Goal: Transaction & Acquisition: Purchase product/service

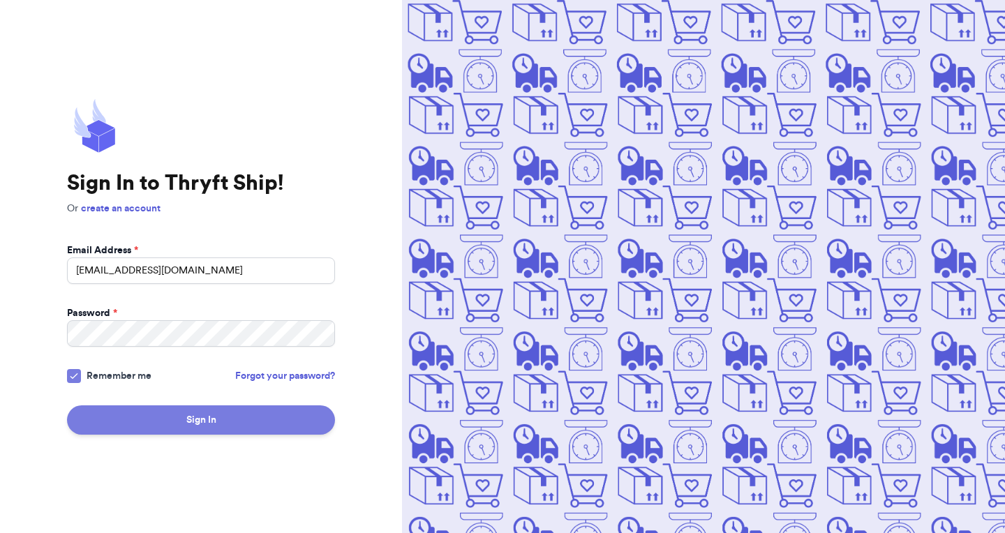
click at [205, 421] on button "Sign In" at bounding box center [201, 420] width 268 height 29
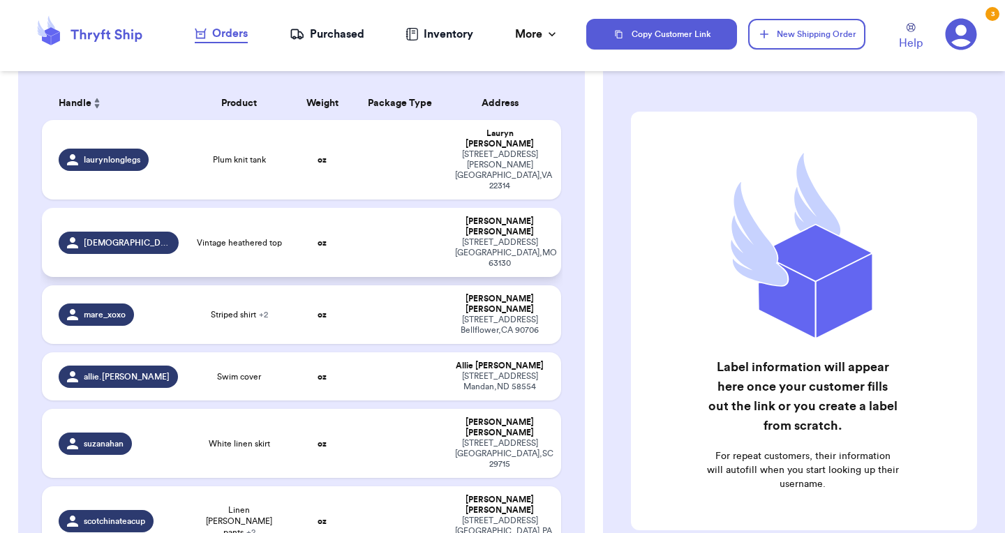
scroll to position [133, 0]
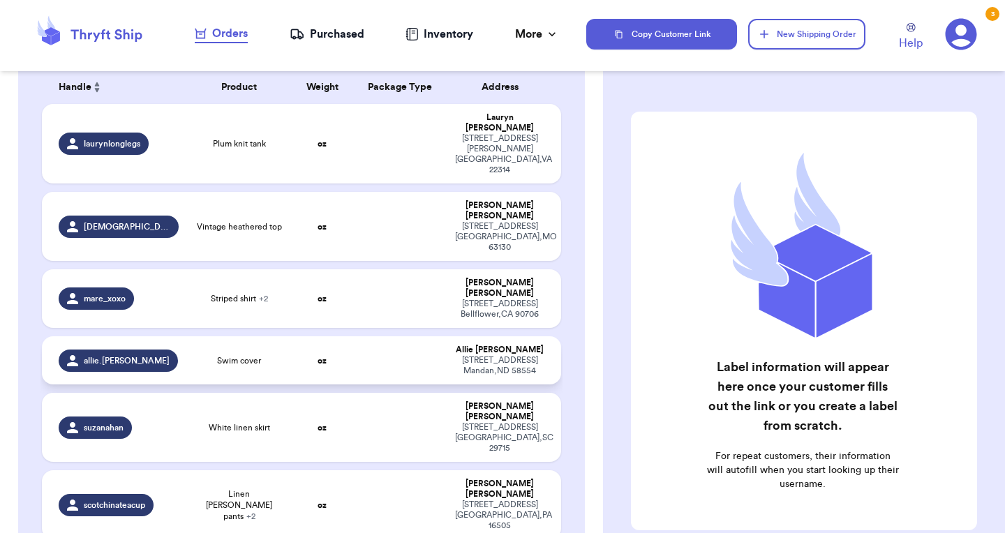
click at [399, 336] on td at bounding box center [400, 360] width 94 height 48
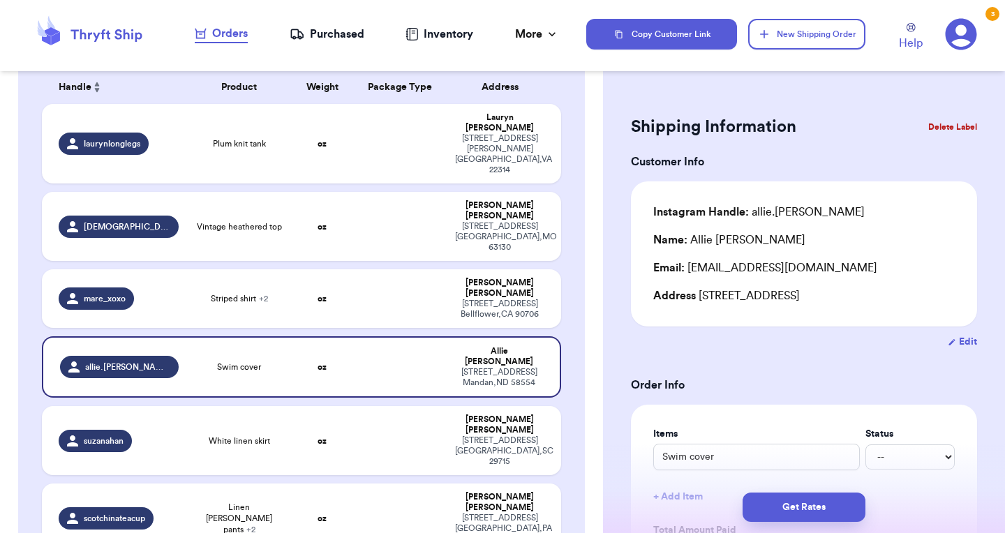
click at [954, 124] on button "Delete Label" at bounding box center [953, 127] width 60 height 31
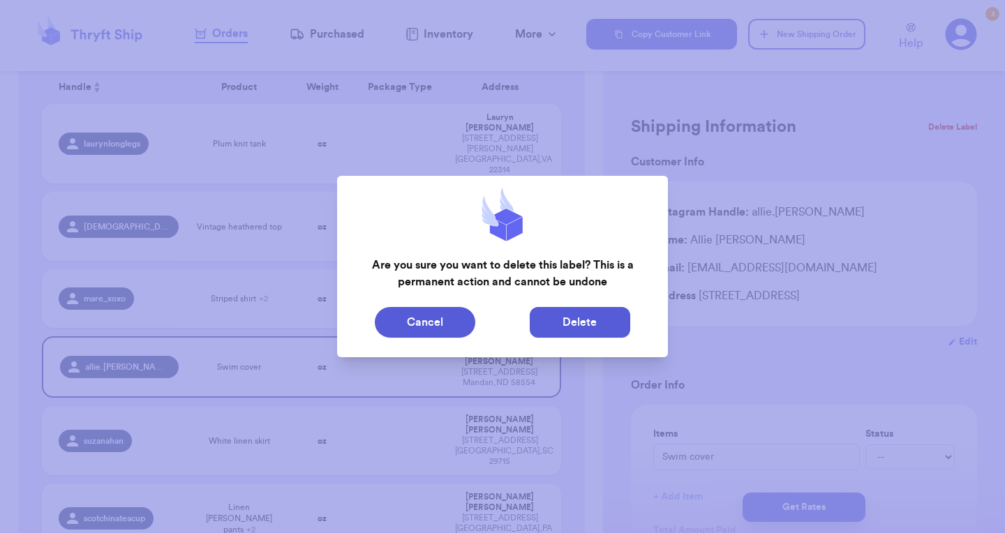
click at [572, 325] on button "Delete" at bounding box center [580, 322] width 101 height 31
type input "Plum knit tank"
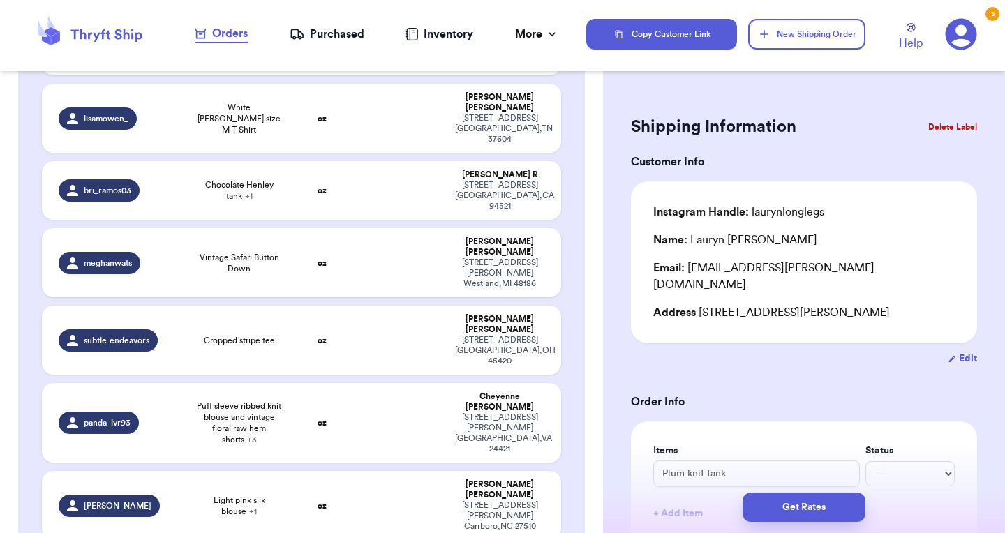
scroll to position [1628, 0]
type input "Green woven bag"
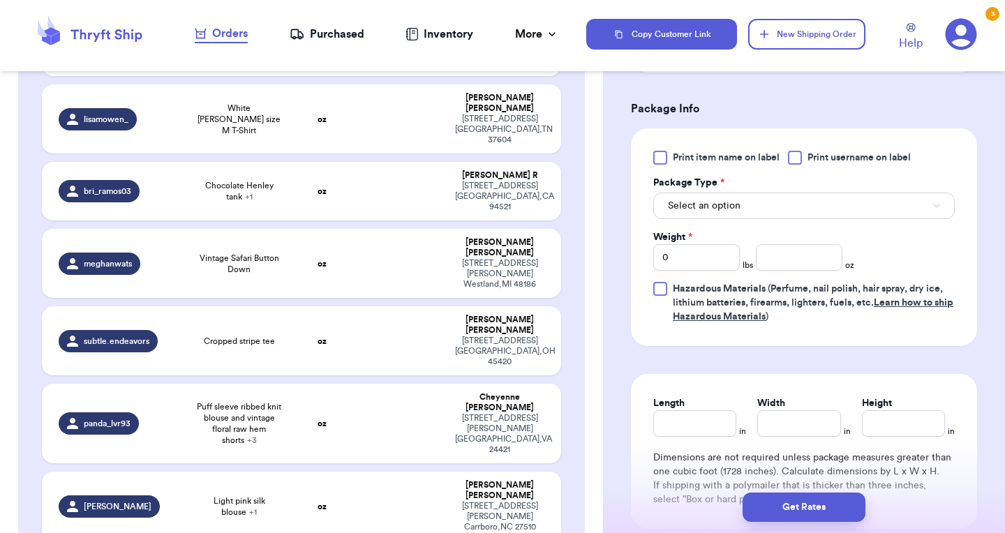
scroll to position [543, 0]
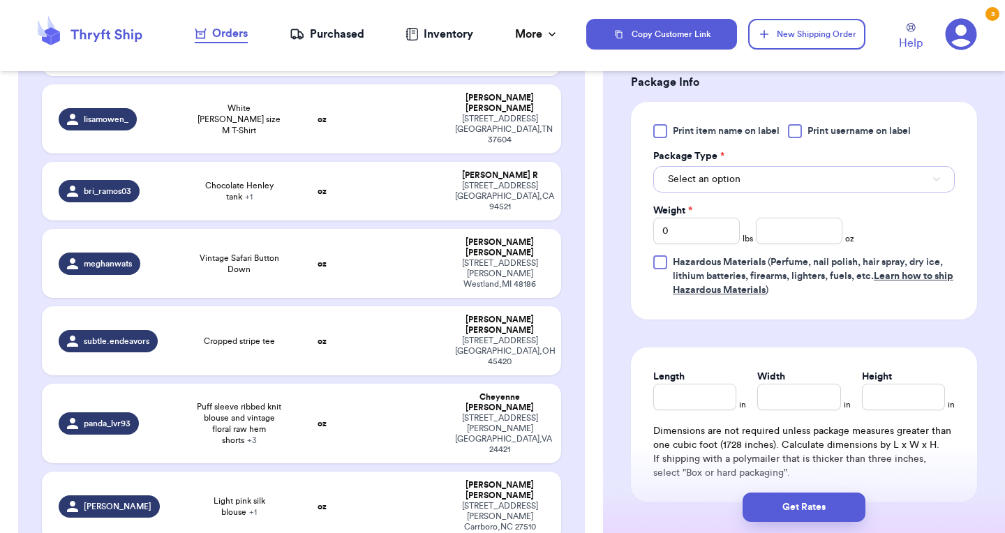
click at [769, 188] on button "Select an option" at bounding box center [804, 179] width 302 height 27
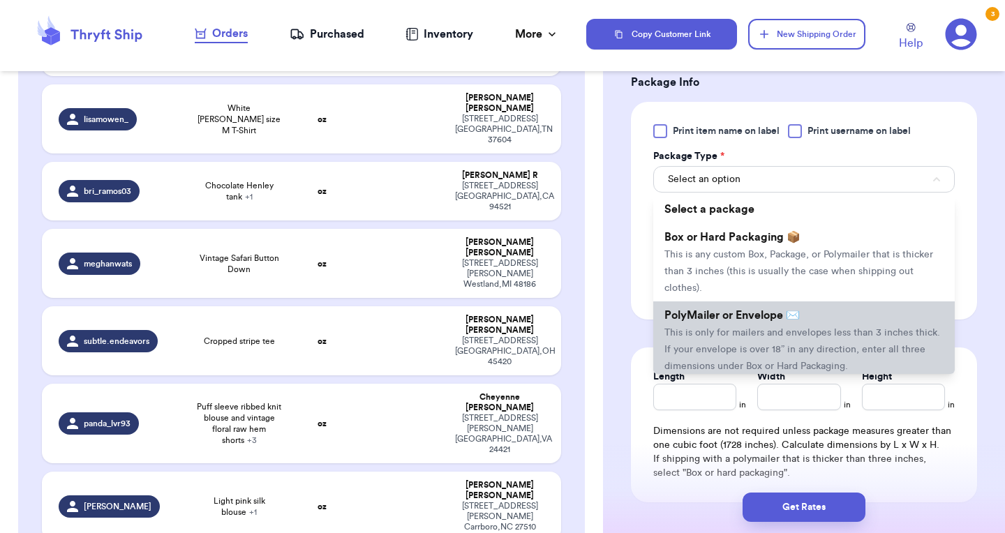
click at [688, 341] on span "This is only for mailers and envelopes less than 3 inches thick. If your envelo…" at bounding box center [803, 349] width 276 height 43
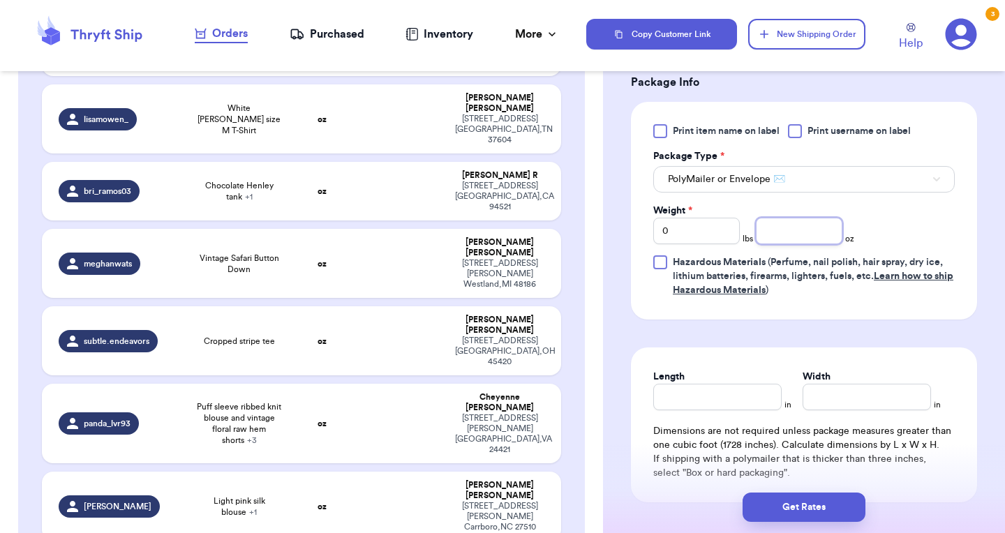
click at [795, 229] on input "number" at bounding box center [799, 231] width 87 height 27
type input "Plaid milkmaid shirt"
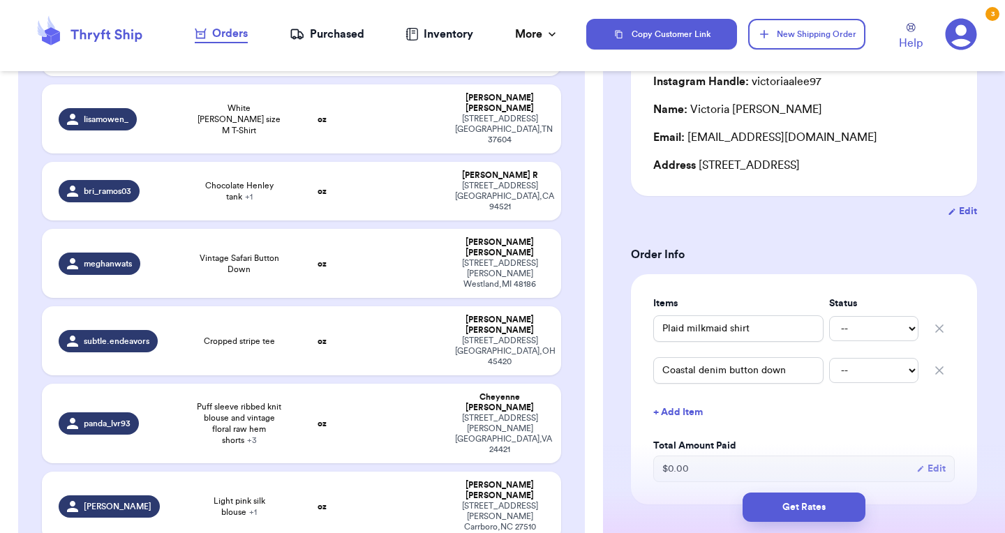
scroll to position [129, 0]
type input "Green woven bag"
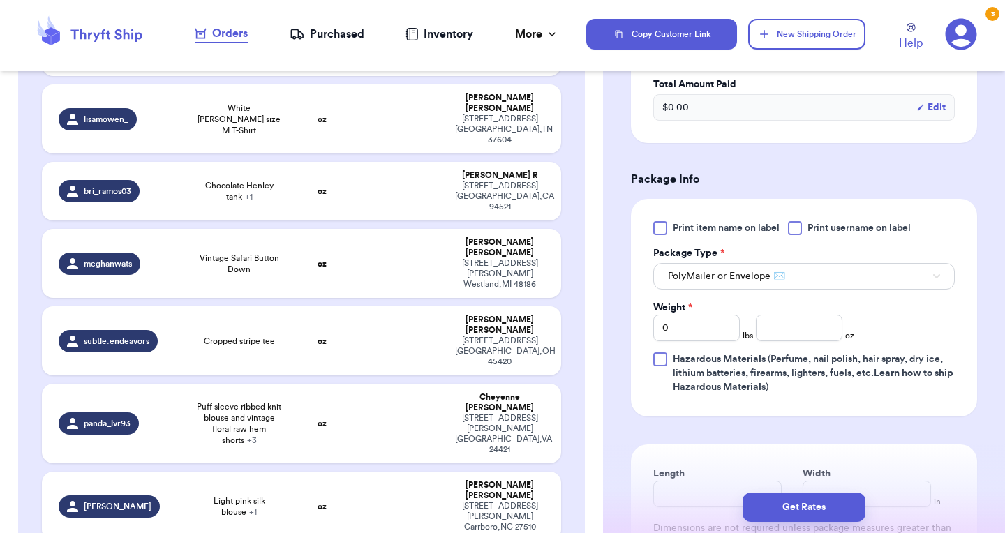
scroll to position [454, 0]
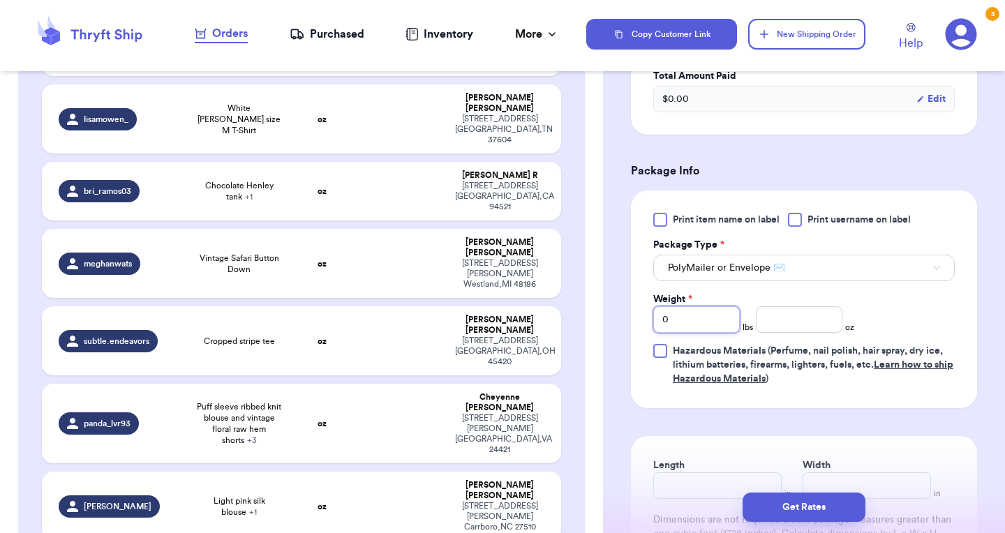
click at [723, 327] on input "0" at bounding box center [696, 319] width 87 height 27
click at [772, 327] on input "number" at bounding box center [799, 319] width 87 height 27
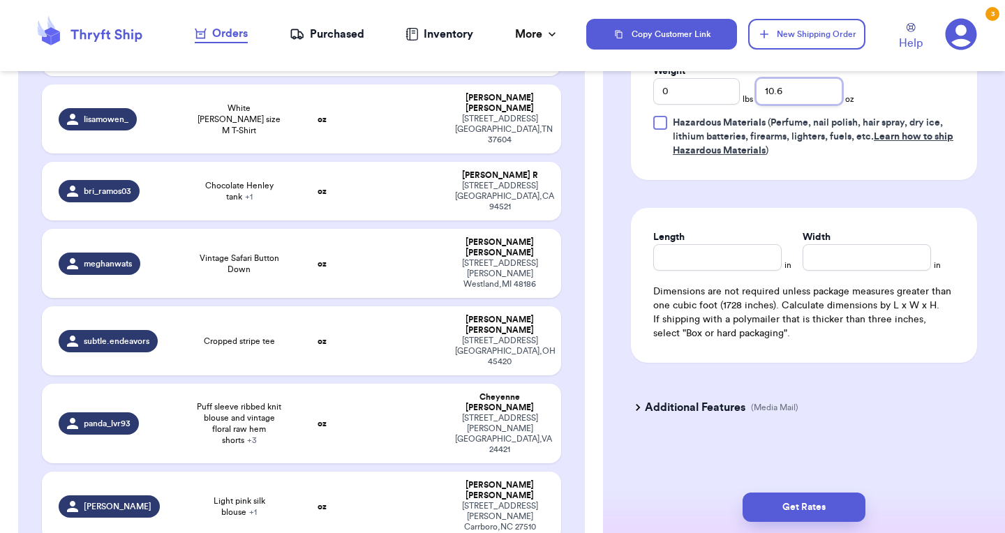
scroll to position [686, 0]
type input "10.6"
click at [731, 260] on input "Length" at bounding box center [717, 257] width 128 height 27
type input "13"
type input "10"
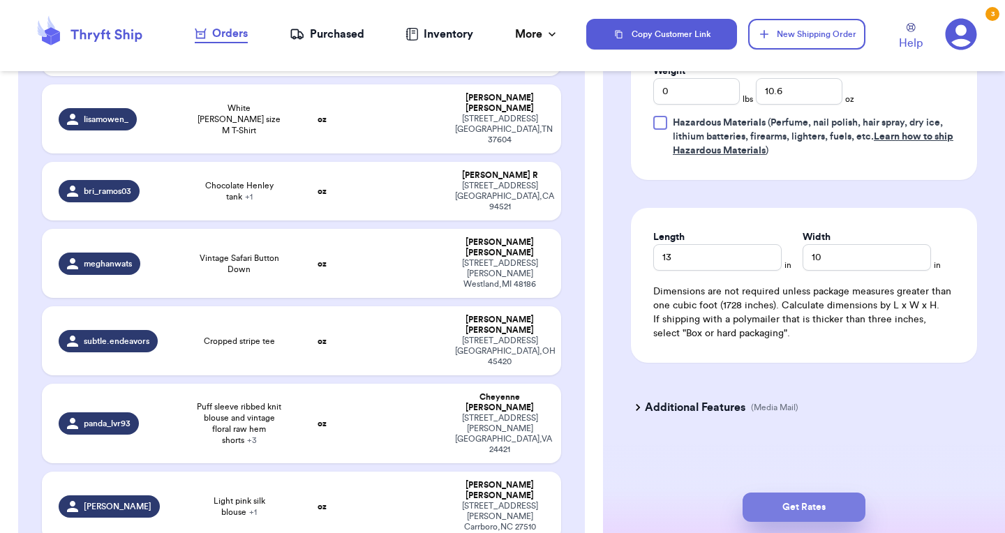
click at [772, 498] on button "Get Rates" at bounding box center [804, 507] width 123 height 29
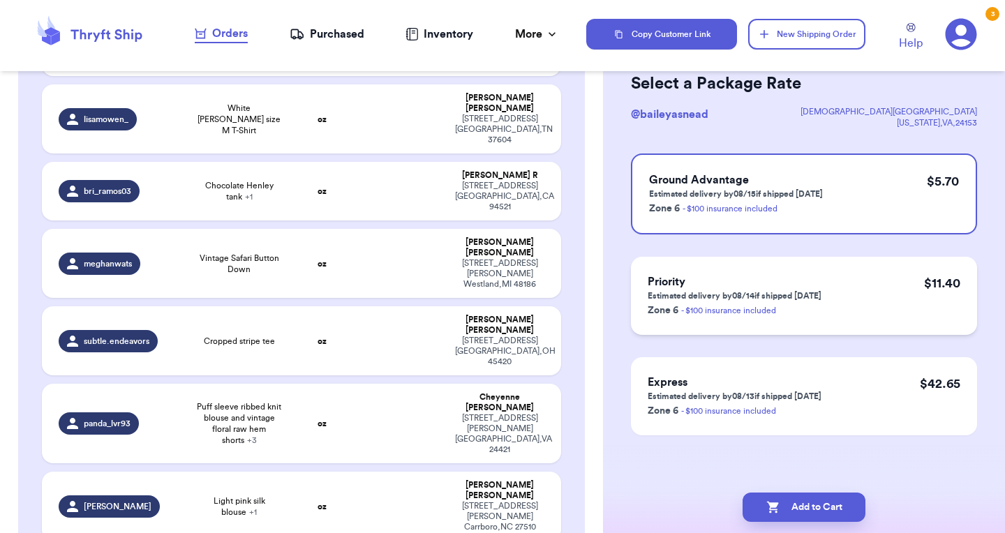
scroll to position [68, 0]
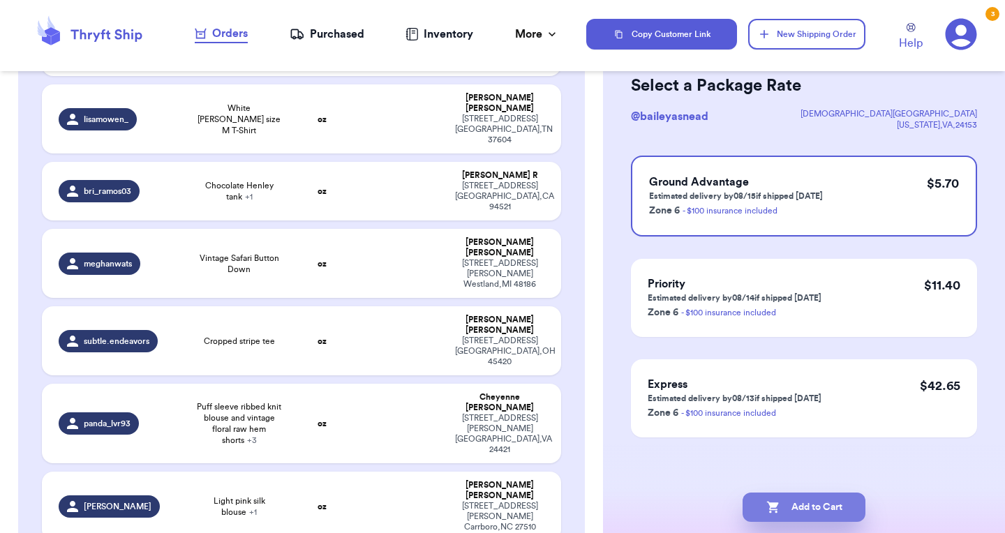
click at [794, 509] on button "Add to Cart" at bounding box center [804, 507] width 123 height 29
checkbox input "true"
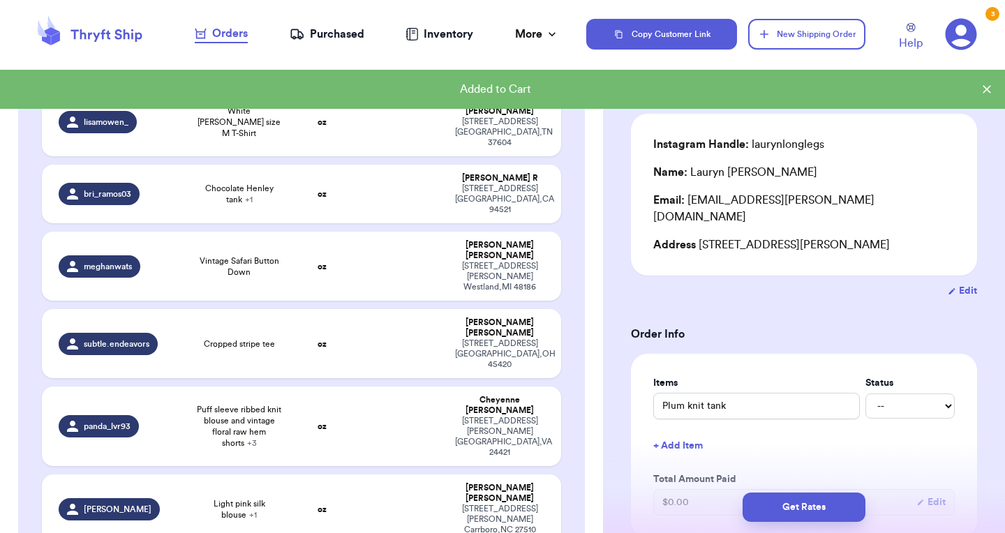
scroll to position [1628, 0]
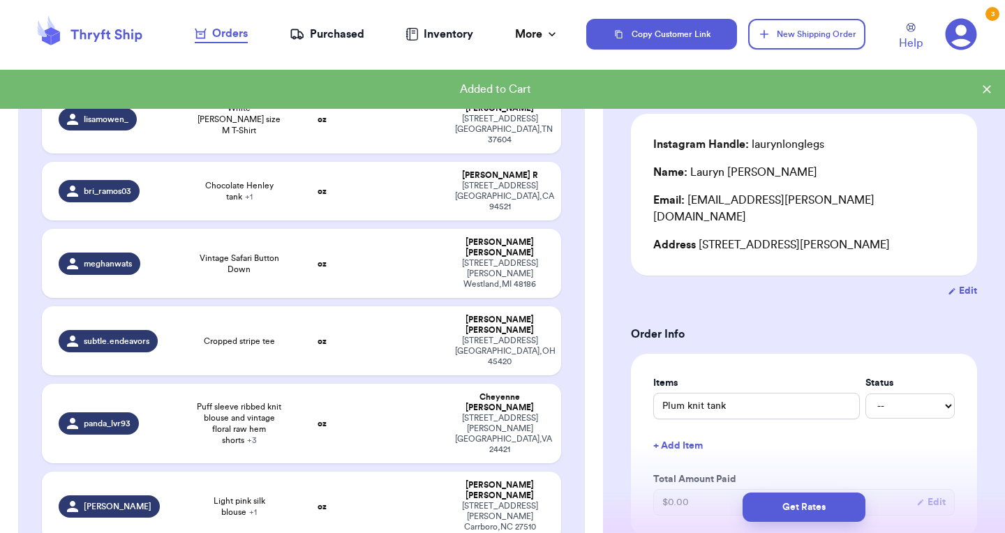
type input "Paisley dress"
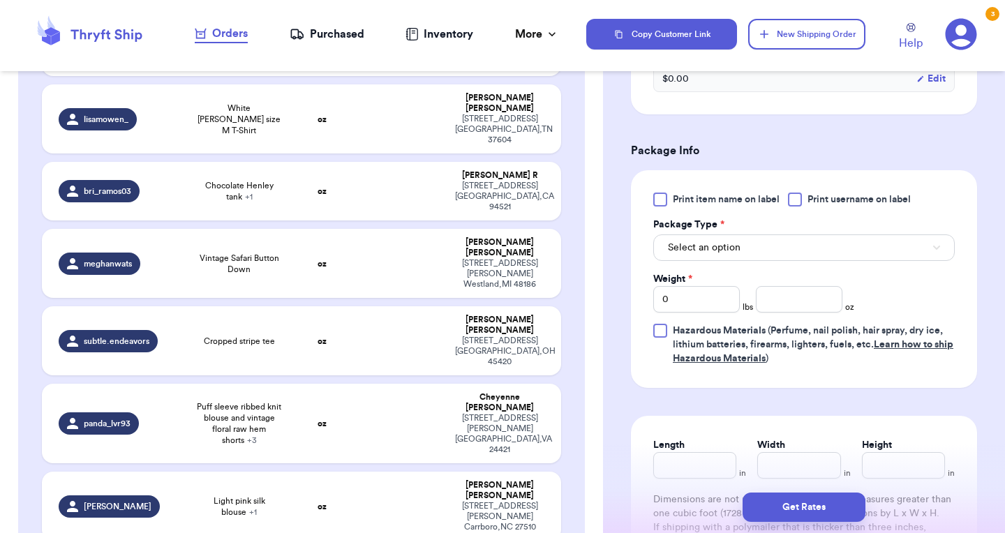
scroll to position [495, 0]
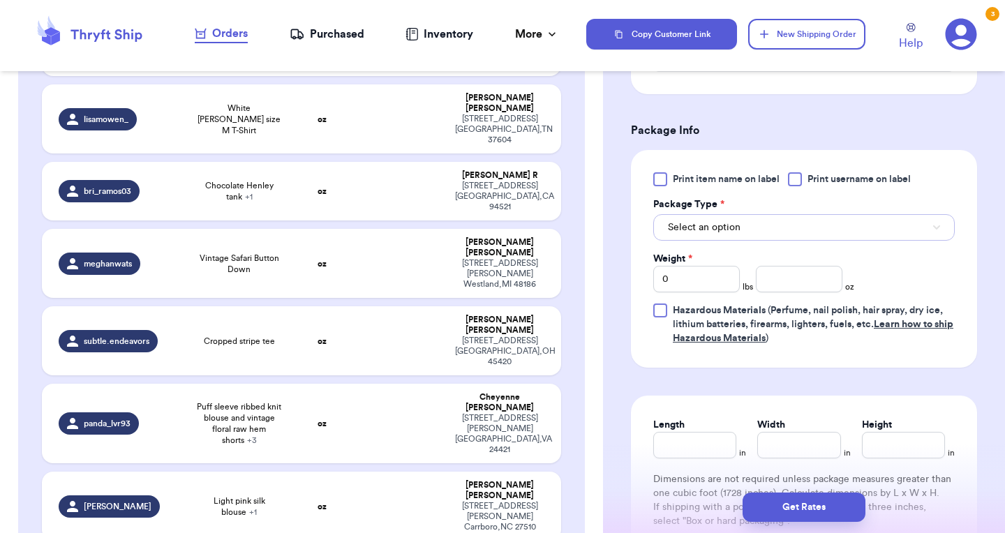
click at [778, 230] on button "Select an option" at bounding box center [804, 227] width 302 height 27
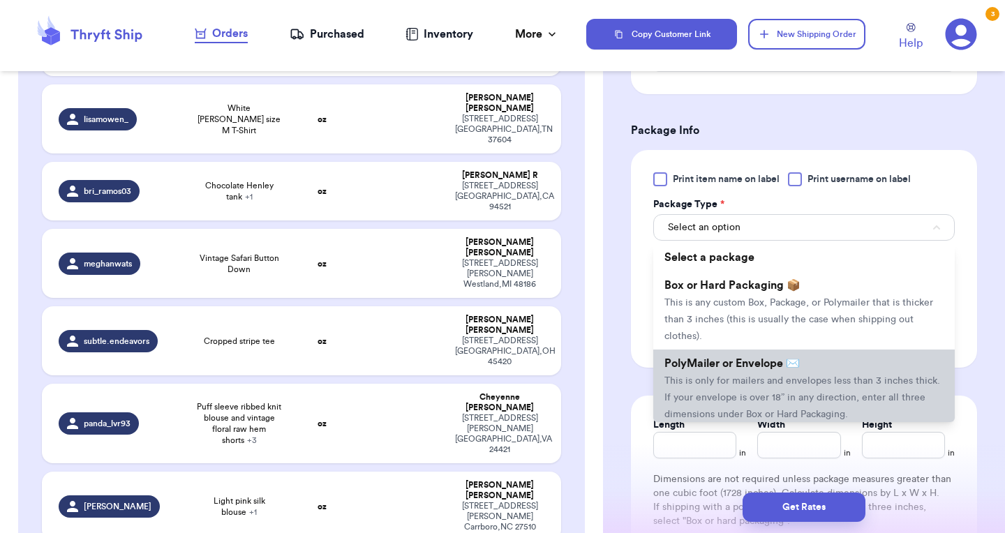
click at [732, 369] on span "PolyMailer or Envelope ✉️" at bounding box center [732, 363] width 135 height 11
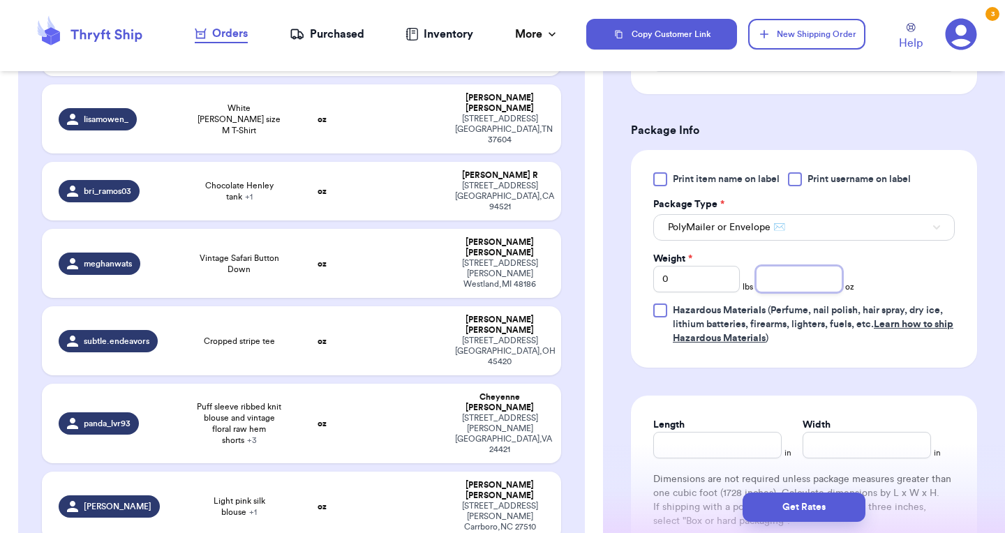
click at [799, 272] on input "number" at bounding box center [799, 279] width 87 height 27
type input "7.8"
click at [692, 459] on input "Length" at bounding box center [717, 445] width 128 height 27
type input "9"
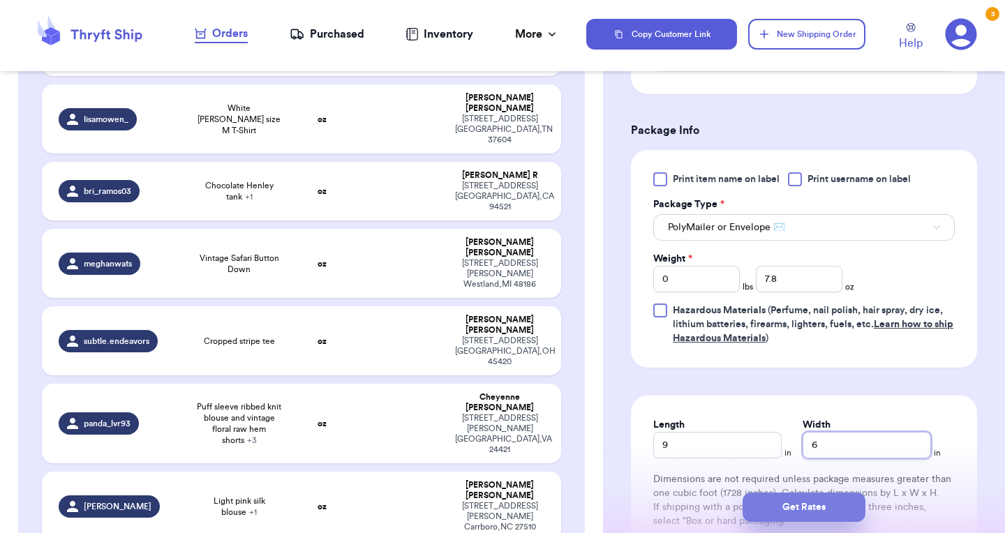
type input "6"
click at [768, 507] on button "Get Rates" at bounding box center [804, 507] width 123 height 29
type input "Spring green eyelet tiered skirt"
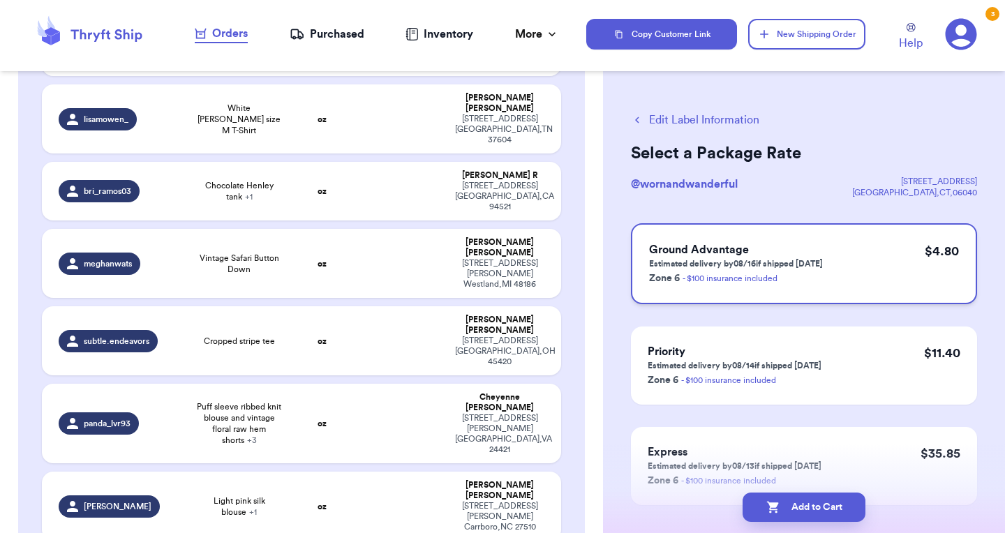
scroll to position [70, 0]
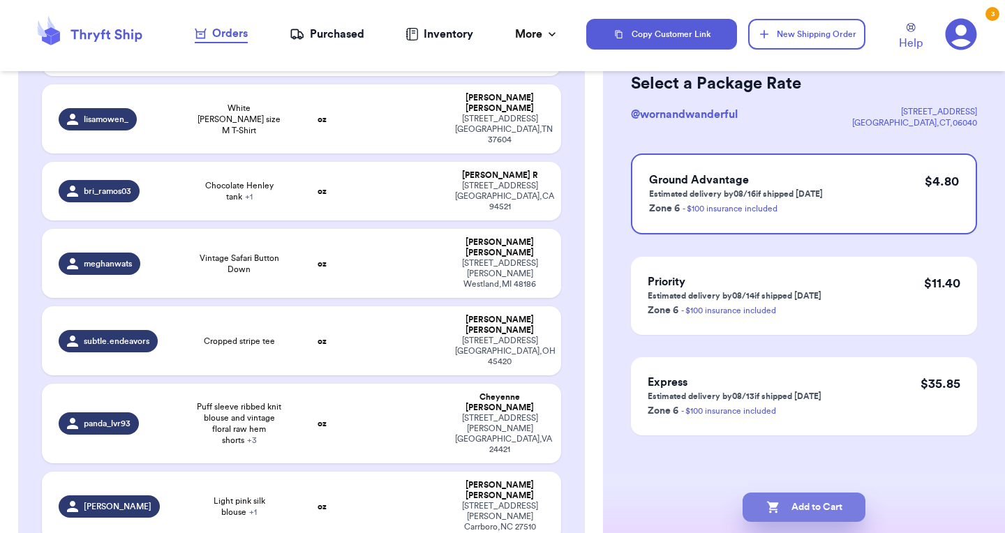
click at [796, 503] on button "Add to Cart" at bounding box center [804, 507] width 123 height 29
checkbox input "true"
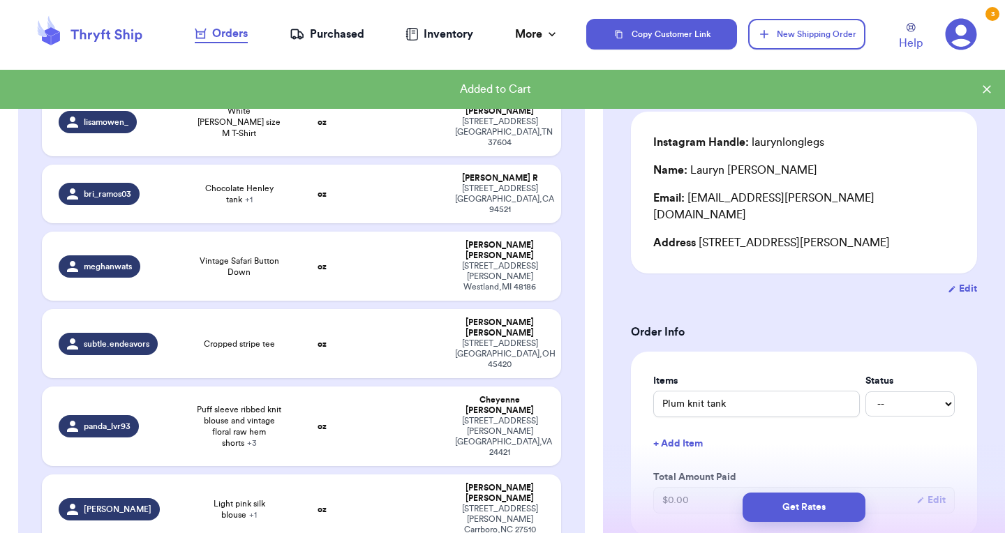
scroll to position [1628, 0]
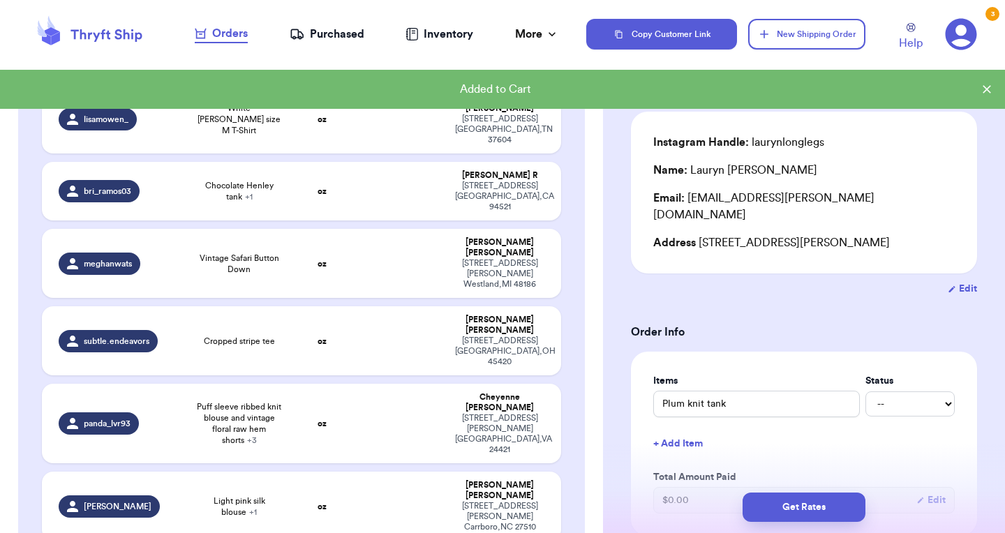
type input "Paisley dress"
type input "7.8"
type input "9"
type input "6"
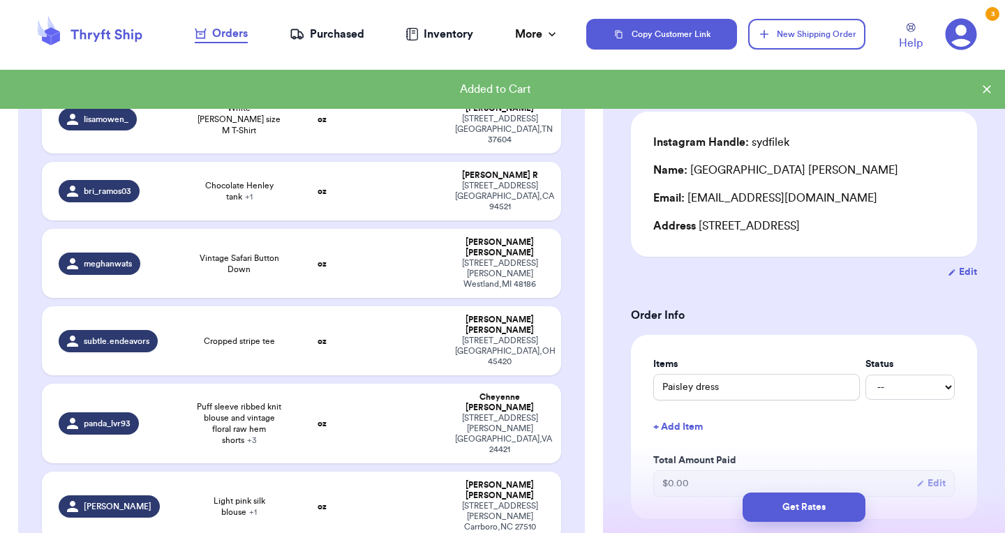
scroll to position [1694, 0]
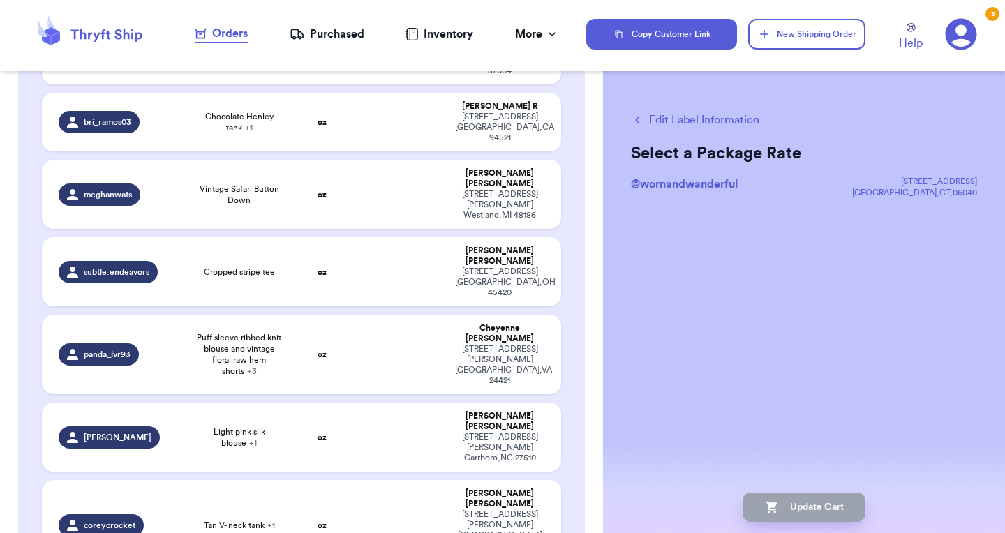
scroll to position [0, 0]
click at [655, 118] on button "Edit Label Information" at bounding box center [695, 120] width 128 height 17
checkbox input "false"
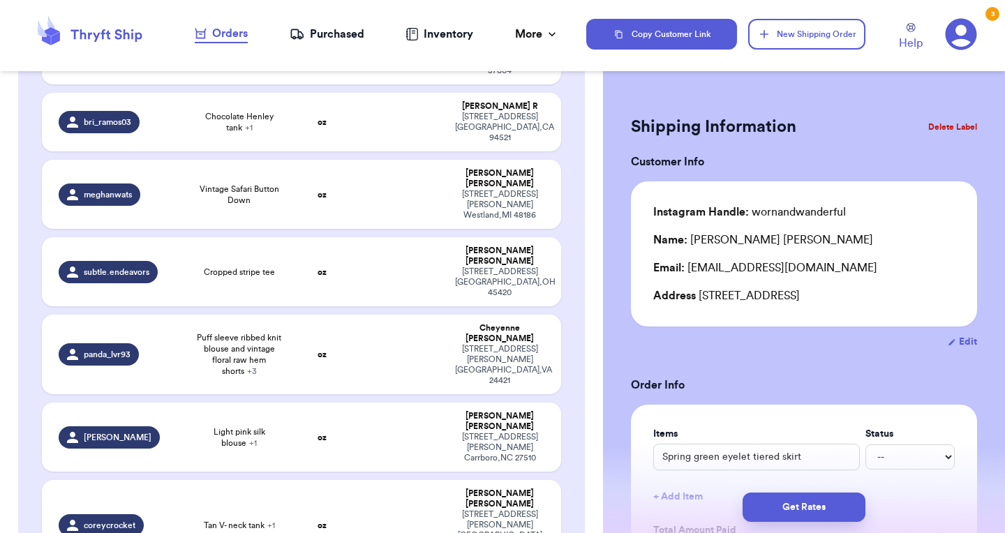
checkbox input "true"
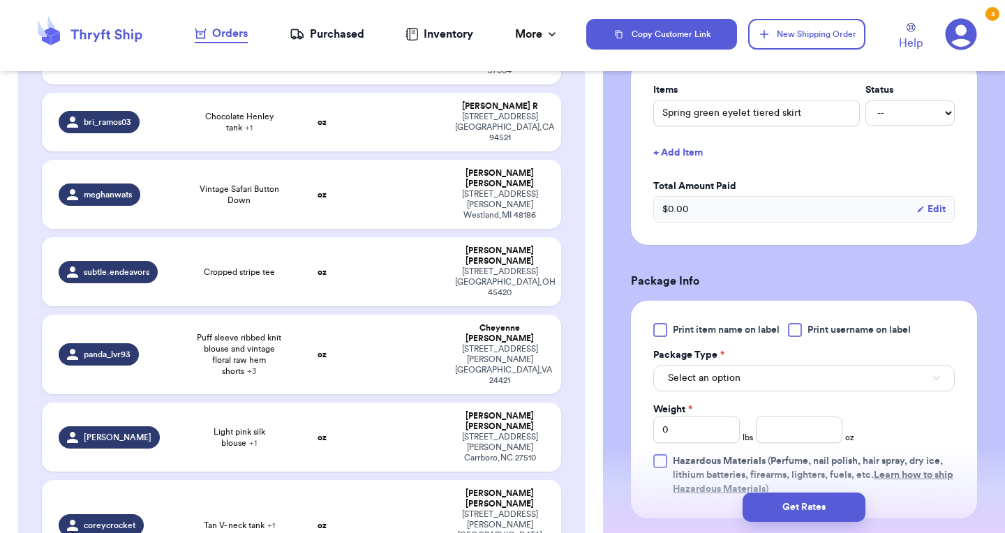
scroll to position [385, 0]
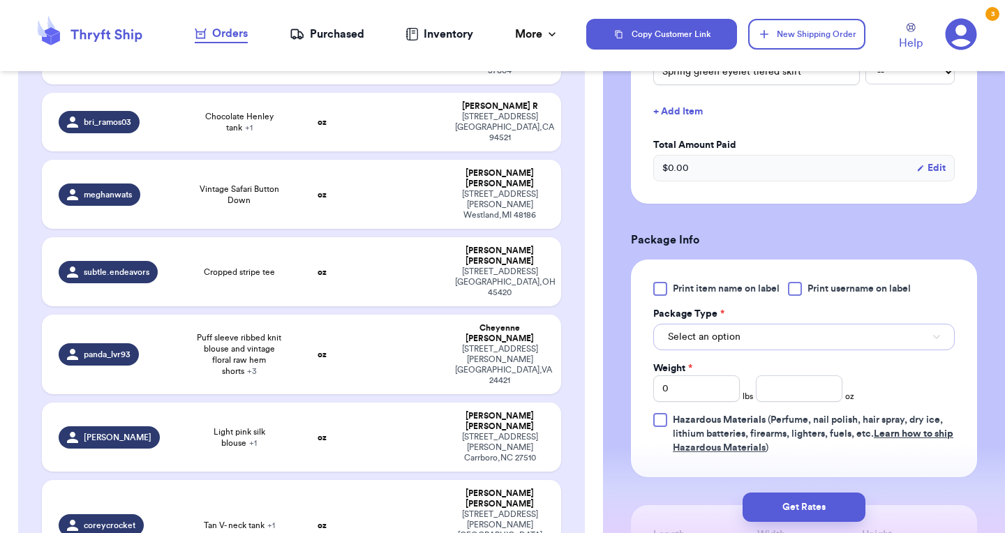
click at [748, 341] on button "Select an option" at bounding box center [804, 337] width 302 height 27
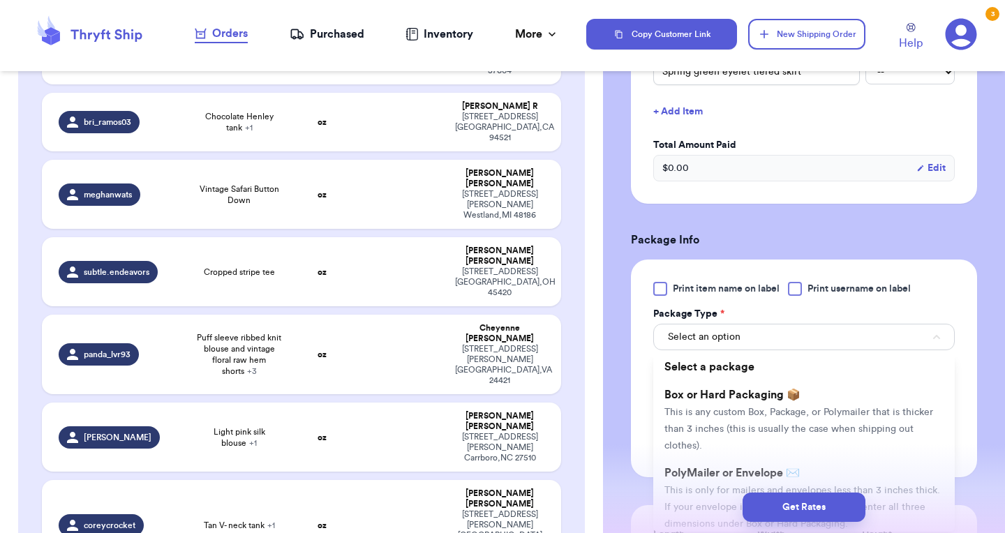
click at [726, 483] on div "Get Rates" at bounding box center [804, 508] width 402 height 52
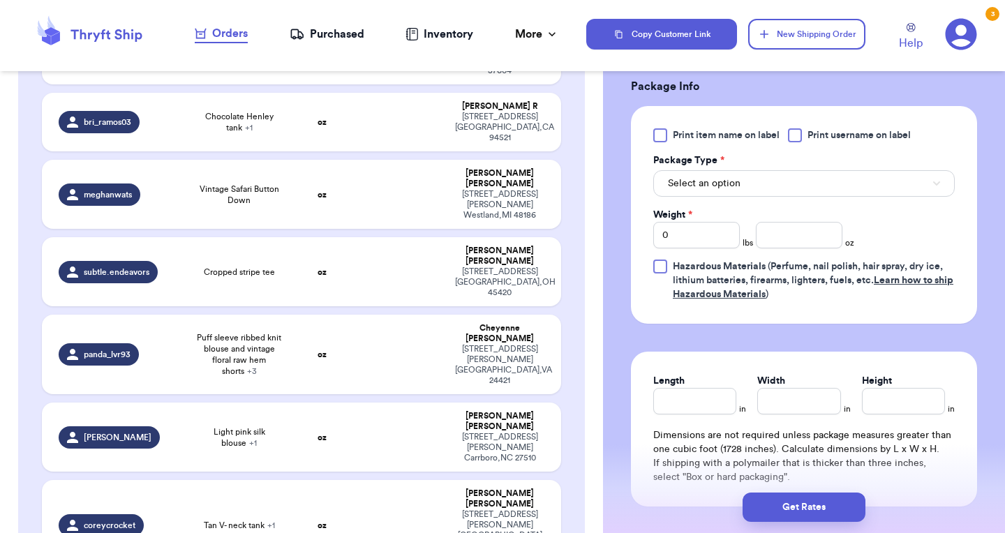
scroll to position [541, 0]
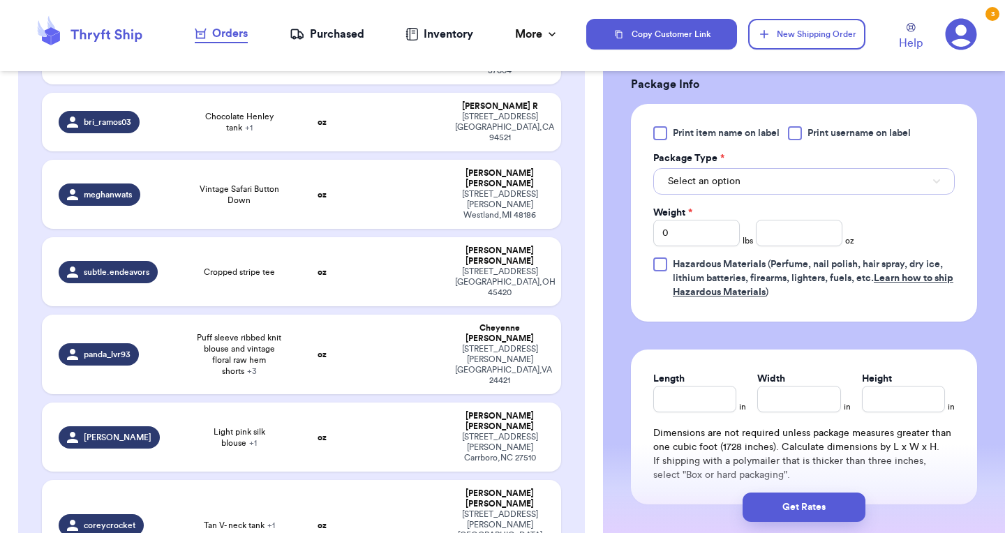
click at [775, 175] on button "Select an option" at bounding box center [804, 181] width 302 height 27
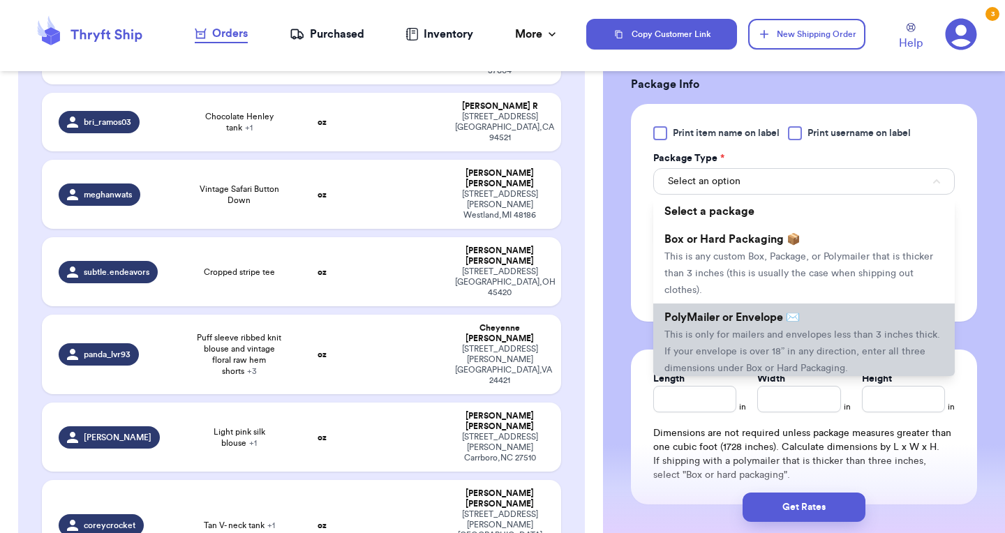
click at [723, 360] on span "This is only for mailers and envelopes less than 3 inches thick. If your envelo…" at bounding box center [803, 351] width 276 height 43
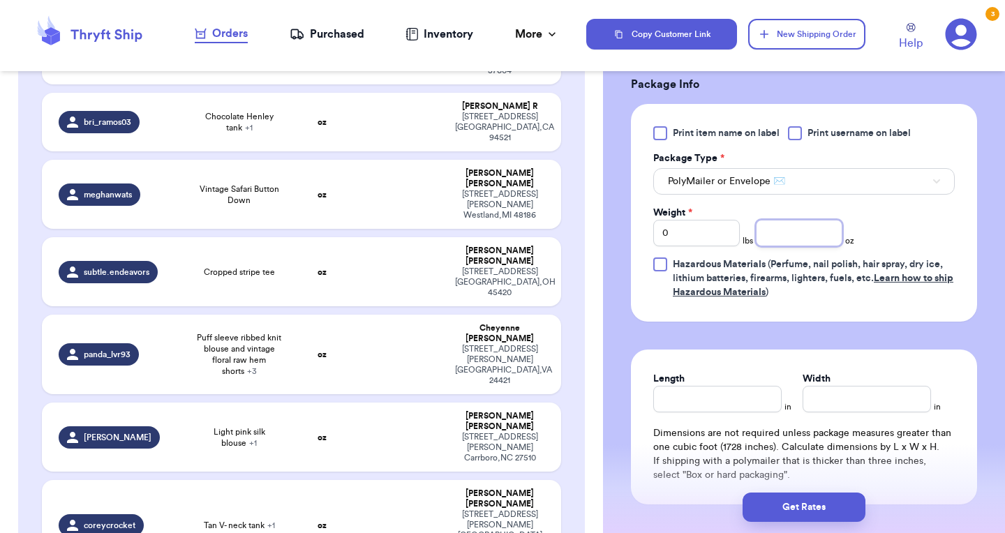
click at [784, 230] on input "number" at bounding box center [799, 233] width 87 height 27
type input "9.7"
click at [712, 412] on input "Length" at bounding box center [717, 399] width 128 height 27
type input "12"
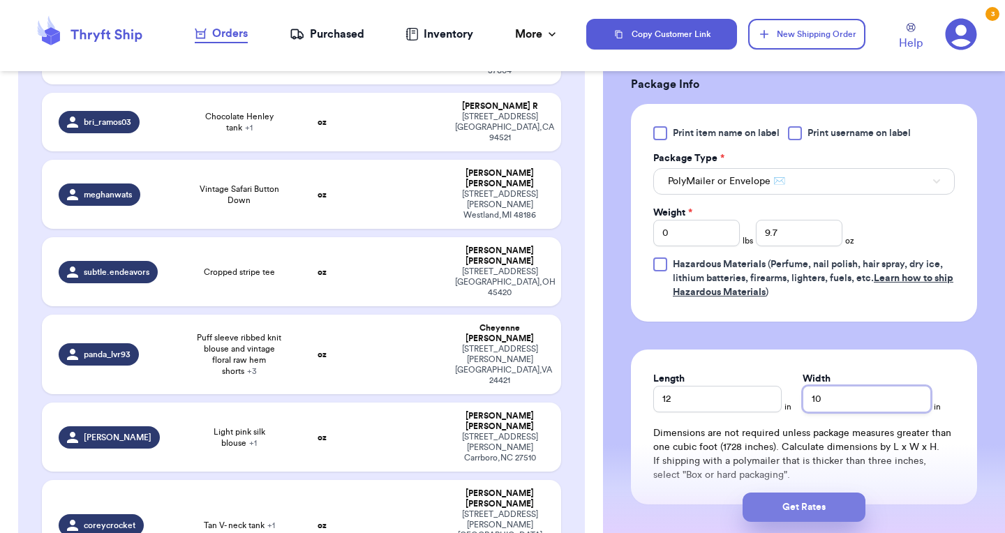
type input "10"
click at [816, 521] on button "Get Rates" at bounding box center [804, 507] width 123 height 29
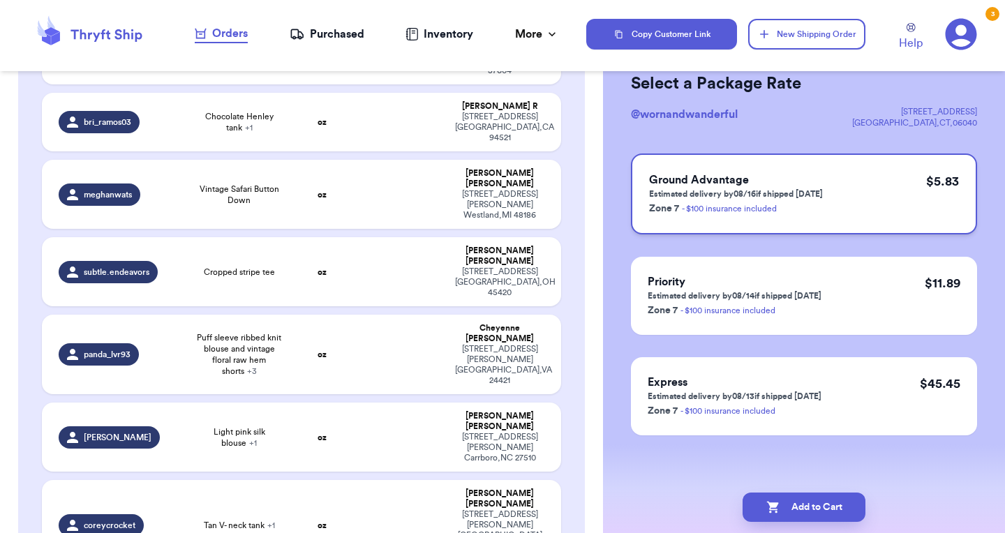
click at [795, 189] on p "Estimated delivery by 08/16 if shipped [DATE]" at bounding box center [736, 193] width 174 height 11
click at [809, 503] on button "Add to Cart" at bounding box center [804, 507] width 123 height 29
checkbox input "true"
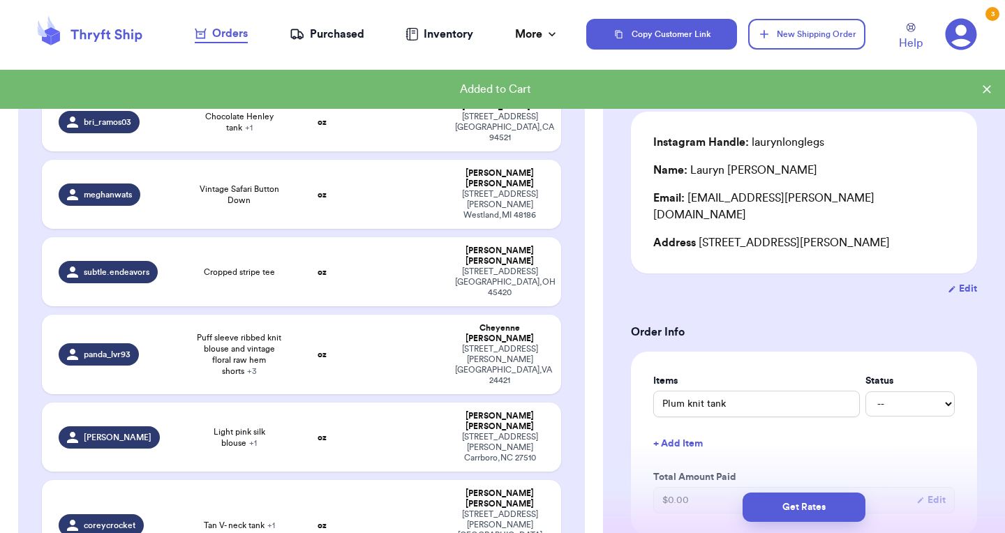
type input "Paisley dress"
type input "7.8"
type input "9"
type input "6"
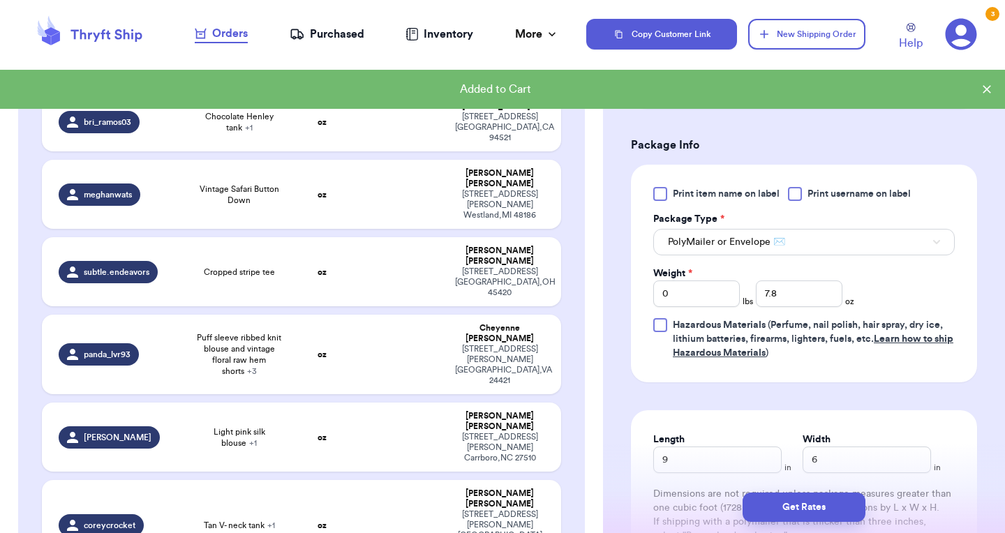
scroll to position [500, 0]
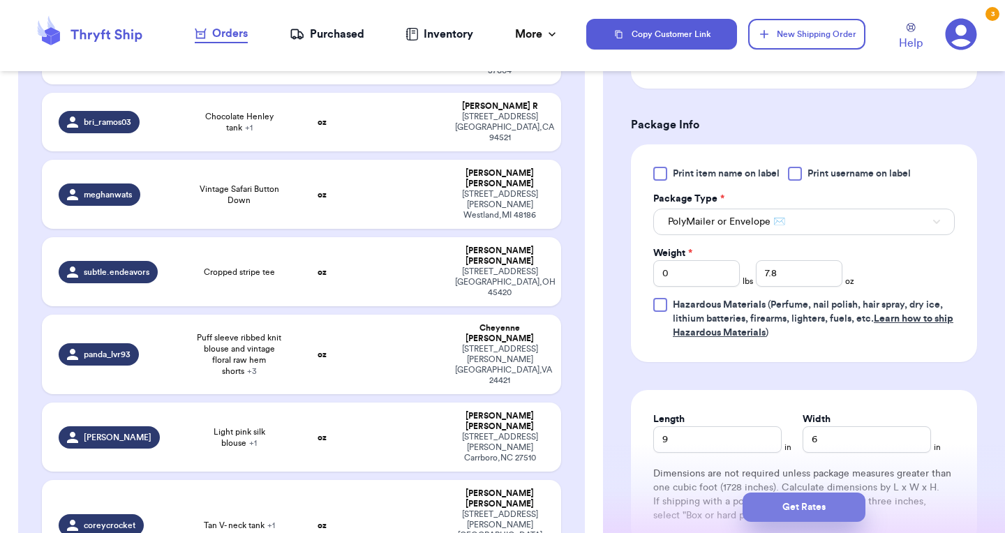
click at [811, 510] on button "Get Rates" at bounding box center [804, 507] width 123 height 29
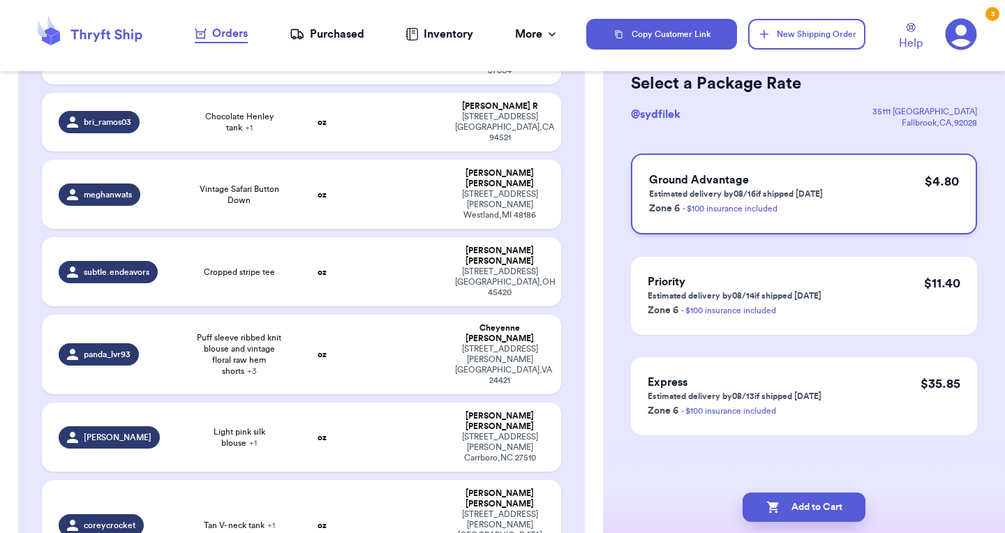
scroll to position [68, 0]
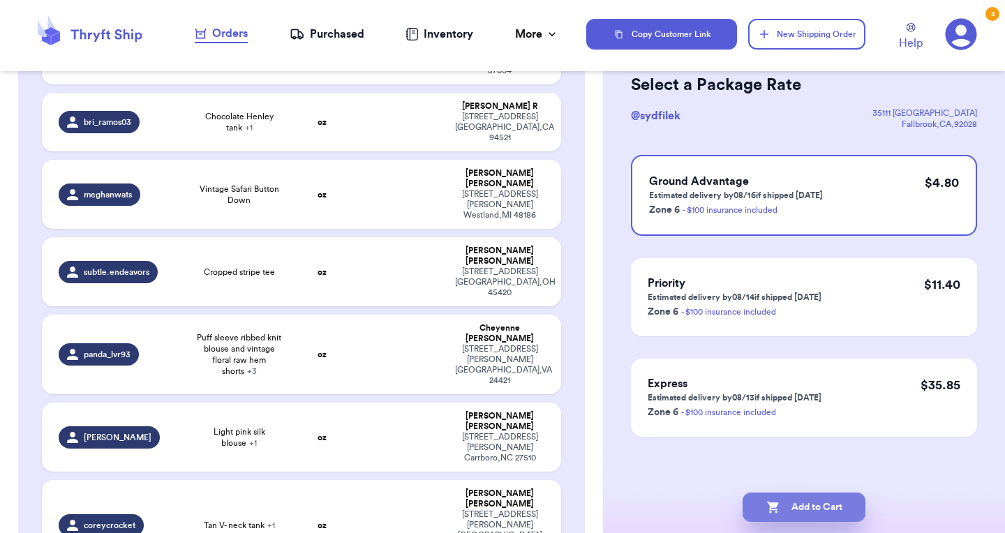
click at [785, 502] on button "Add to Cart" at bounding box center [804, 507] width 123 height 29
checkbox input "true"
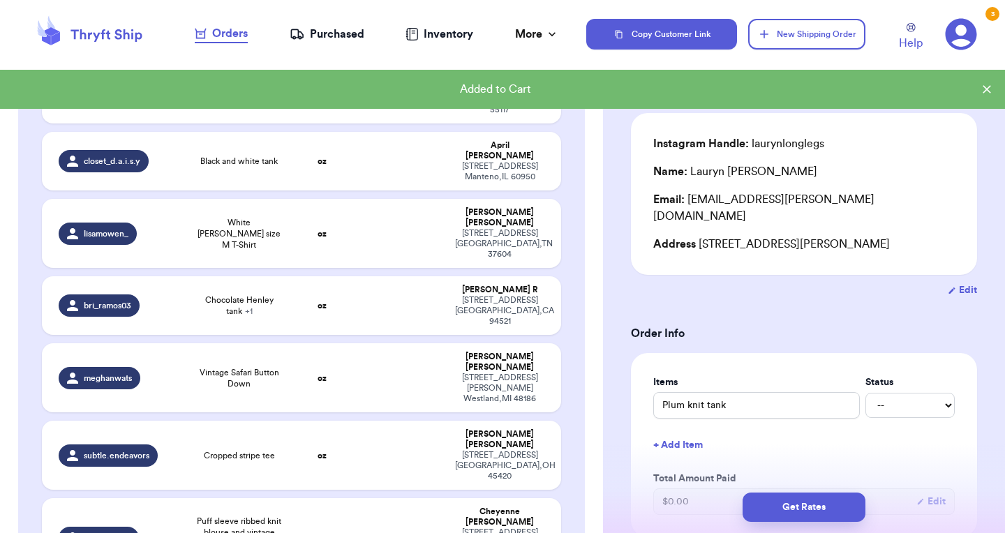
type input "Floral sundress"
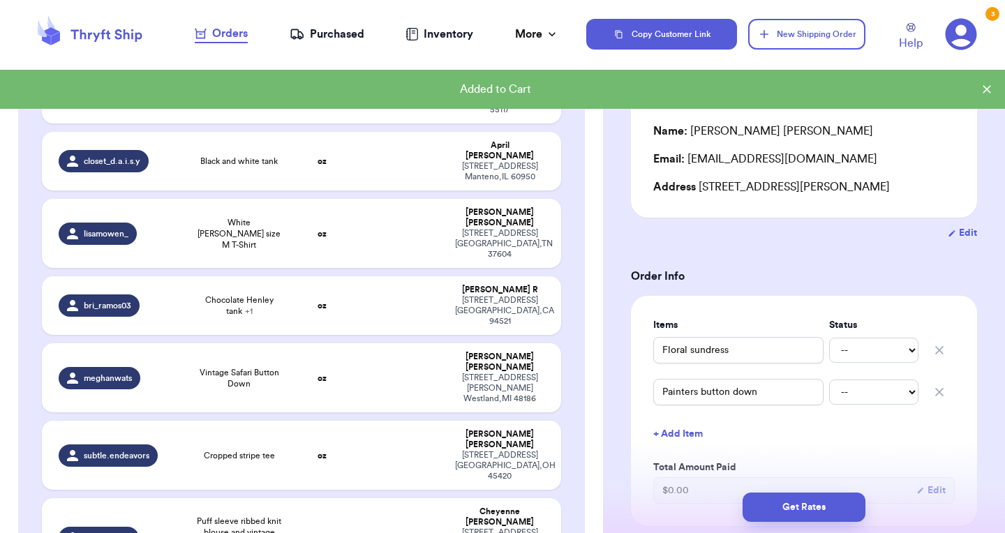
scroll to position [114, 0]
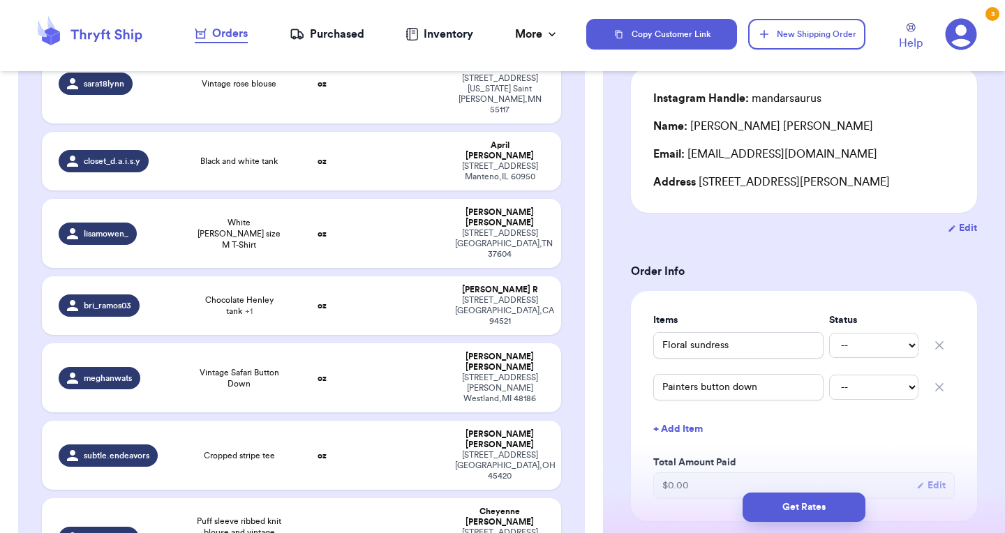
type input "Plaid milkmaid shirt"
type input "Coastal denim button down"
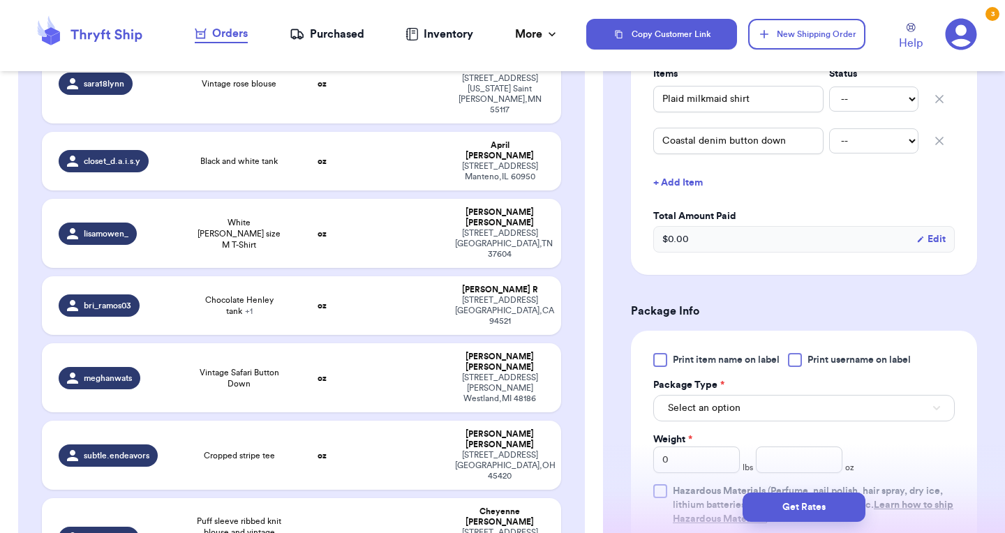
scroll to position [392, 0]
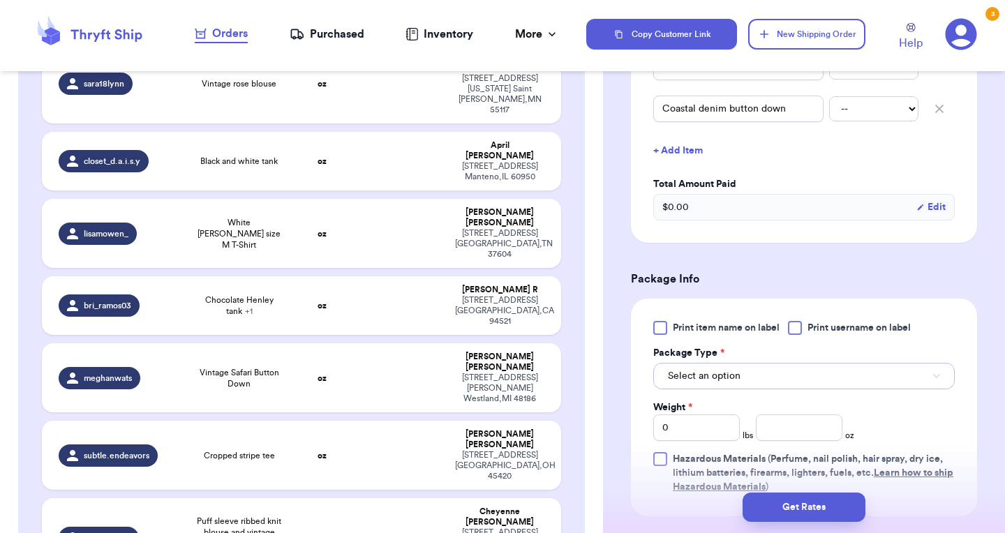
click at [726, 376] on span "Select an option" at bounding box center [704, 376] width 73 height 14
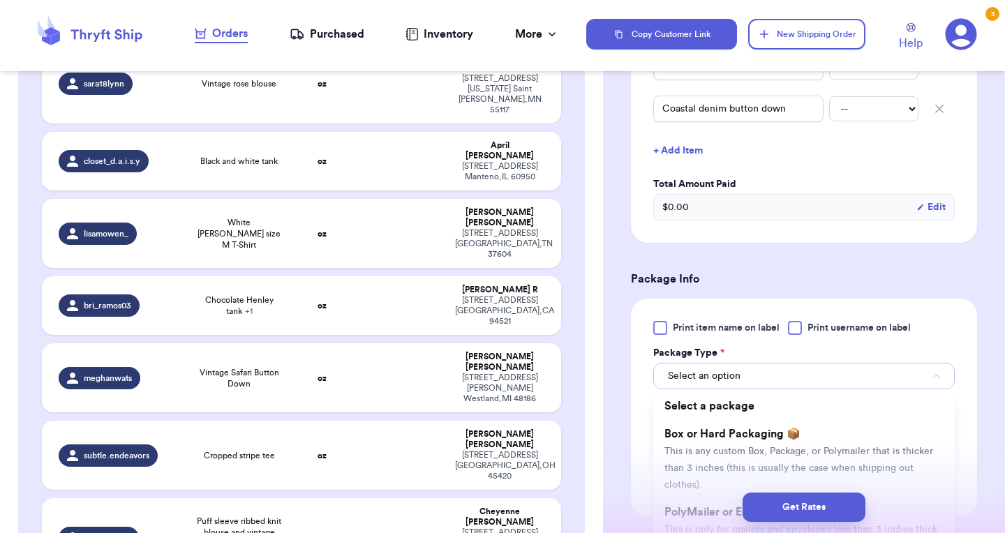
click at [717, 389] on button "Select an option" at bounding box center [804, 376] width 302 height 27
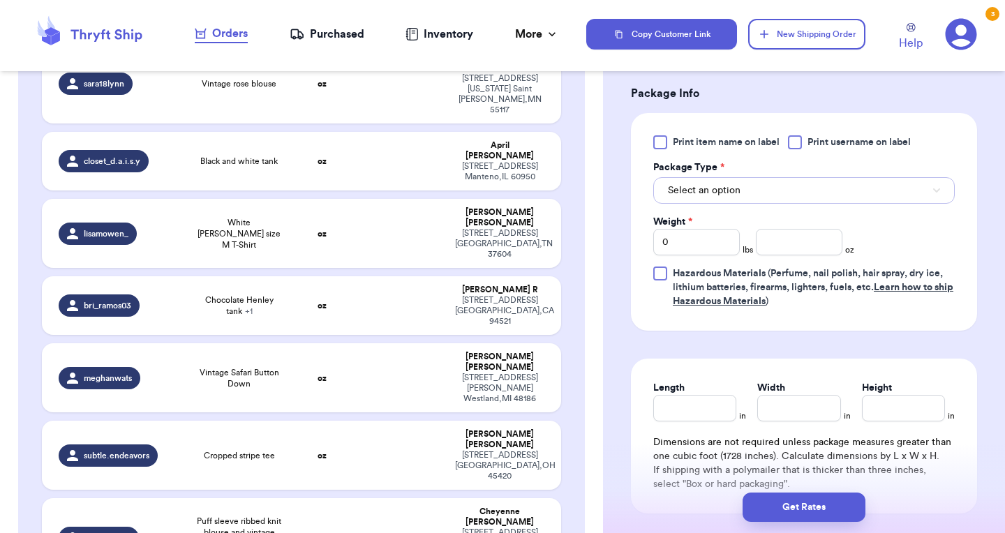
scroll to position [588, 0]
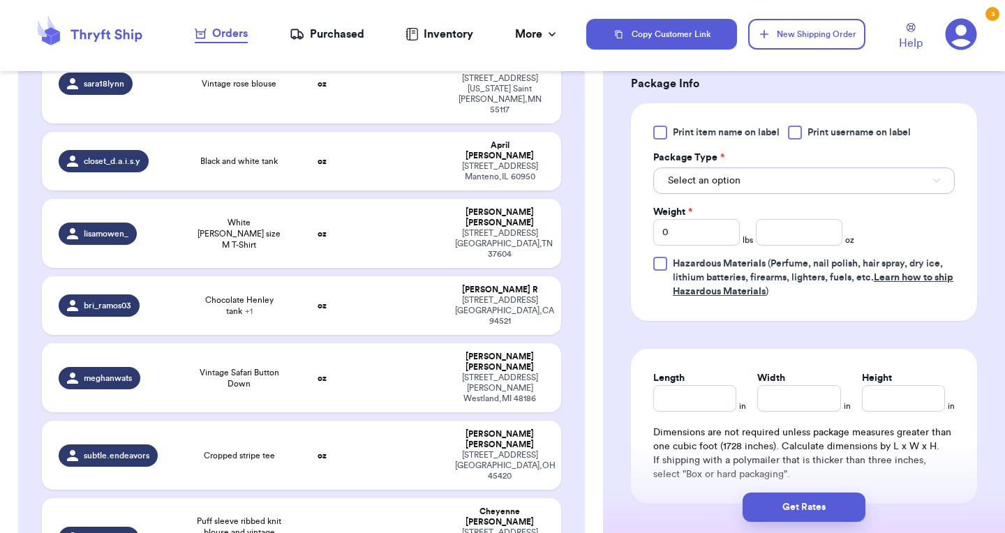
click at [755, 190] on button "Select an option" at bounding box center [804, 181] width 302 height 27
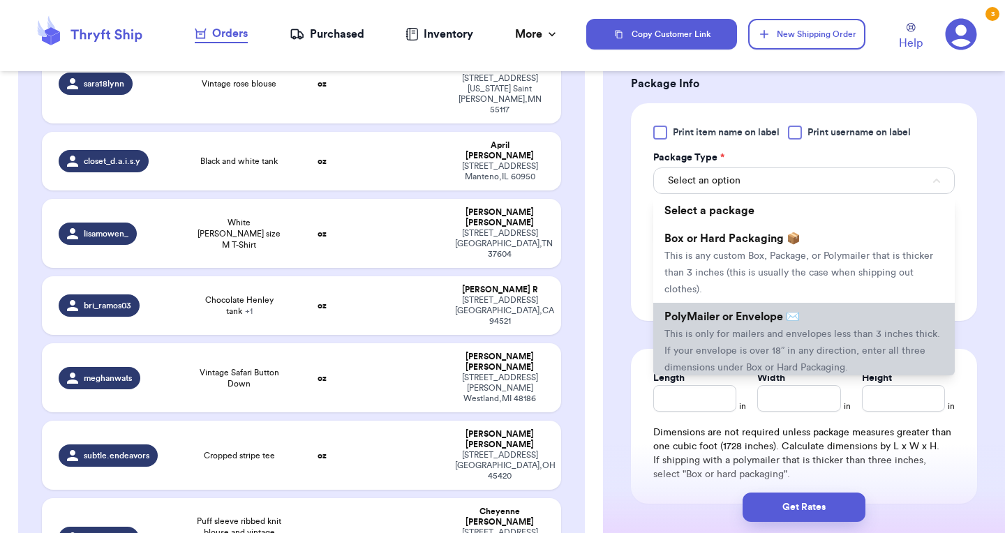
click at [748, 331] on li "PolyMailer or Envelope ✉️ This is only for mailers and envelopes less than 3 in…" at bounding box center [804, 342] width 302 height 78
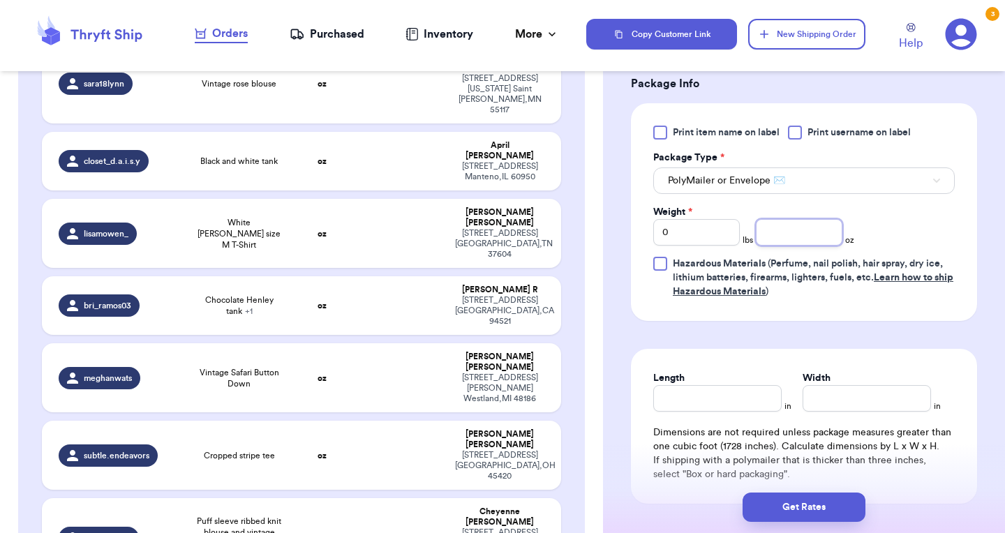
click at [796, 230] on input "number" at bounding box center [799, 232] width 87 height 27
type input "11.5"
click at [715, 403] on input "Length" at bounding box center [717, 398] width 128 height 27
type input "11"
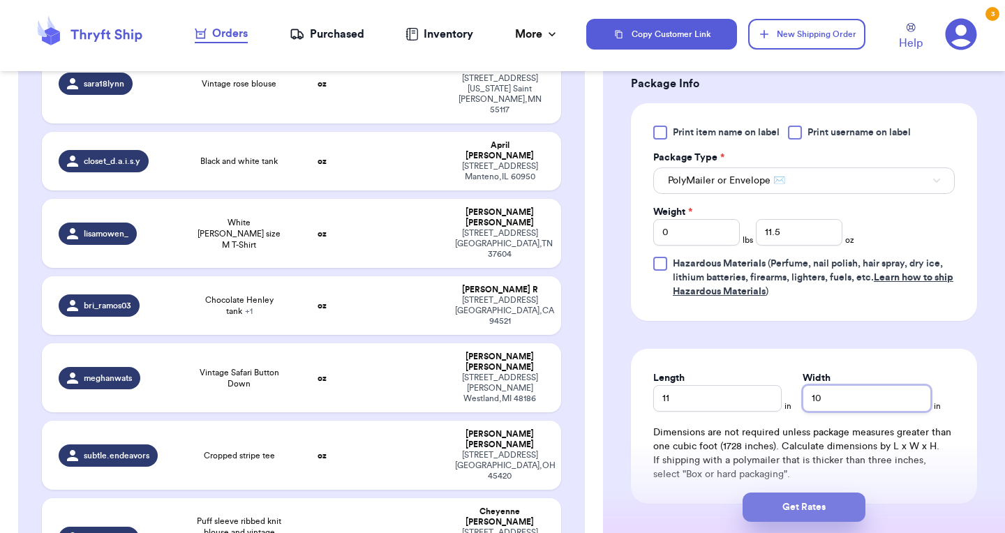
type input "10"
click at [796, 512] on button "Get Rates" at bounding box center [804, 507] width 123 height 29
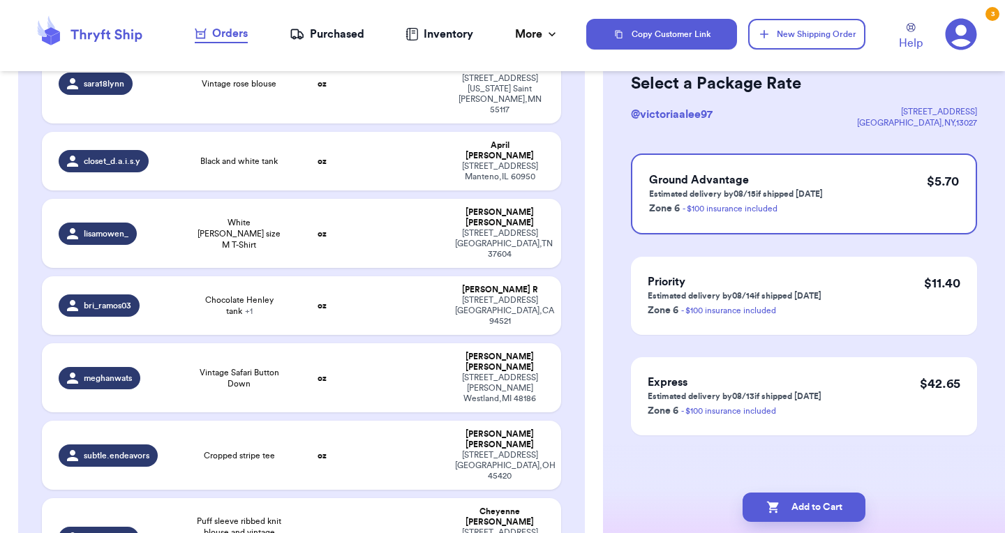
scroll to position [0, 0]
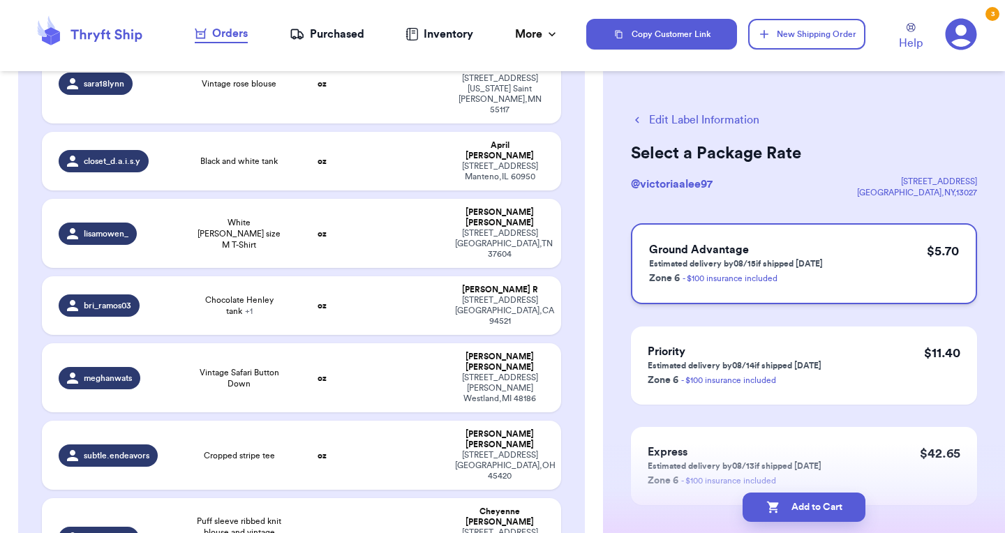
click at [741, 255] on span "Ground Advantage" at bounding box center [699, 249] width 100 height 11
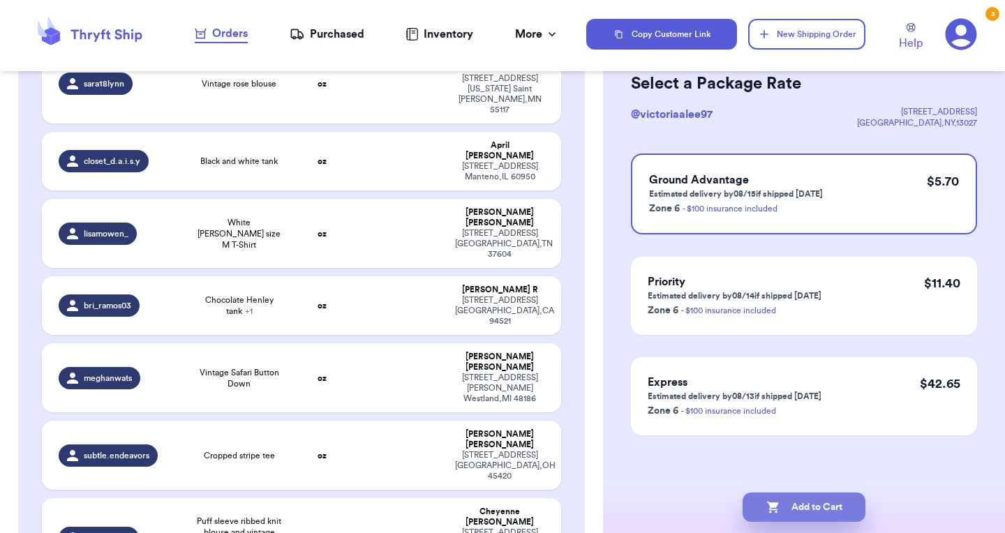
click at [794, 499] on button "Add to Cart" at bounding box center [804, 507] width 123 height 29
checkbox input "true"
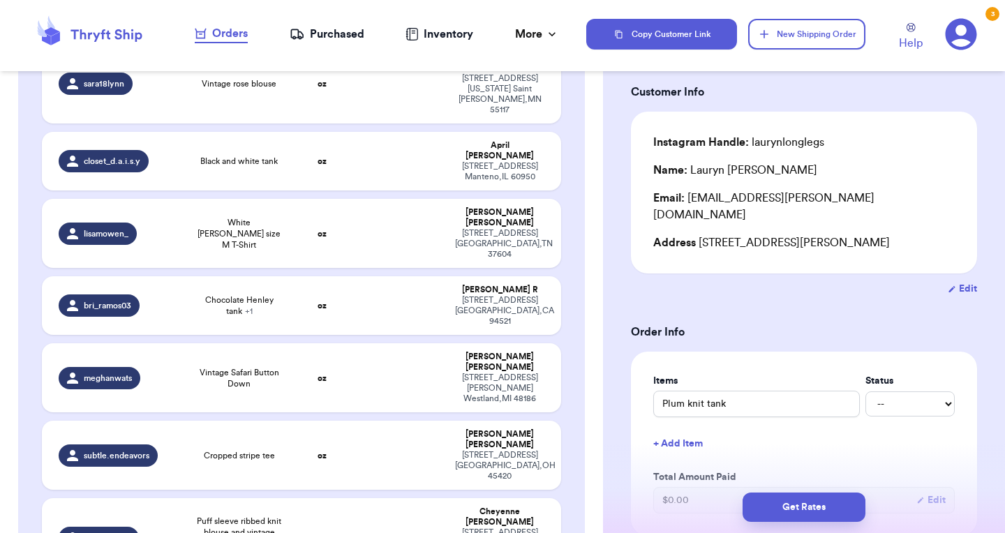
type input "Tan V- neck tank"
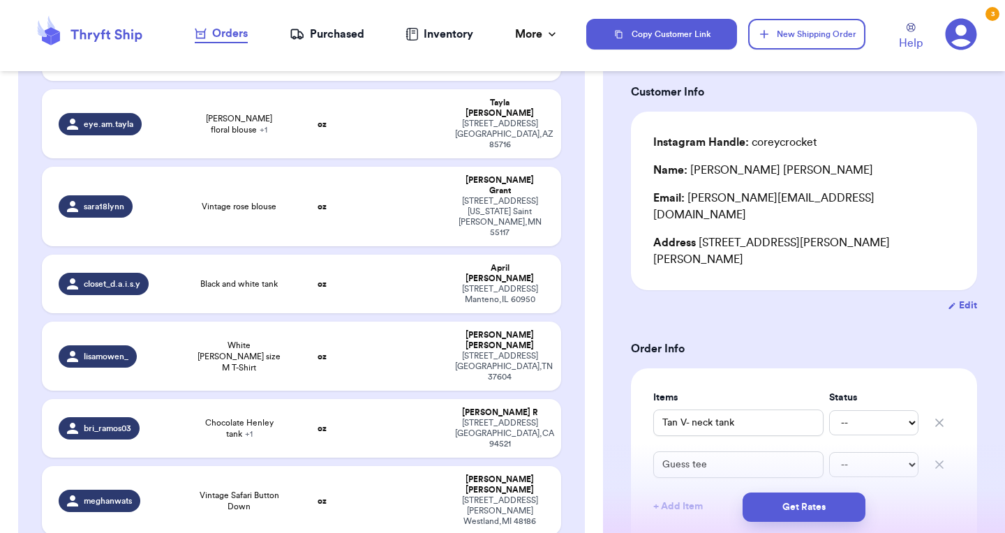
scroll to position [1388, 0]
type input "Floral sundress"
type input "Painters button down"
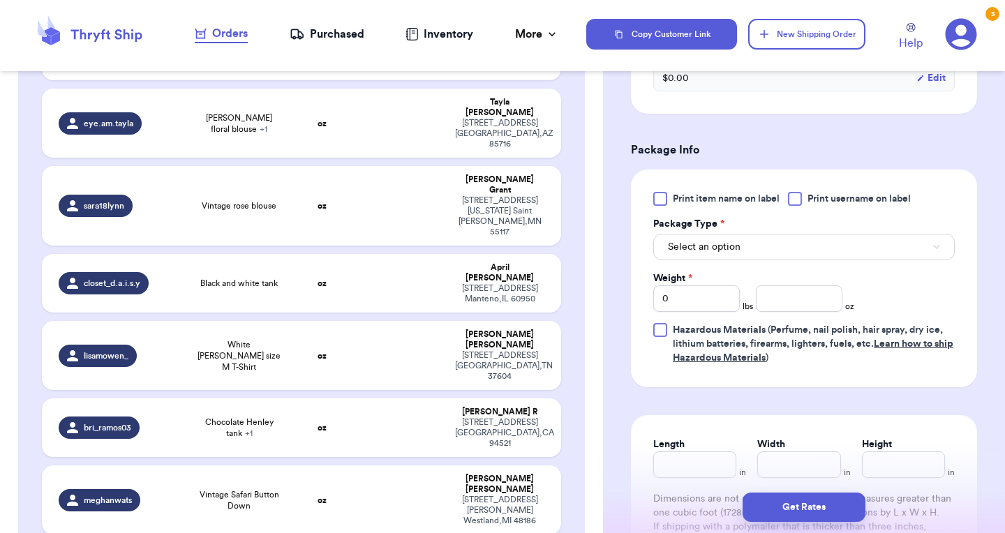
scroll to position [523, 0]
click at [796, 247] on button "Select an option" at bounding box center [804, 245] width 302 height 27
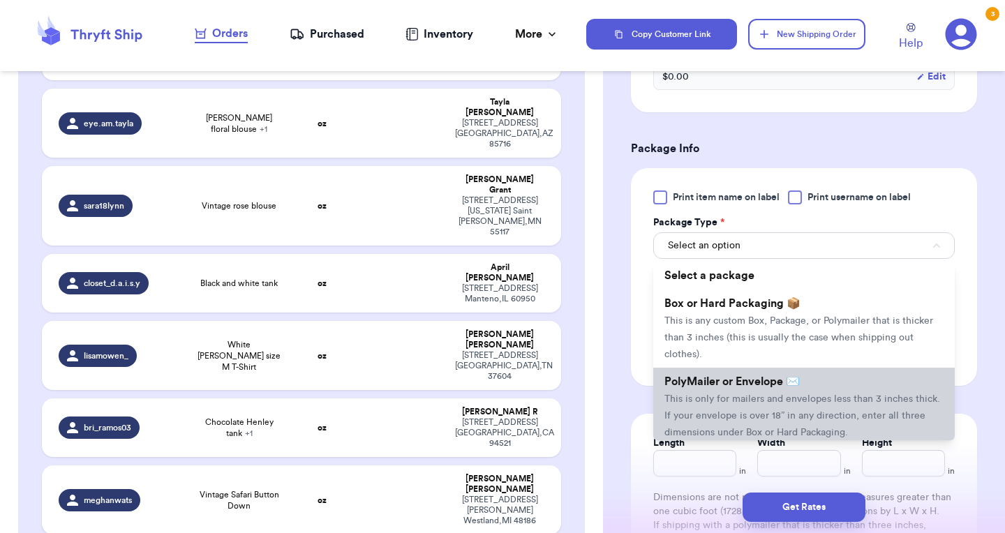
click at [756, 394] on li "PolyMailer or Envelope ✉️ This is only for mailers and envelopes less than 3 in…" at bounding box center [804, 407] width 302 height 78
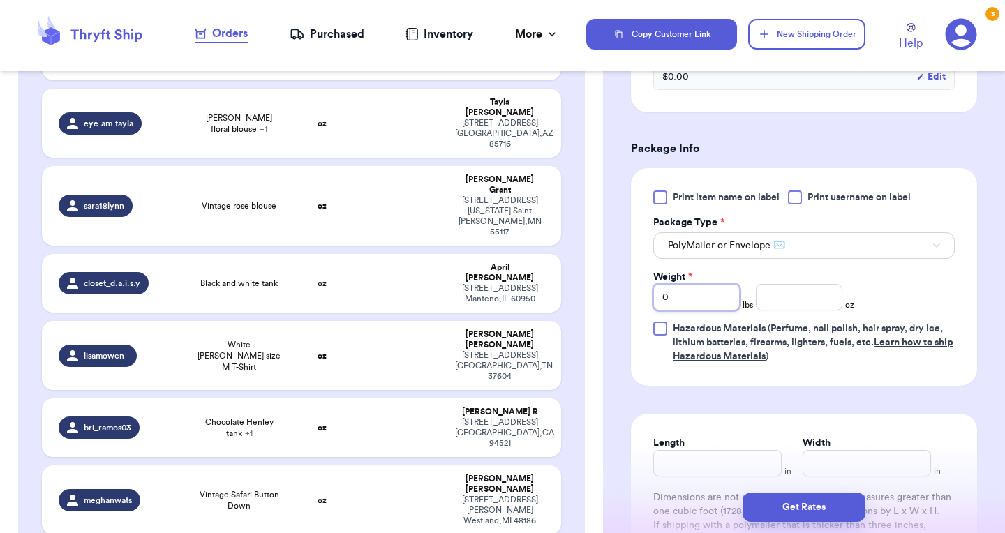
click at [702, 299] on input "0" at bounding box center [696, 297] width 87 height 27
type input "1"
type input "3.9"
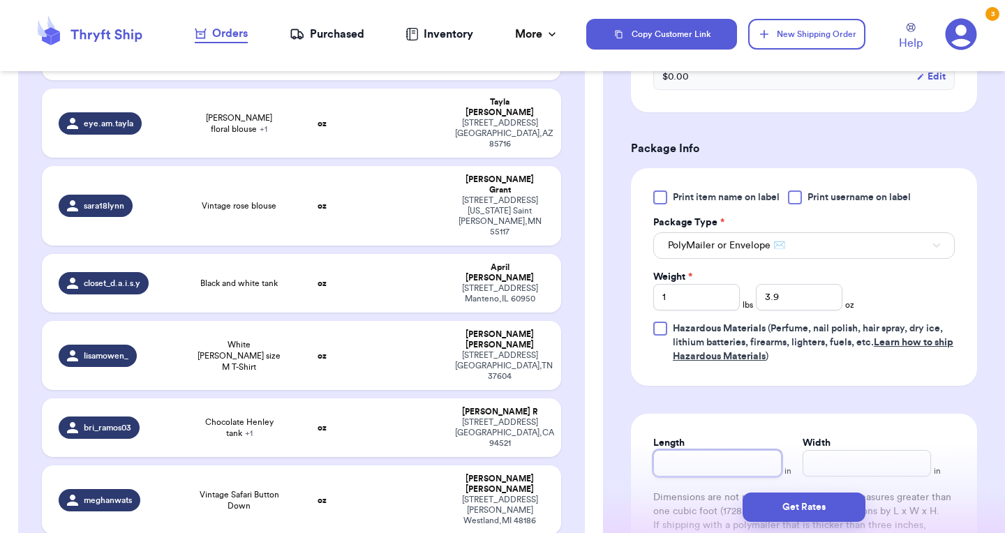
click at [679, 464] on input "Length" at bounding box center [717, 463] width 128 height 27
type input "13"
type input "10"
click at [819, 515] on button "Get Rates" at bounding box center [804, 507] width 123 height 29
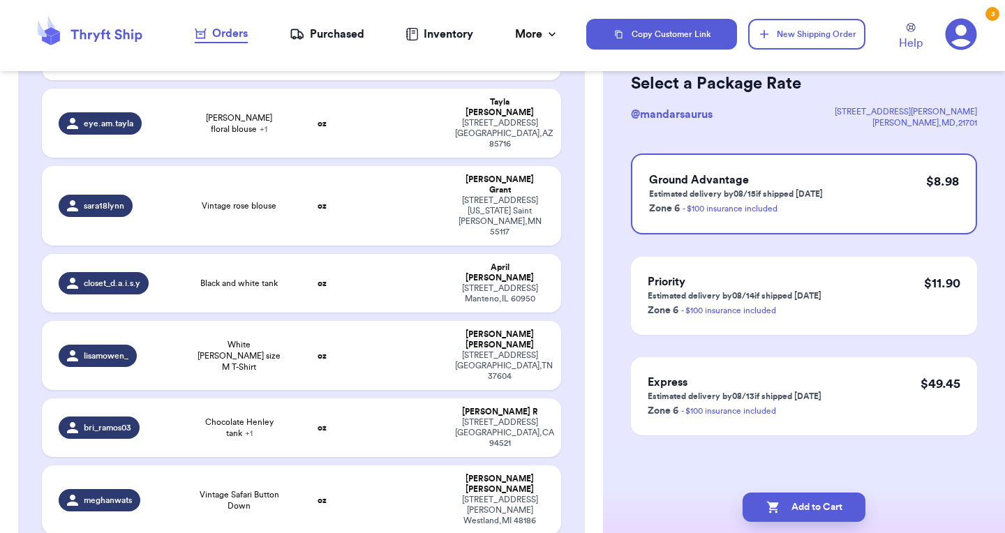
scroll to position [68, 0]
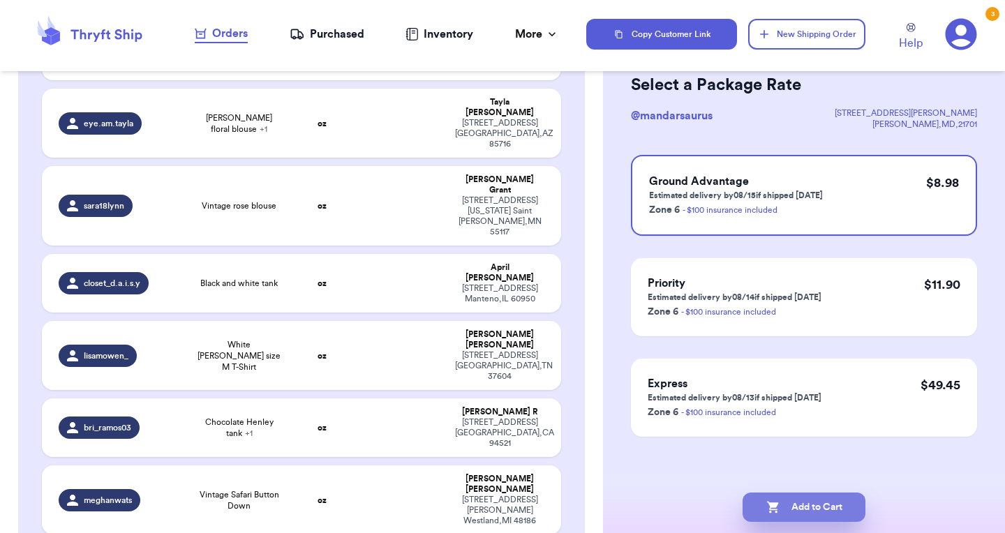
click at [806, 517] on button "Add to Cart" at bounding box center [804, 507] width 123 height 29
checkbox input "true"
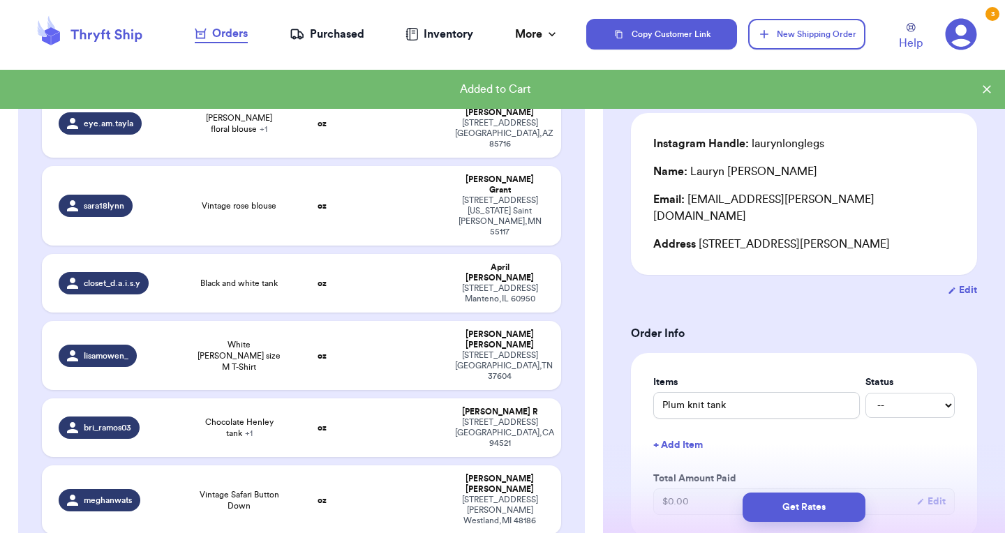
type input "Tan V- neck tank"
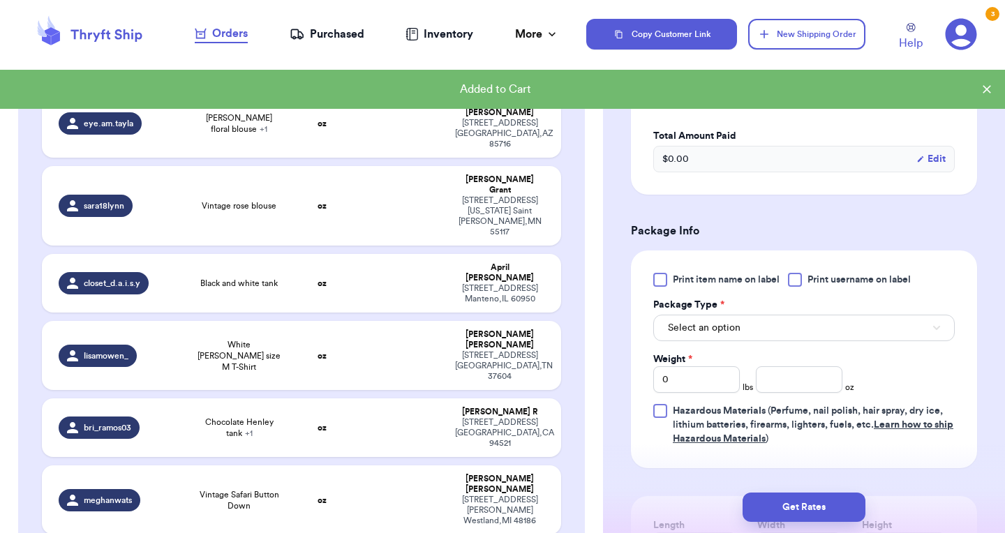
scroll to position [510, 0]
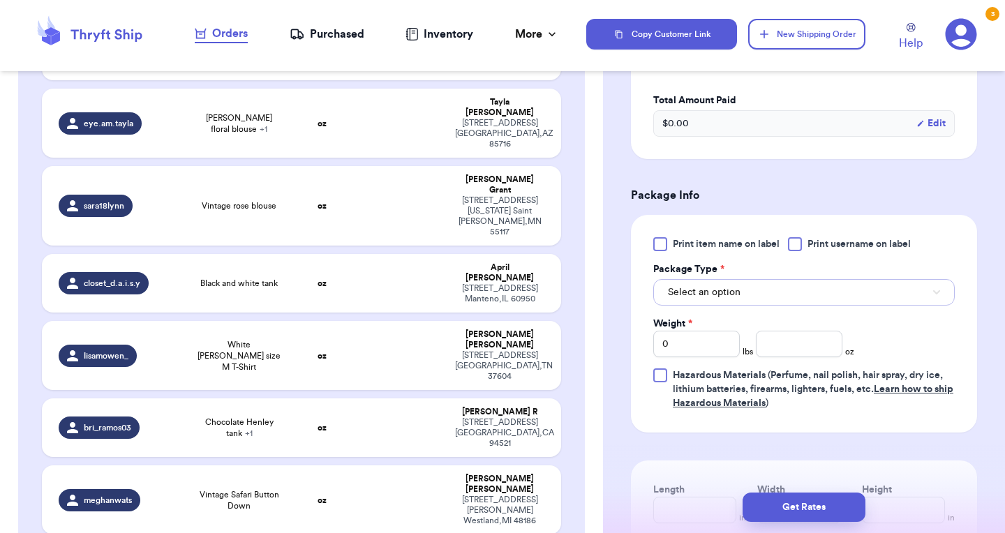
click at [796, 279] on button "Select an option" at bounding box center [804, 292] width 302 height 27
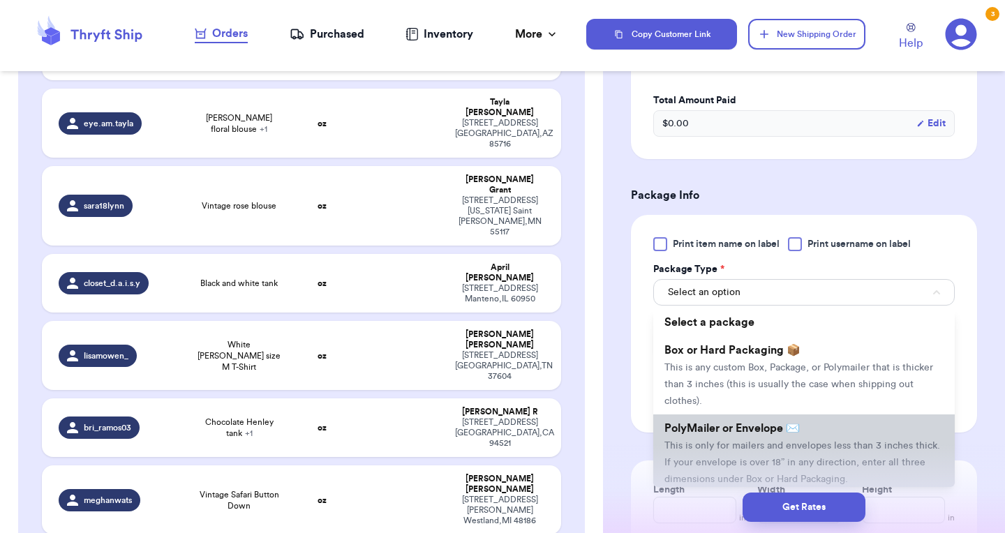
click at [727, 441] on span "This is only for mailers and envelopes less than 3 inches thick. If your envelo…" at bounding box center [803, 462] width 276 height 43
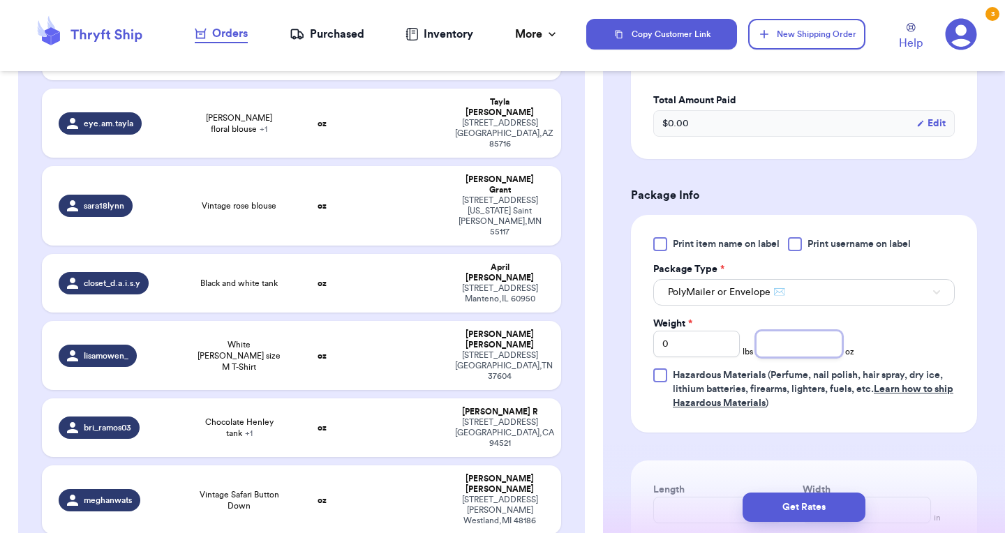
click at [774, 331] on input "number" at bounding box center [799, 344] width 87 height 27
type input "Light pink silk blouse"
type input "sheer floral [PERSON_NAME] scarf"
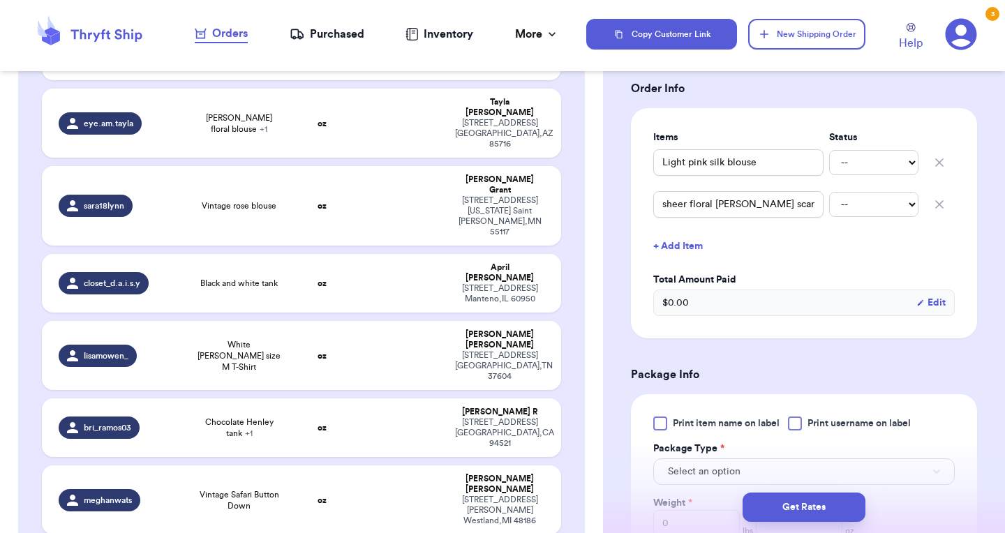
scroll to position [302, 0]
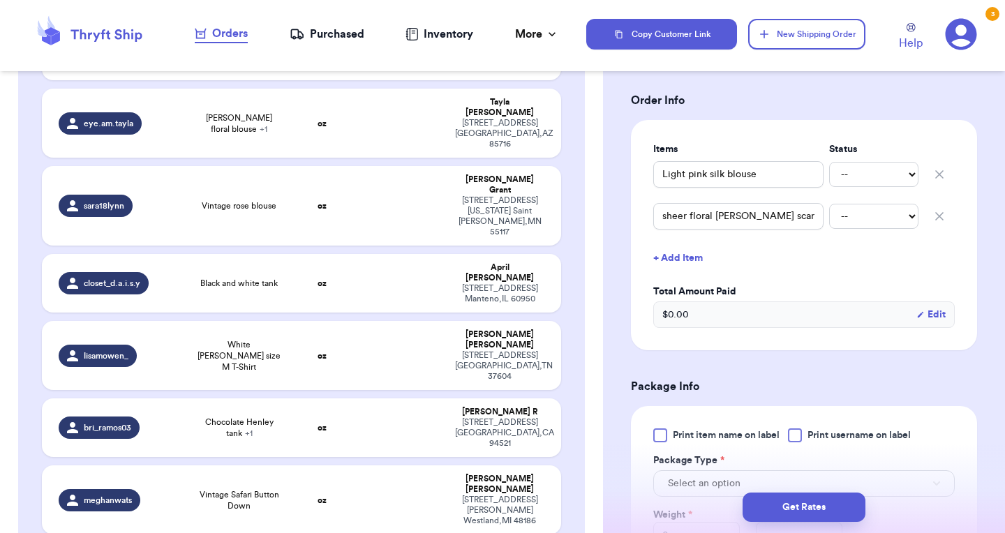
type input "Tan V- neck tank"
type input "Guess tee"
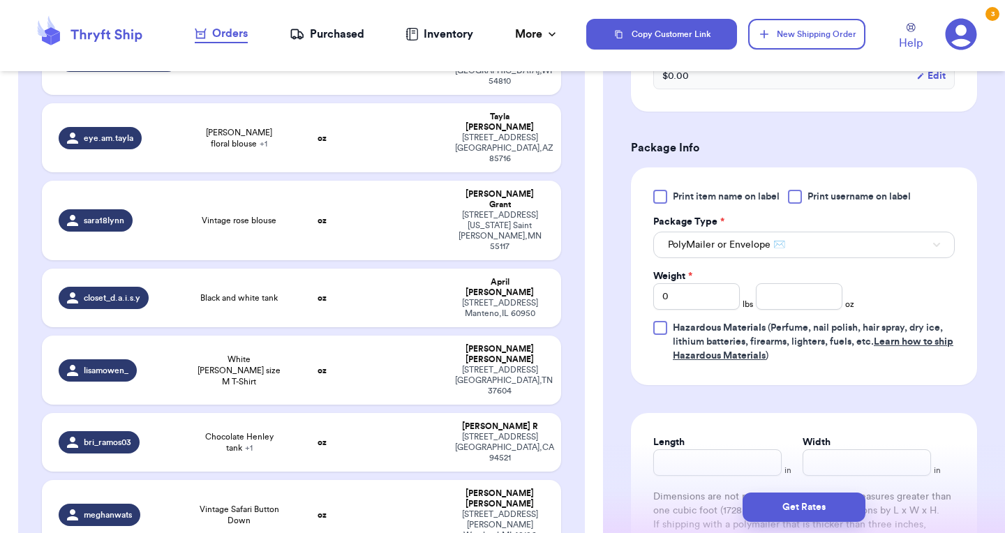
scroll to position [560, 0]
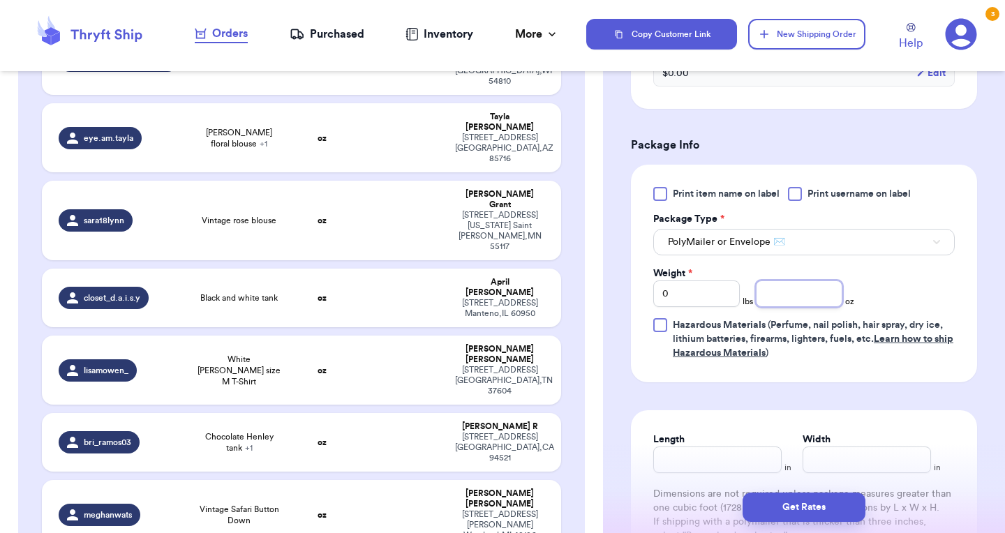
click at [789, 281] on input "number" at bounding box center [799, 294] width 87 height 27
type input "9.9"
click at [707, 447] on input "Length" at bounding box center [717, 460] width 128 height 27
type input "10"
type input "8"
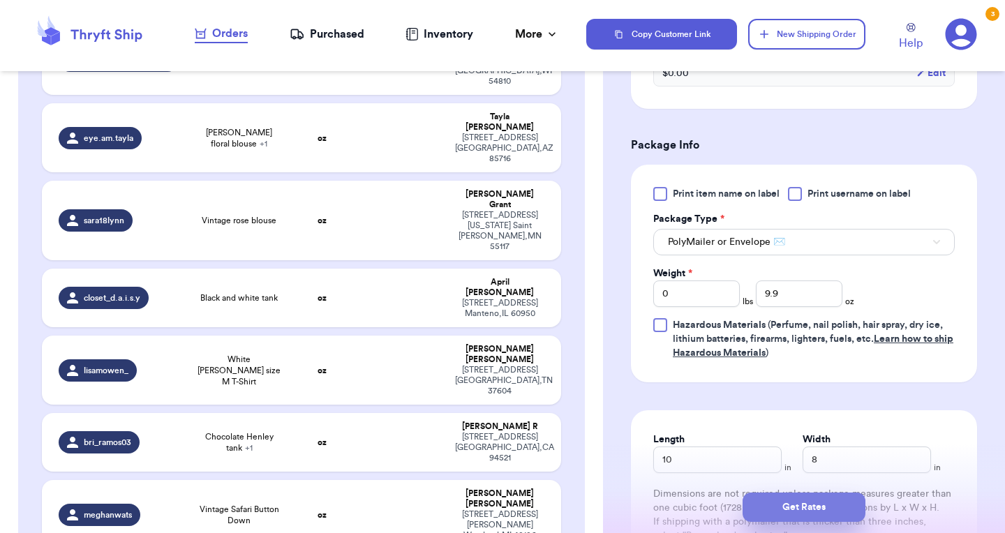
click at [799, 504] on button "Get Rates" at bounding box center [804, 507] width 123 height 29
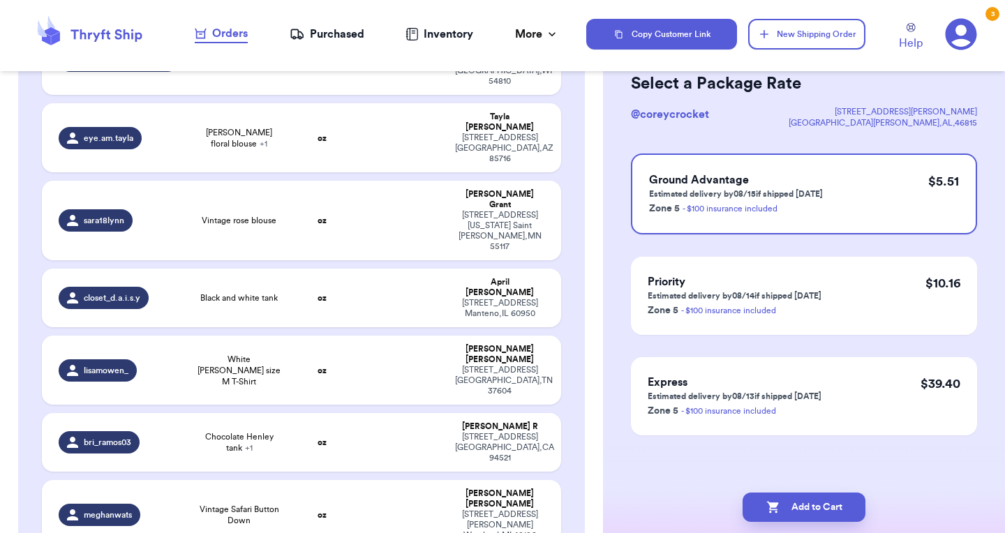
scroll to position [0, 0]
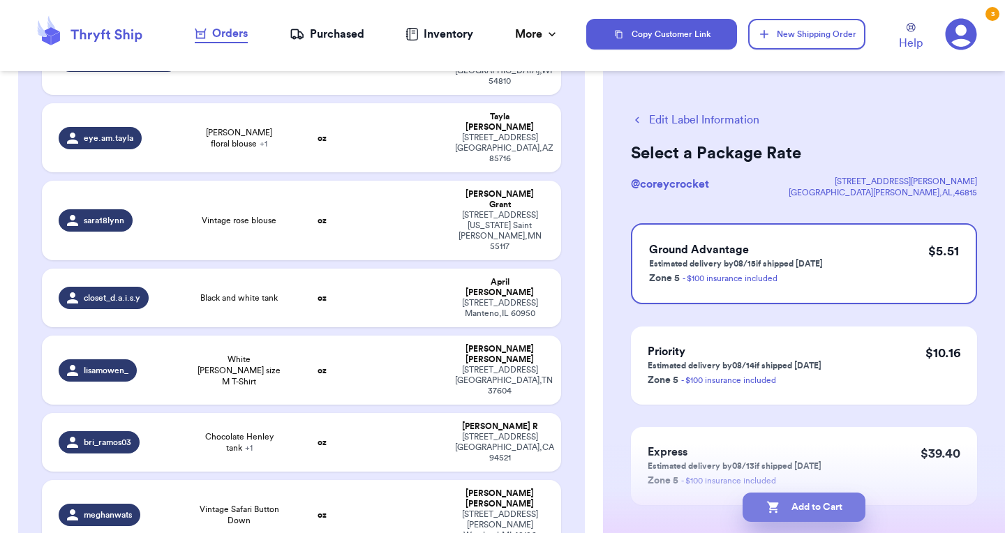
click at [817, 504] on button "Add to Cart" at bounding box center [804, 507] width 123 height 29
checkbox input "true"
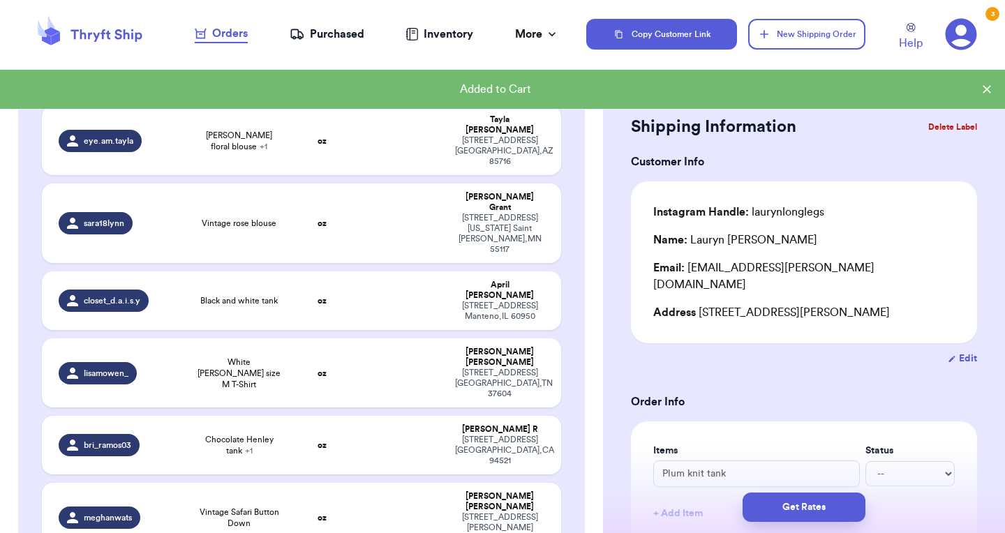
scroll to position [1377, 0]
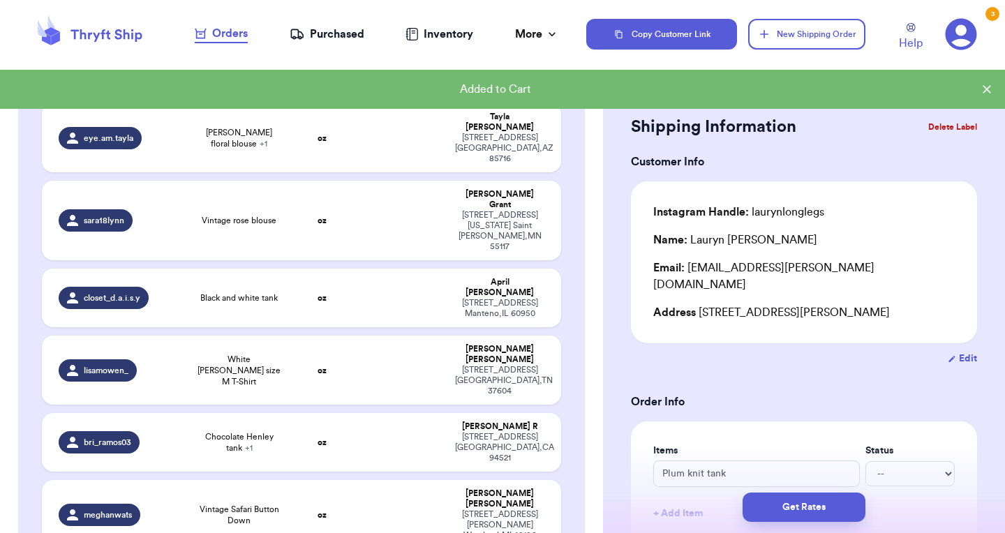
type input "Light pink silk blouse"
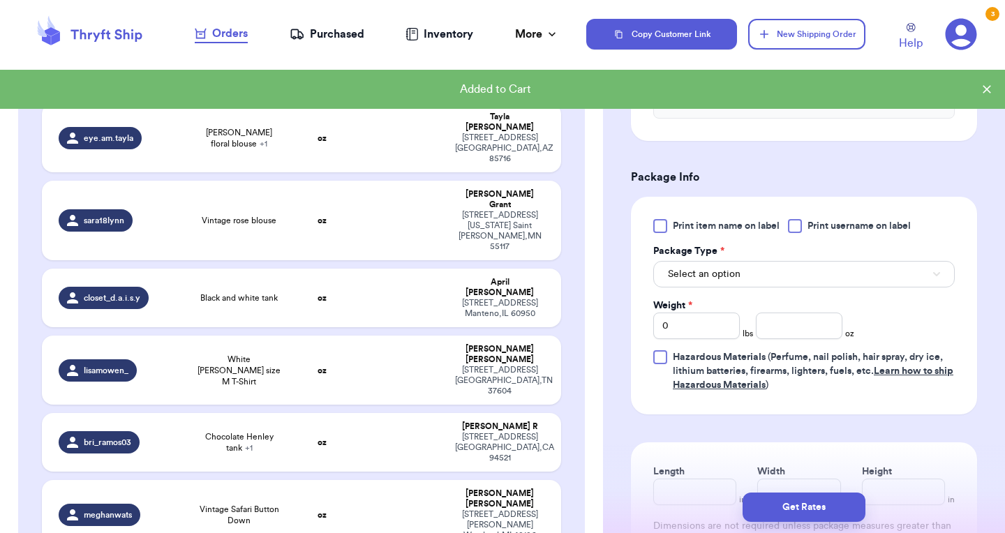
scroll to position [519, 0]
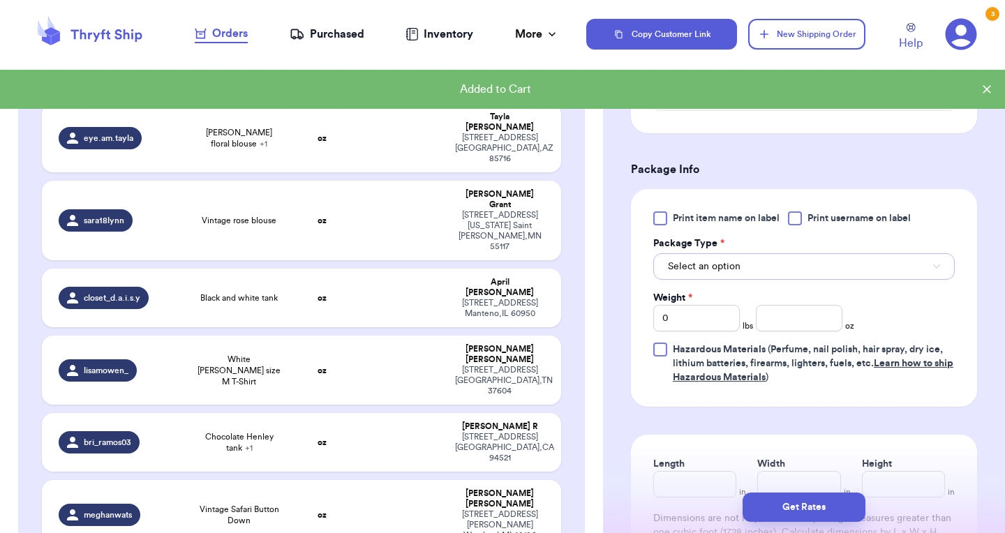
click at [783, 257] on button "Select an option" at bounding box center [804, 266] width 302 height 27
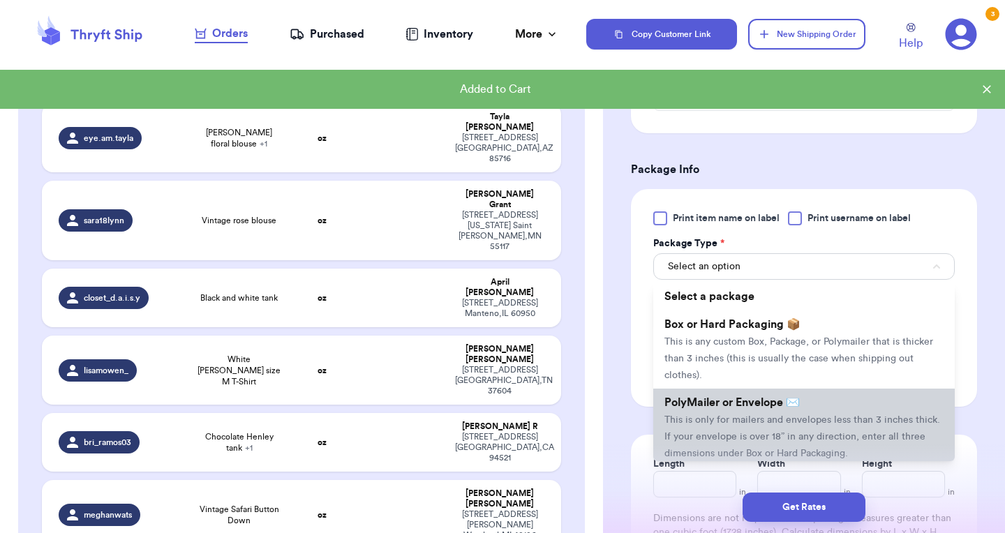
click at [761, 397] on li "PolyMailer or Envelope ✉️ This is only for mailers and envelopes less than 3 in…" at bounding box center [804, 428] width 302 height 78
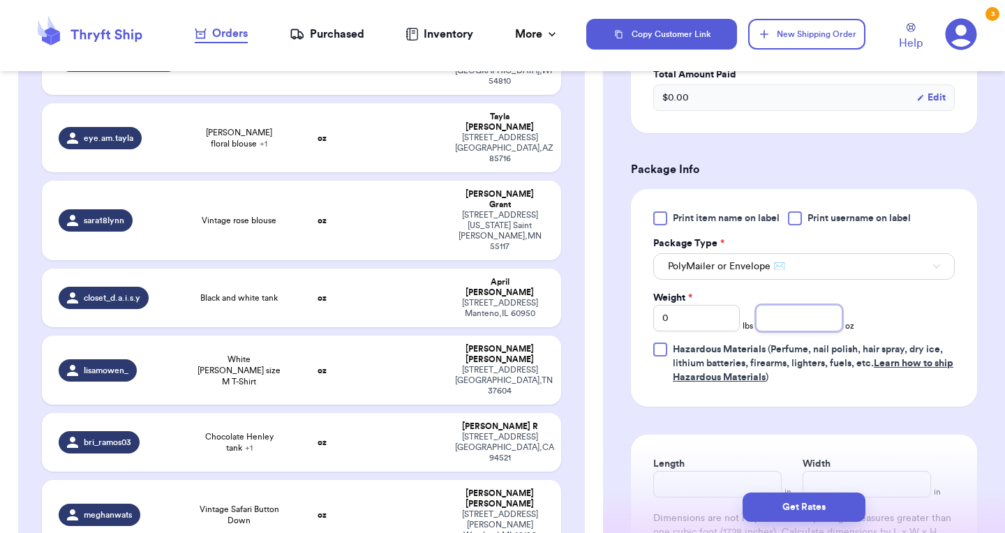
click at [796, 305] on input "number" at bounding box center [799, 318] width 87 height 27
type input "4.6"
click at [672, 475] on input "Length" at bounding box center [717, 484] width 128 height 27
type input "9"
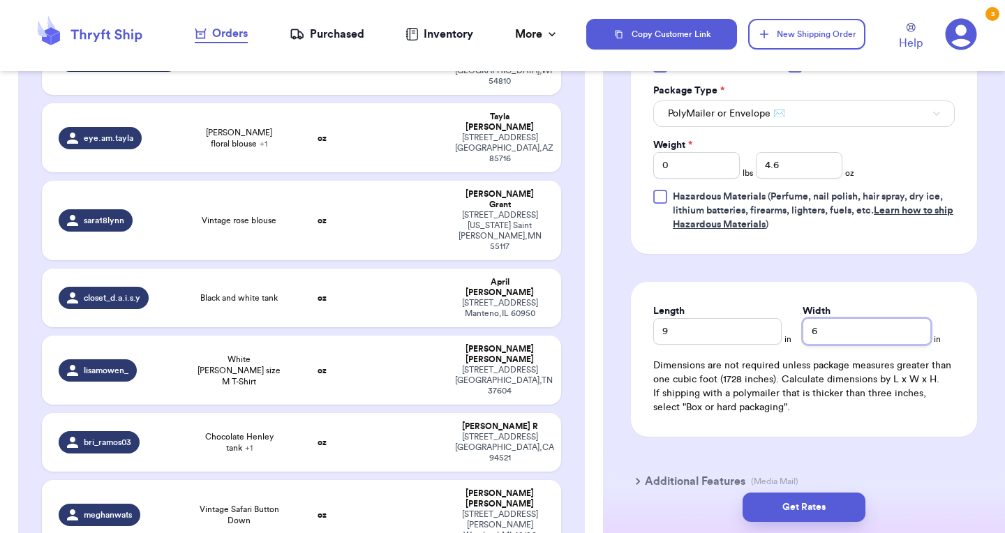
scroll to position [732, 0]
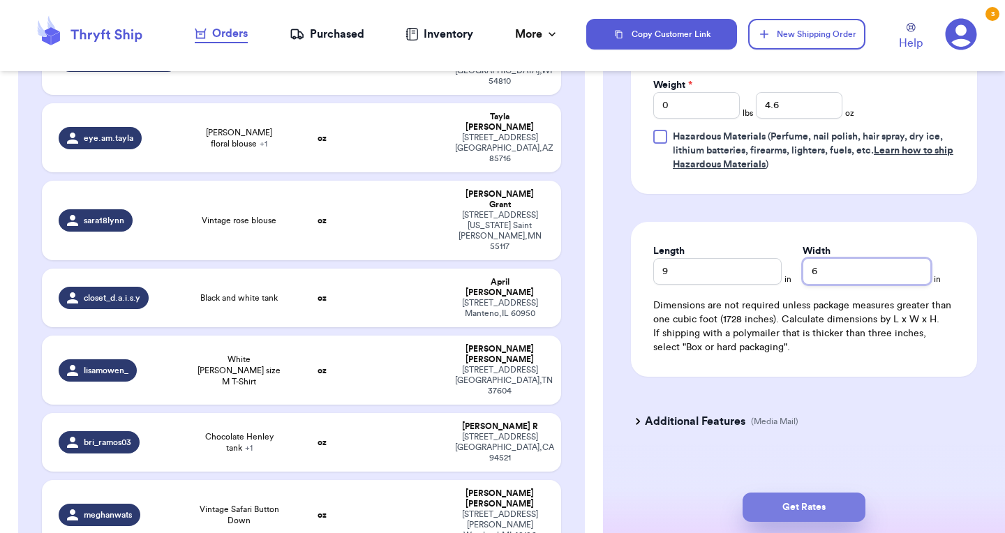
type input "6"
click at [815, 499] on button "Get Rates" at bounding box center [804, 507] width 123 height 29
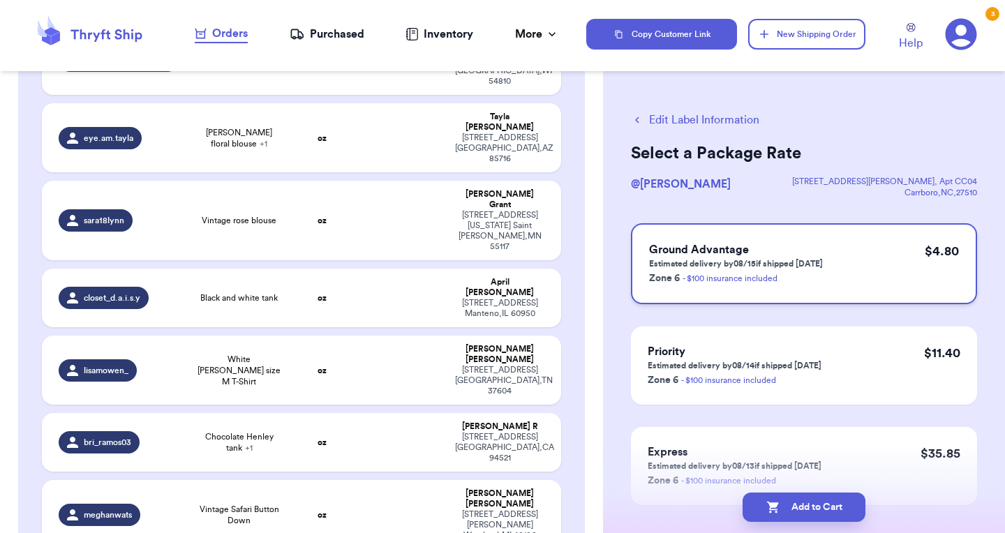
click at [821, 267] on p "Estimated delivery by 08/15 if shipped [DATE]" at bounding box center [736, 263] width 174 height 11
click at [804, 501] on button "Add to Cart" at bounding box center [804, 507] width 123 height 29
checkbox input "true"
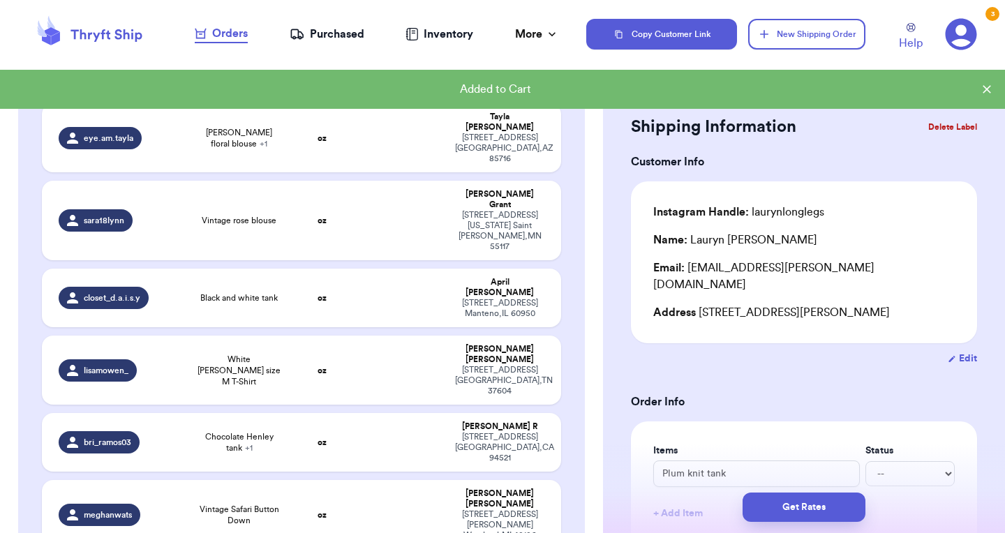
type input "Puff sleeve ribbed knit blouse and vintage floral raw hem shorts"
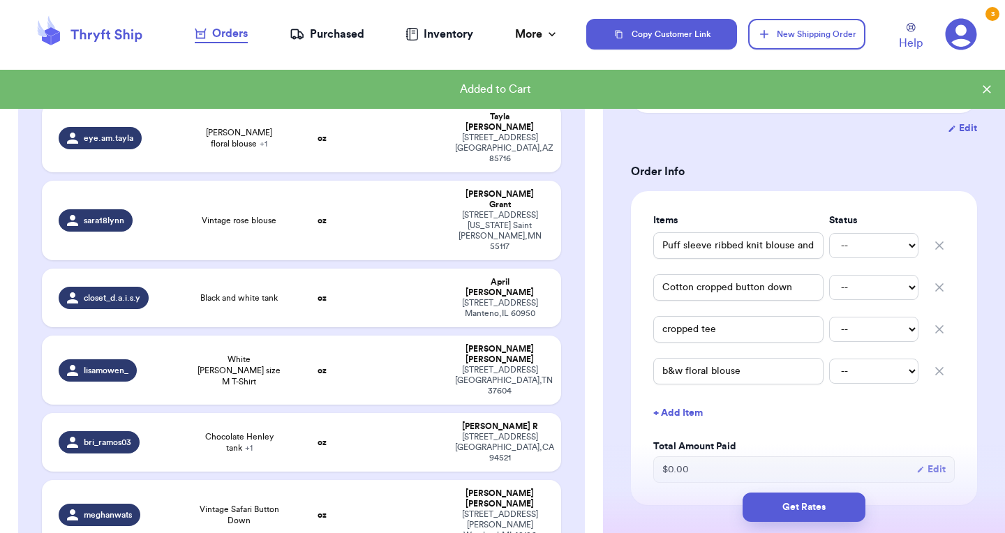
scroll to position [244, 0]
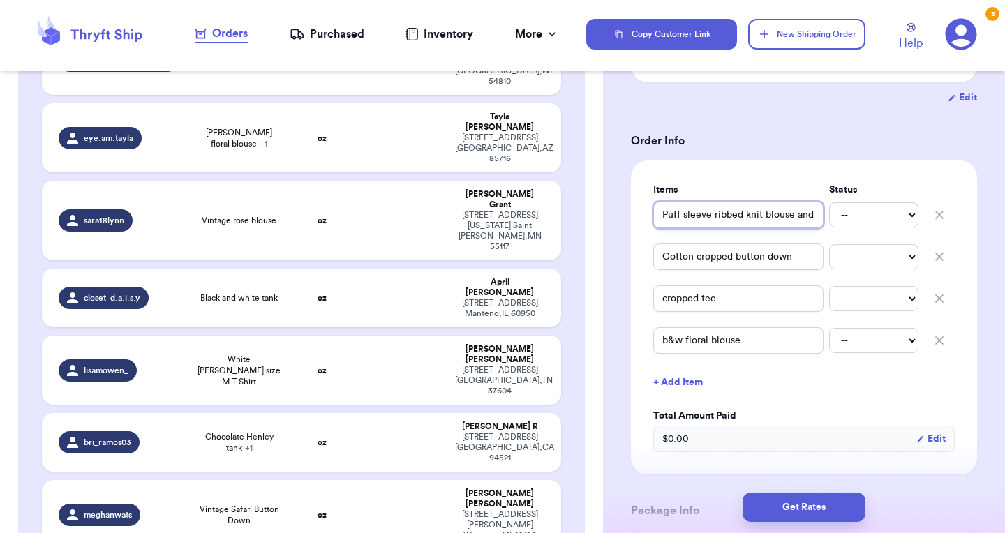
click at [798, 215] on input "Puff sleeve ribbed knit blouse and vintage floral raw hem shorts" at bounding box center [738, 215] width 170 height 27
click at [732, 257] on input "Cotton cropped button down" at bounding box center [738, 257] width 170 height 27
click at [725, 304] on input "cropped tee" at bounding box center [738, 298] width 170 height 27
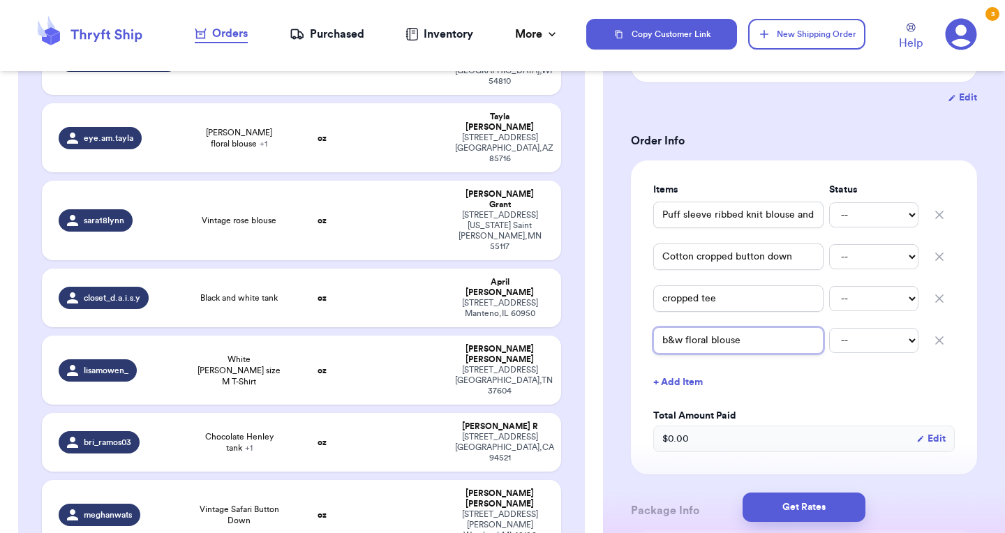
click at [715, 336] on input "b&w floral blouse" at bounding box center [738, 340] width 170 height 27
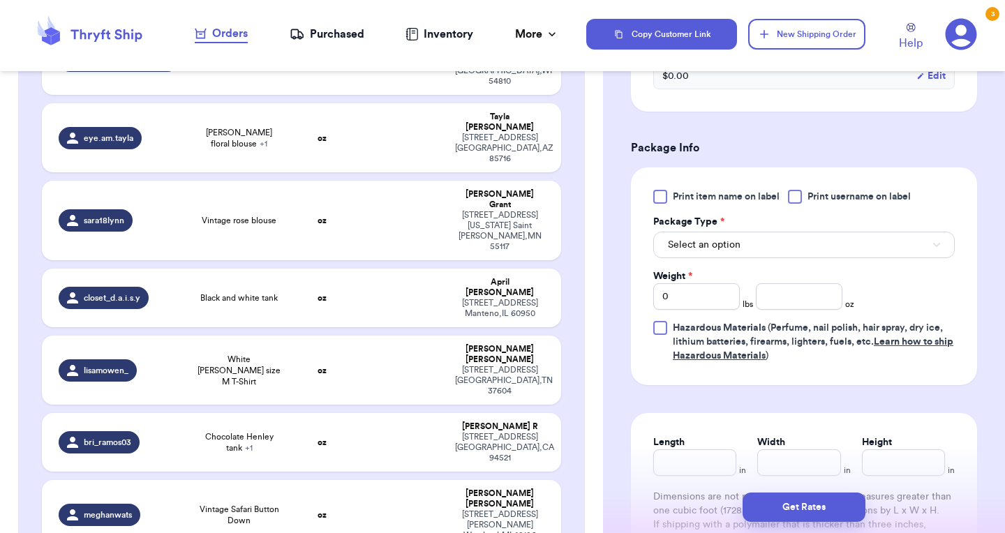
scroll to position [608, 0]
click at [817, 249] on button "Select an option" at bounding box center [804, 244] width 302 height 27
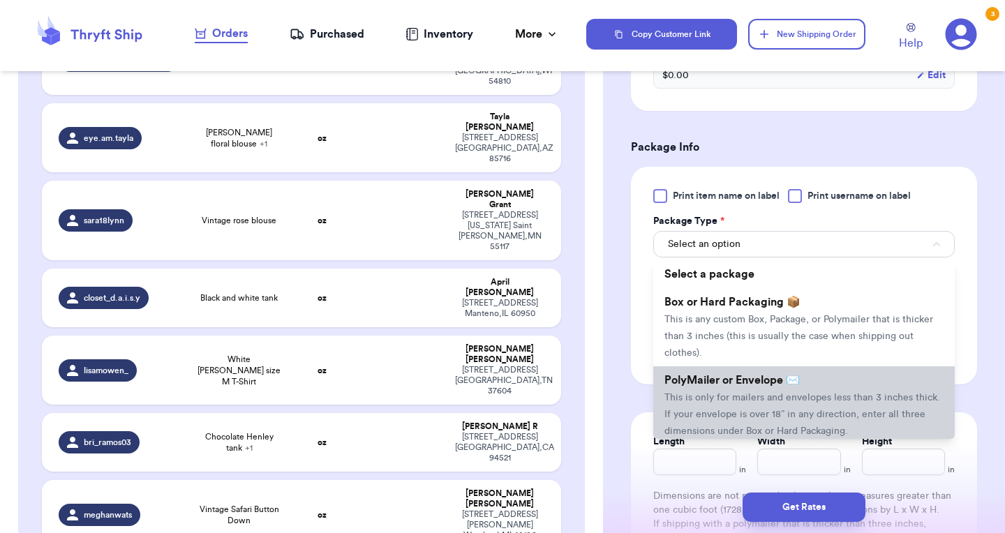
click at [772, 399] on span "This is only for mailers and envelopes less than 3 inches thick. If your envelo…" at bounding box center [803, 414] width 276 height 43
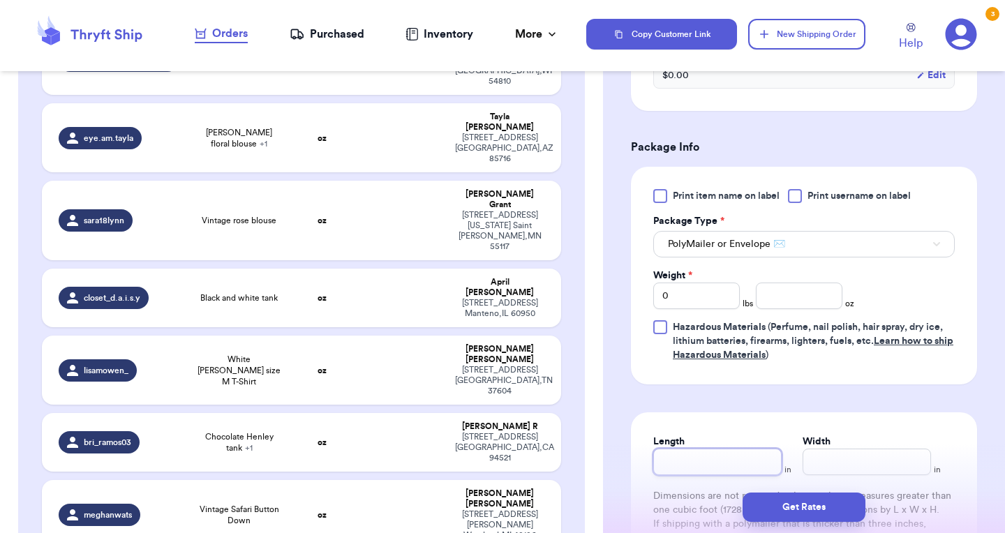
click at [699, 463] on input "Length" at bounding box center [717, 462] width 128 height 27
type input "1"
type input "12"
type input "1"
type input "12"
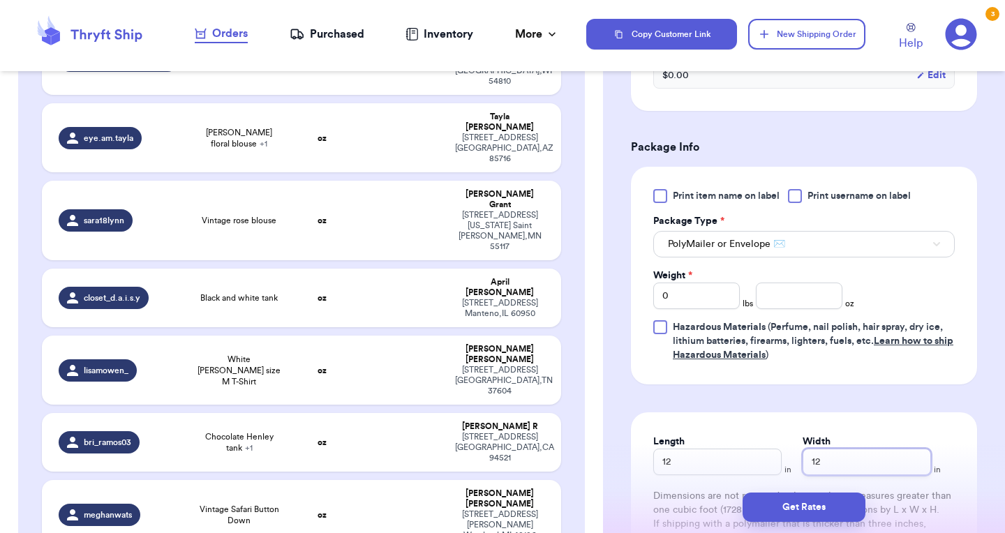
type input "12"
click at [695, 295] on input "0" at bounding box center [696, 296] width 87 height 27
type input "Cropped stripe tee"
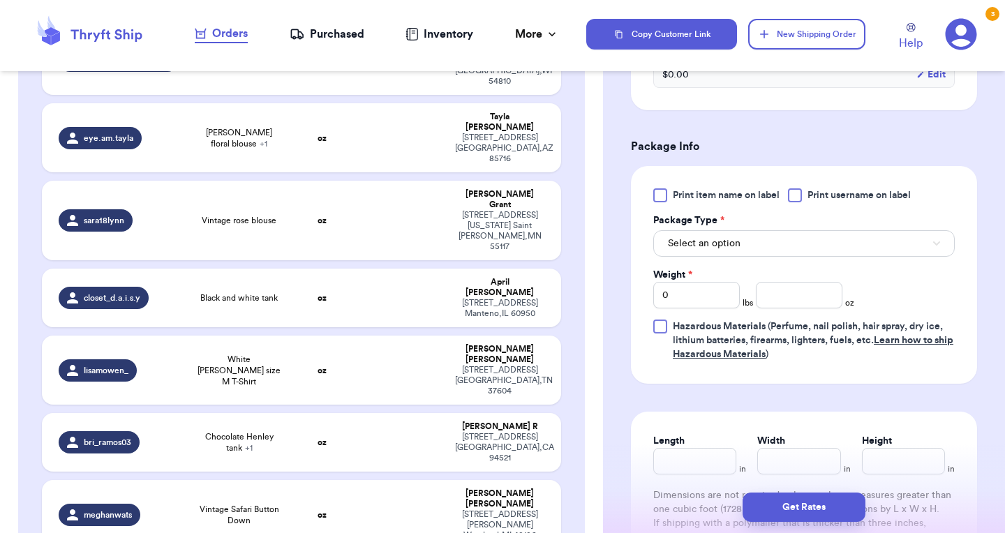
type input "Puff sleeve ribbed knit blouse and vintage floral raw hem shorts"
type input "12"
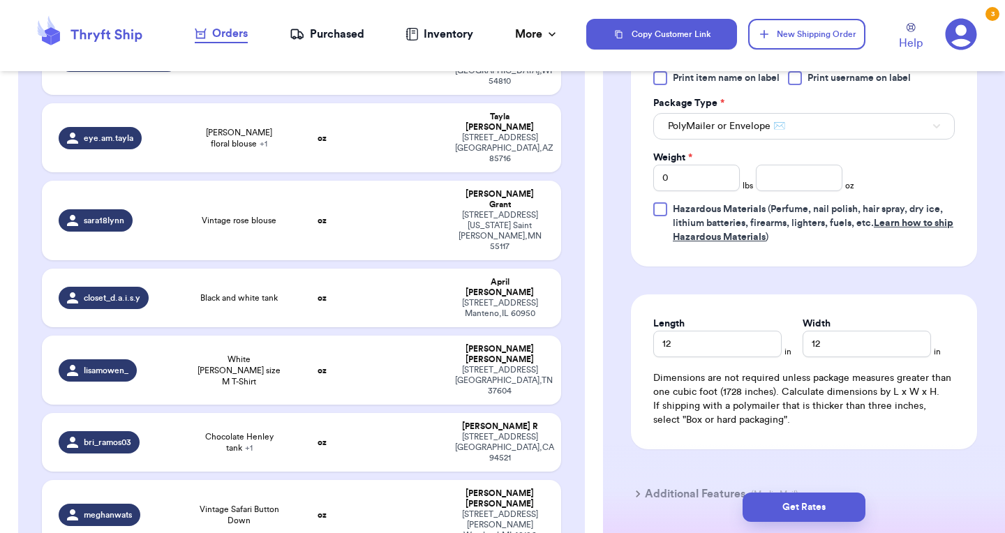
scroll to position [725, 0]
click at [720, 192] on input "0" at bounding box center [696, 178] width 87 height 27
type input "1"
click at [786, 188] on input "number" at bounding box center [799, 178] width 87 height 27
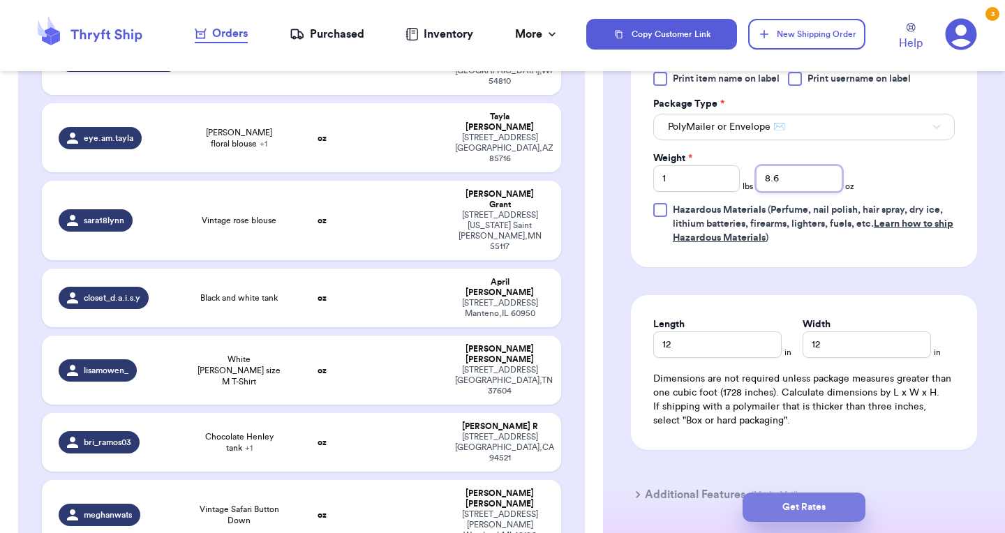
type input "8.6"
click at [792, 499] on button "Get Rates" at bounding box center [804, 507] width 123 height 29
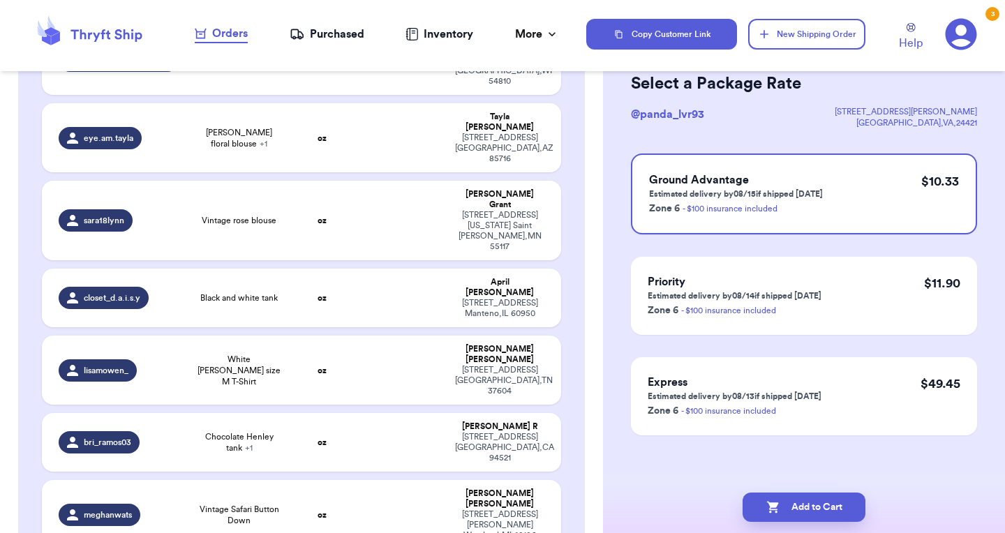
scroll to position [0, 0]
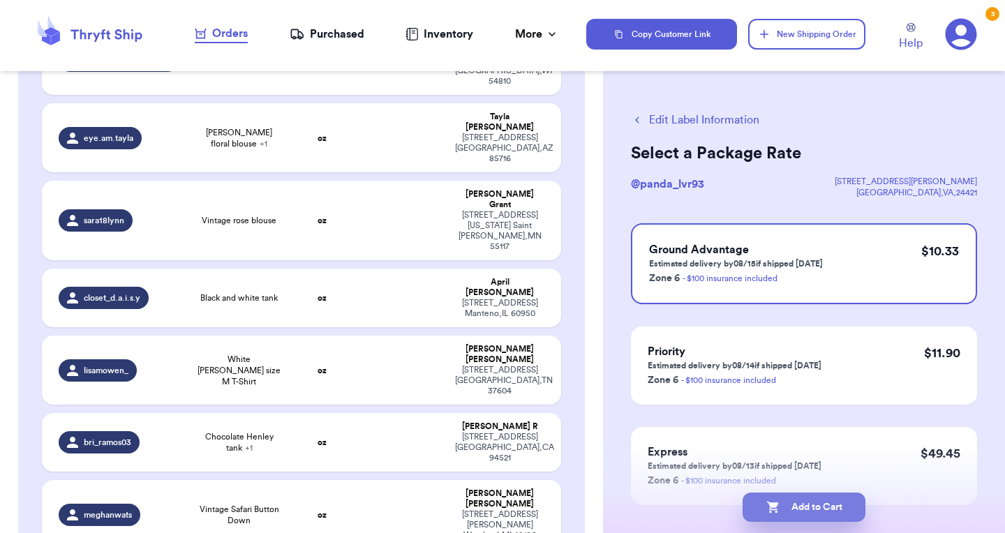
click at [796, 510] on button "Add to Cart" at bounding box center [804, 507] width 123 height 29
checkbox input "true"
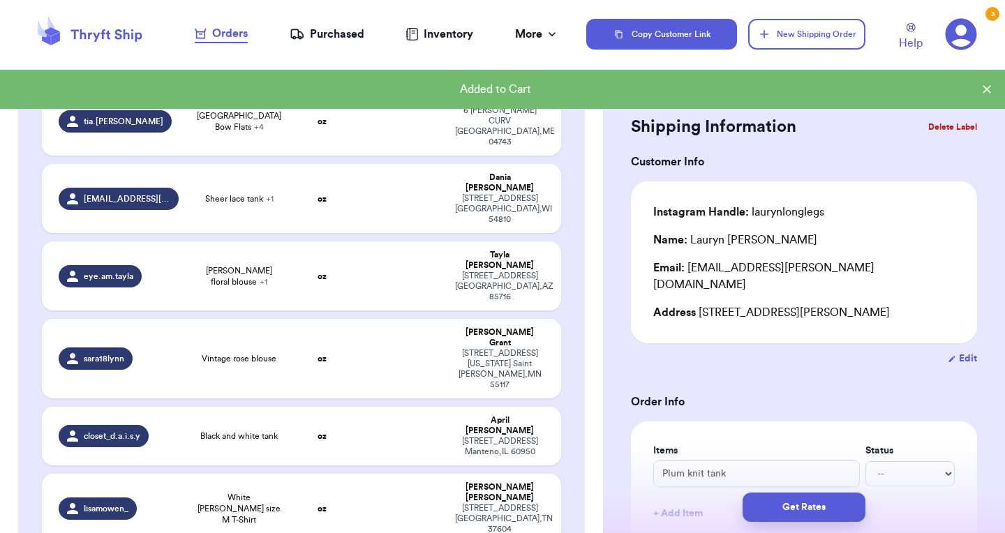
scroll to position [1219, 0]
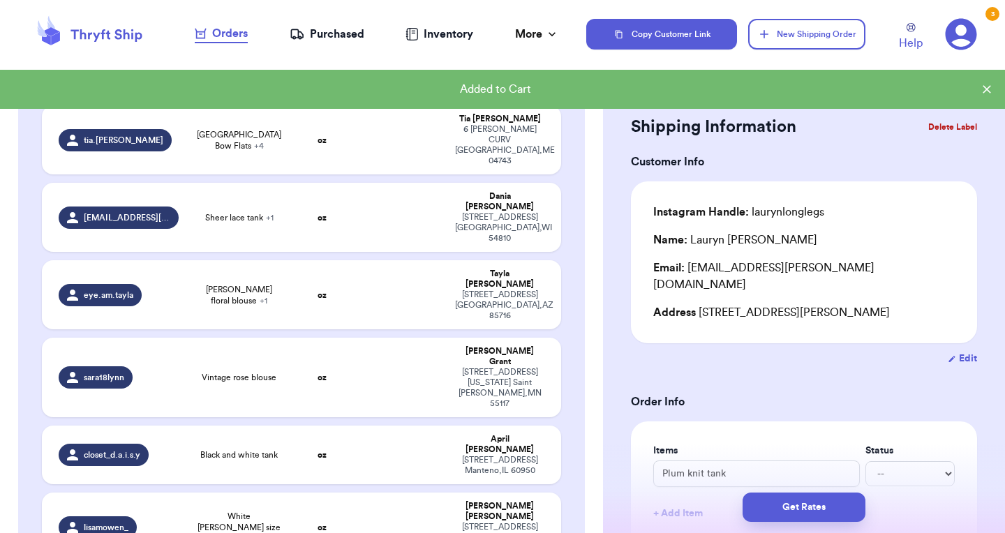
type input "Cropped stripe tee"
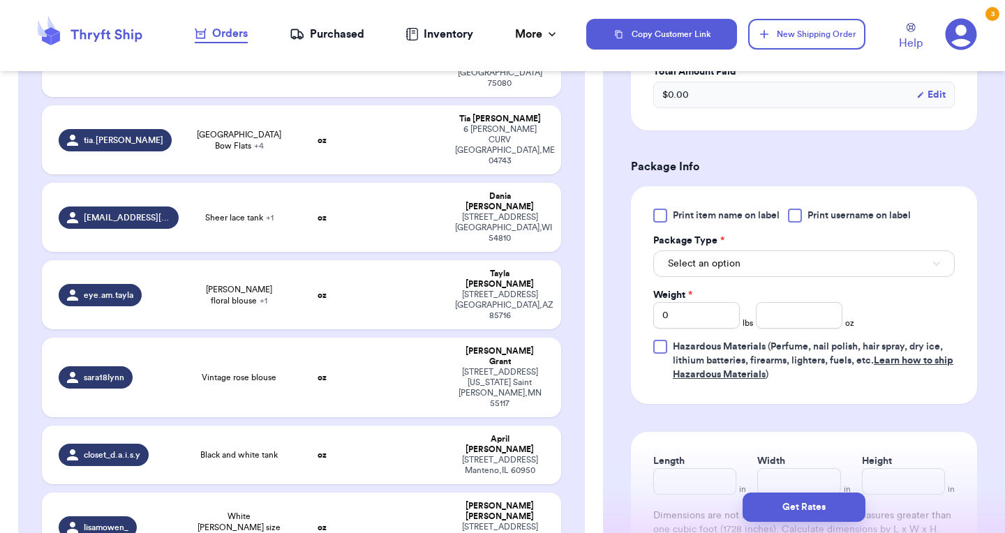
scroll to position [466, 0]
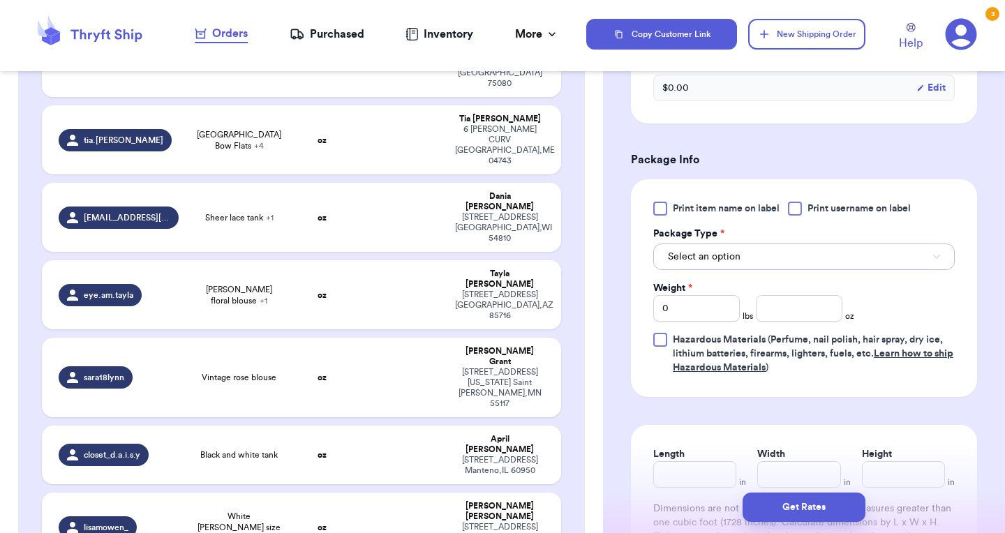
click at [786, 262] on button "Select an option" at bounding box center [804, 257] width 302 height 27
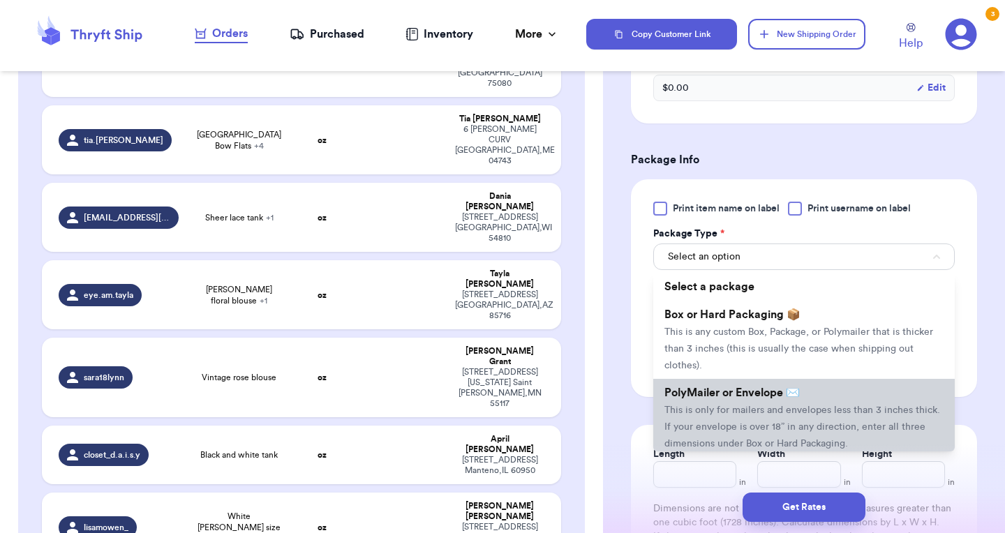
click at [768, 419] on span "This is only for mailers and envelopes less than 3 inches thick. If your envelo…" at bounding box center [803, 427] width 276 height 43
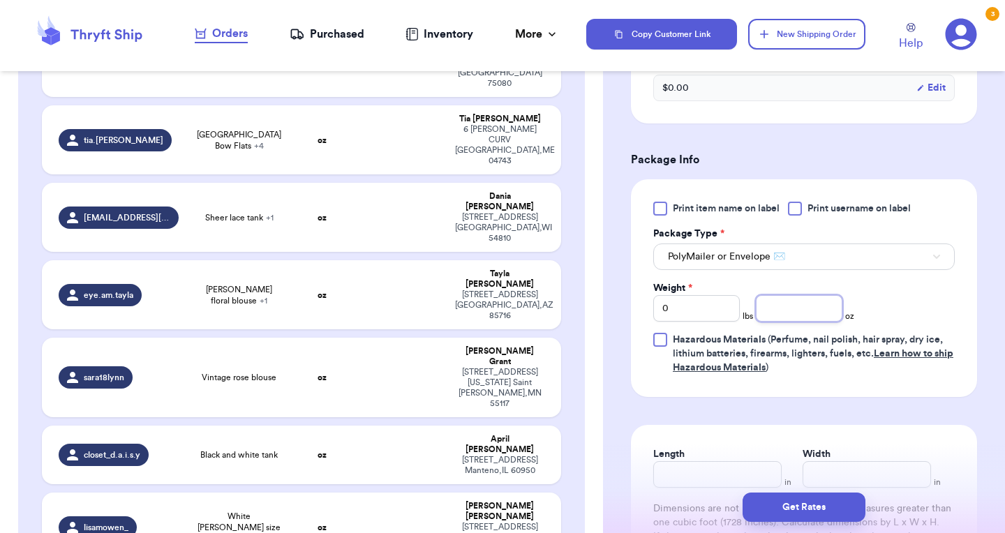
click at [782, 299] on input "number" at bounding box center [799, 308] width 87 height 27
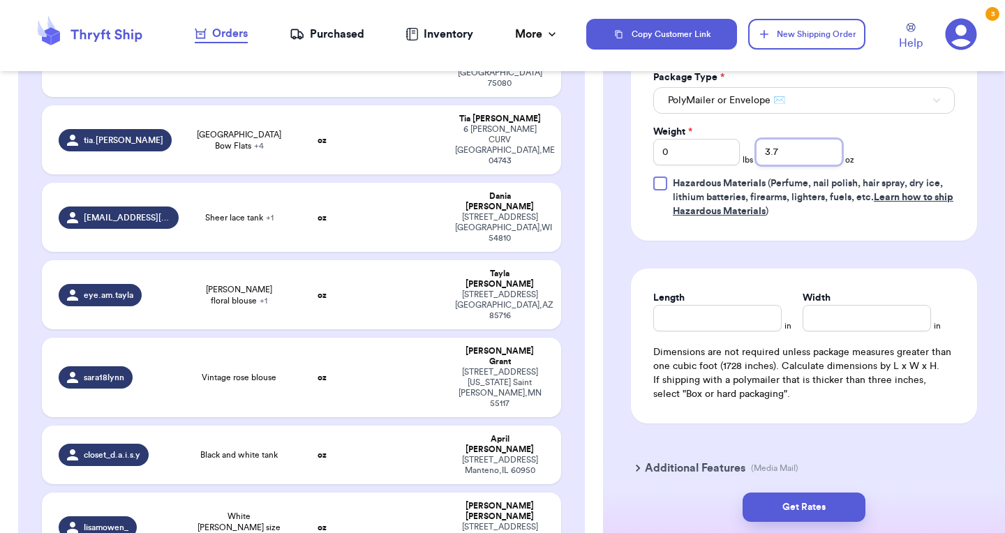
scroll to position [629, 0]
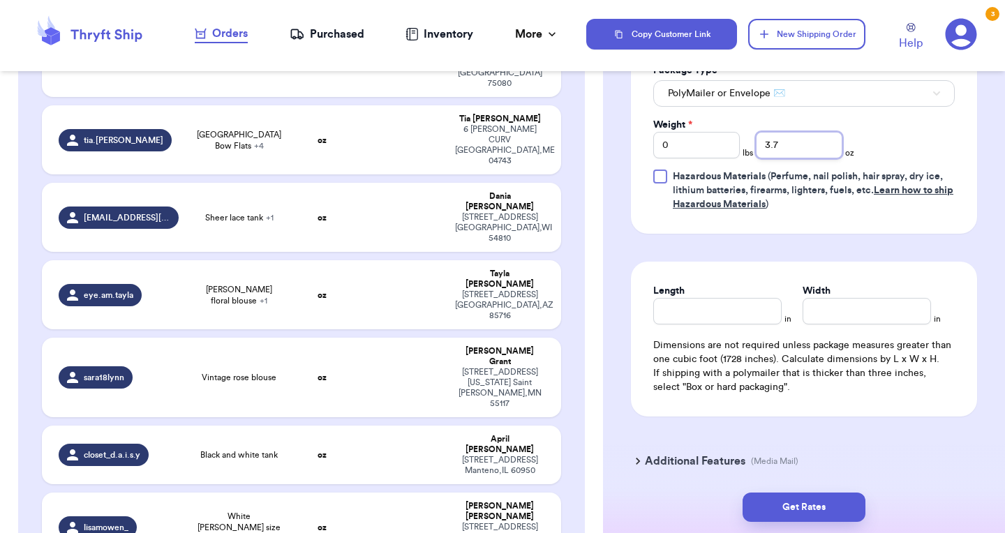
type input "3.7"
click at [704, 315] on input "Length" at bounding box center [717, 311] width 128 height 27
type input "9"
type input "6"
click at [797, 508] on button "Get Rates" at bounding box center [804, 507] width 123 height 29
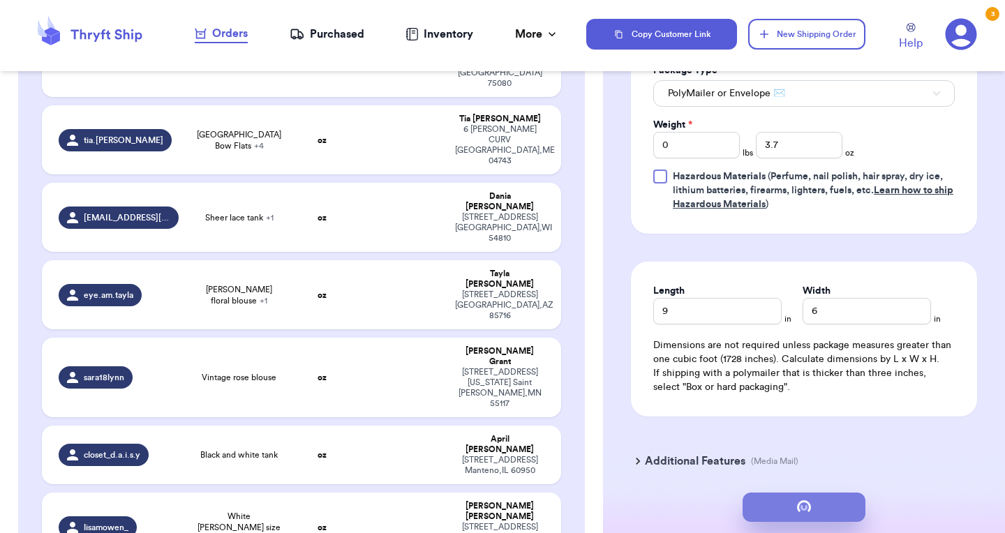
scroll to position [0, 0]
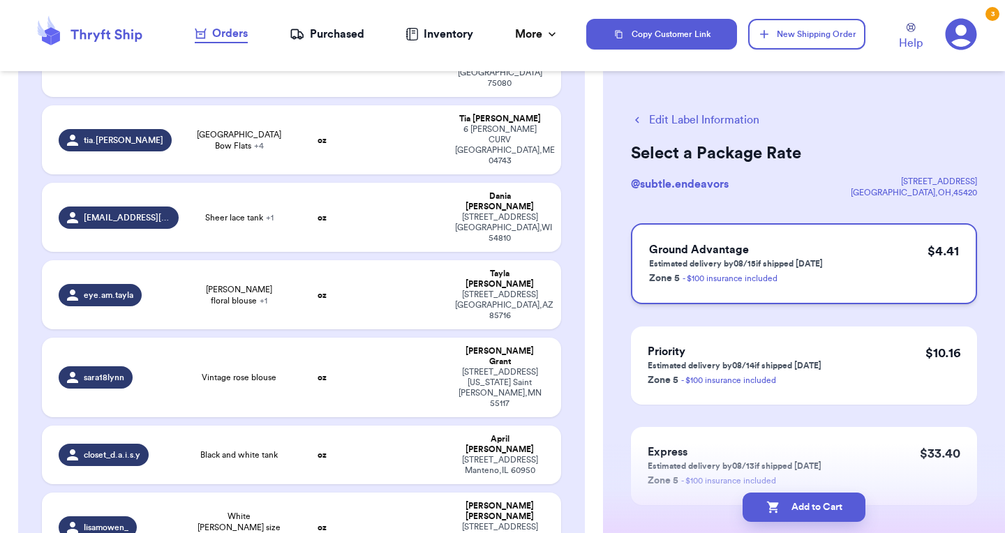
click at [878, 287] on div "Ground Advantage Estimated delivery by 08/15 if shipped [DATE] Zone 5 - $100 in…" at bounding box center [804, 263] width 346 height 81
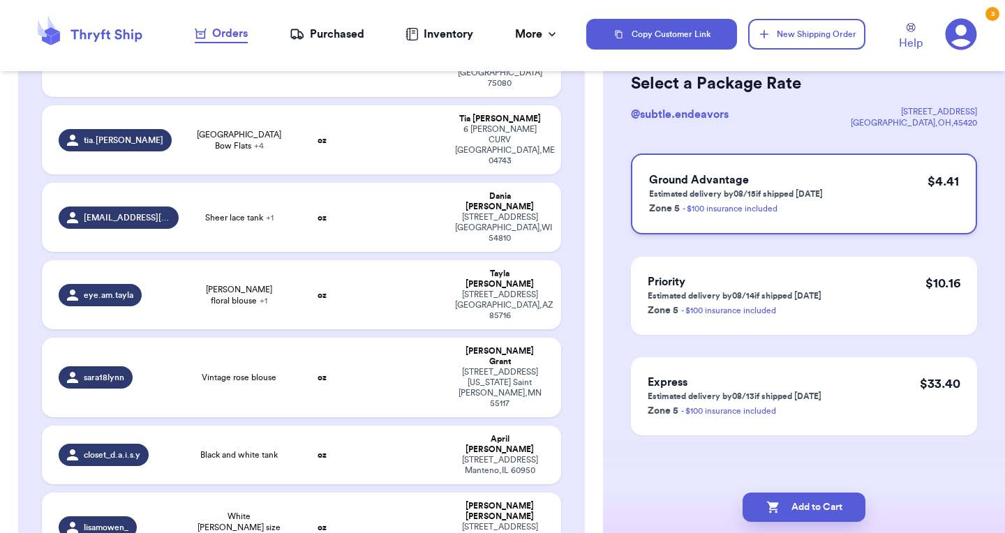
scroll to position [67, 0]
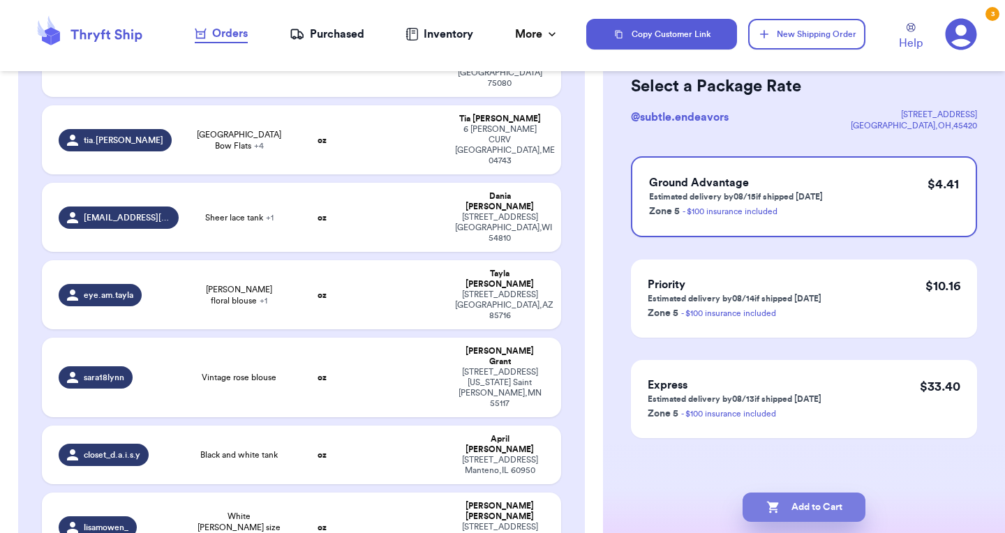
click at [815, 505] on button "Add to Cart" at bounding box center [804, 507] width 123 height 29
checkbox input "true"
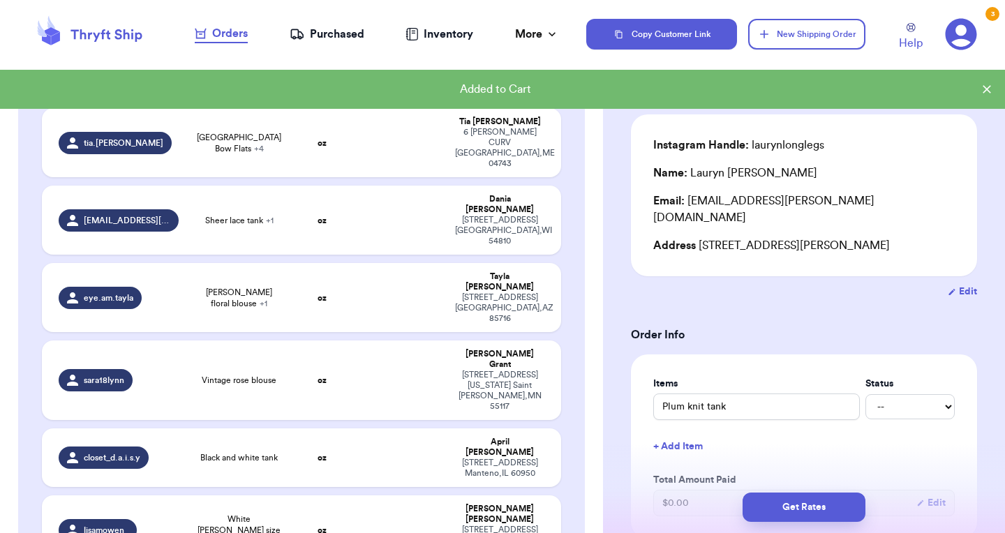
scroll to position [1219, 0]
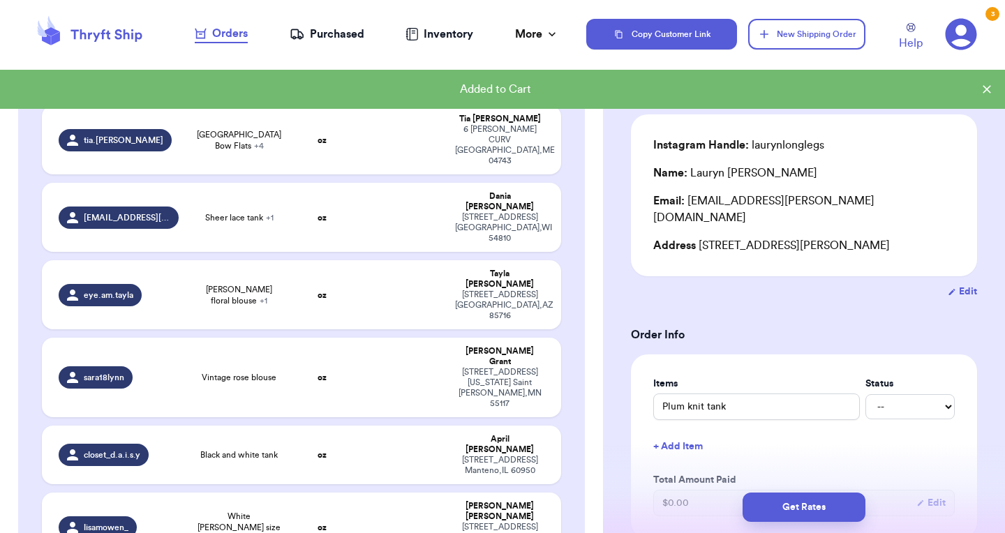
type input "Vintage Safari Button Down"
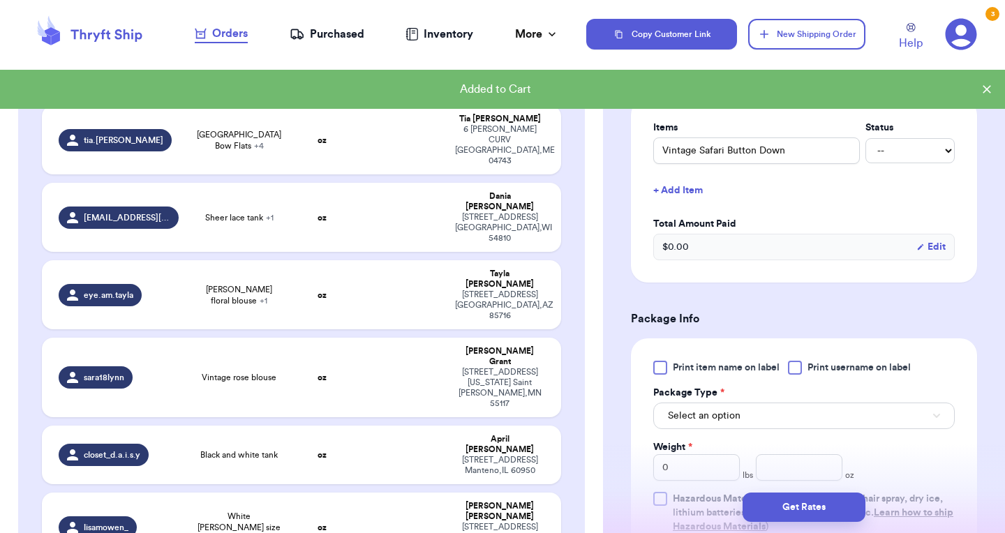
scroll to position [340, 0]
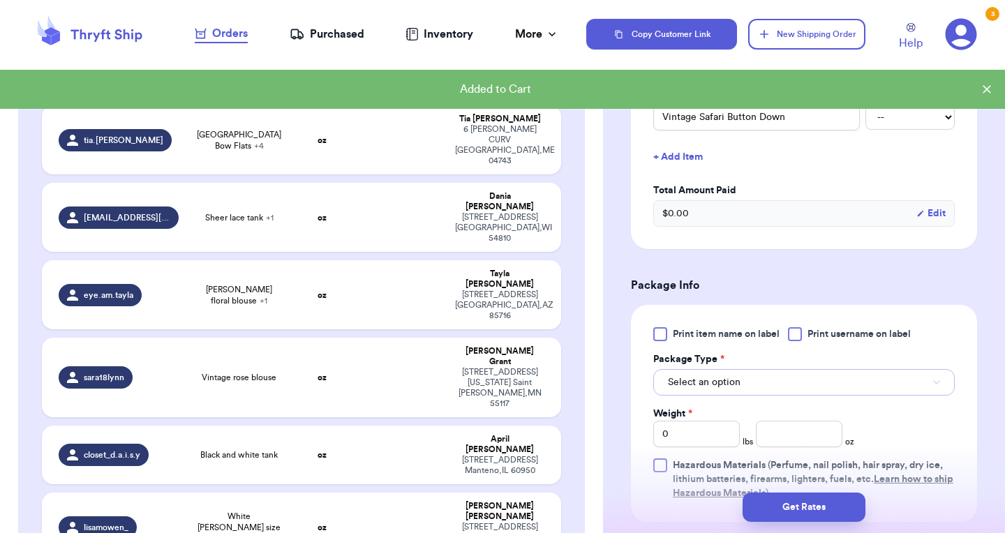
click at [759, 392] on button "Select an option" at bounding box center [804, 382] width 302 height 27
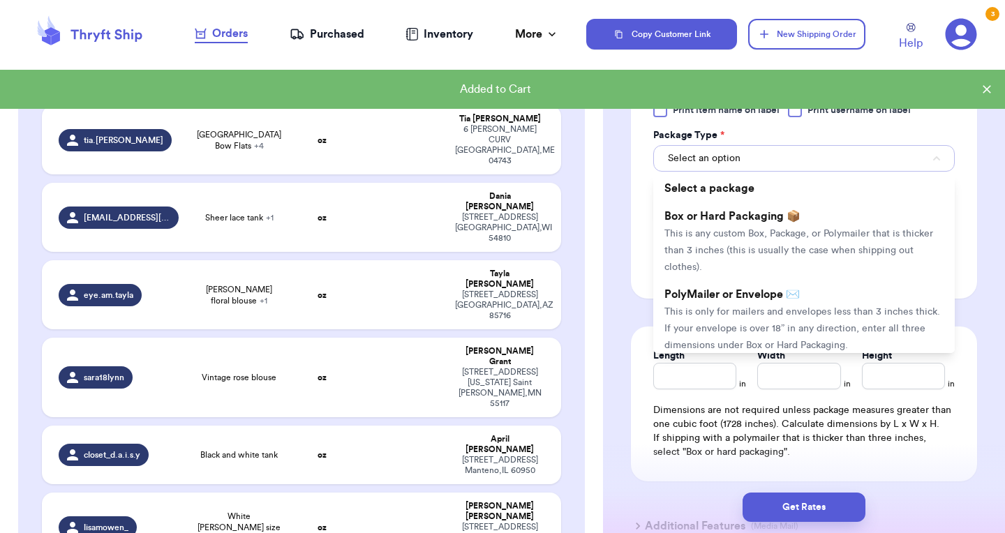
scroll to position [563, 0]
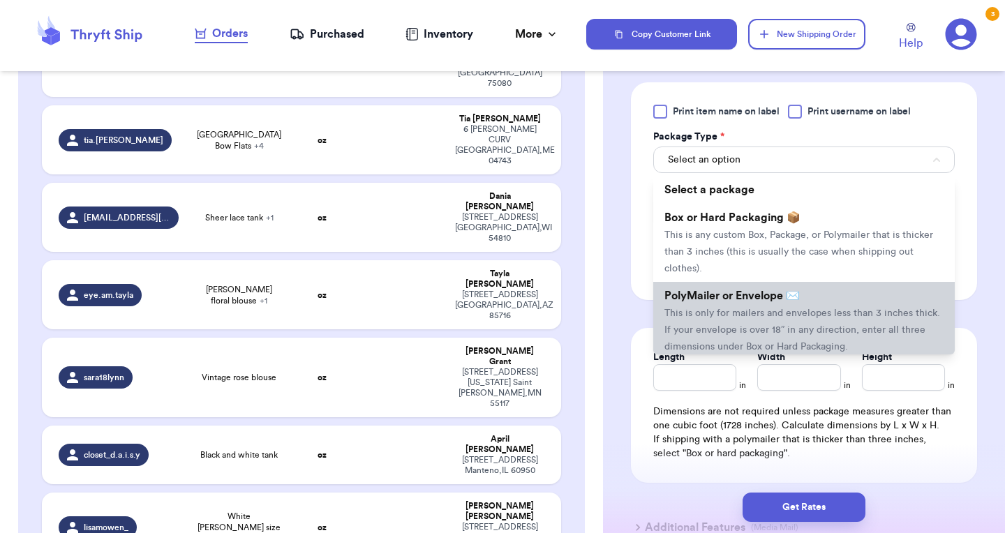
click at [754, 333] on span "This is only for mailers and envelopes less than 3 inches thick. If your envelo…" at bounding box center [803, 330] width 276 height 43
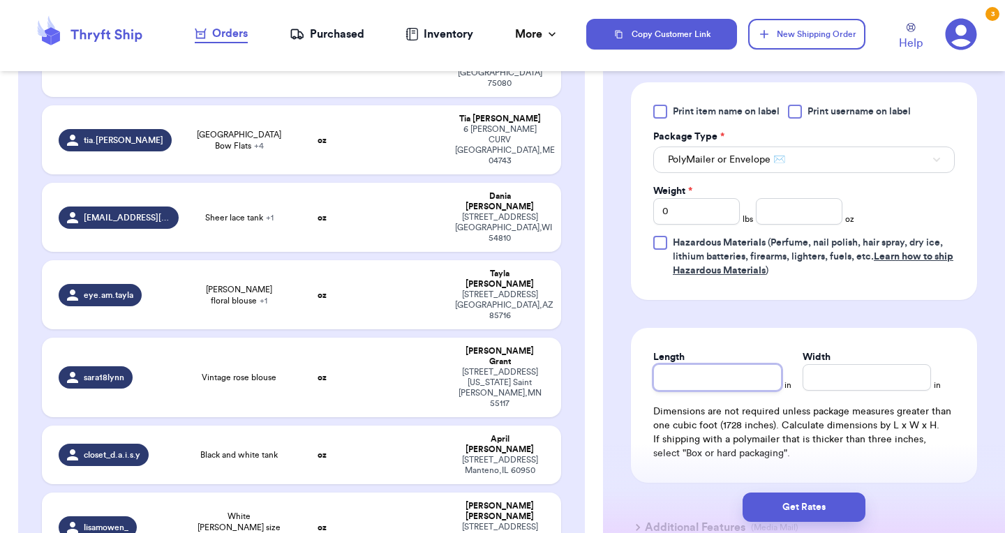
click at [738, 387] on input "Length" at bounding box center [717, 377] width 128 height 27
type input "1"
type input "10"
type input "8"
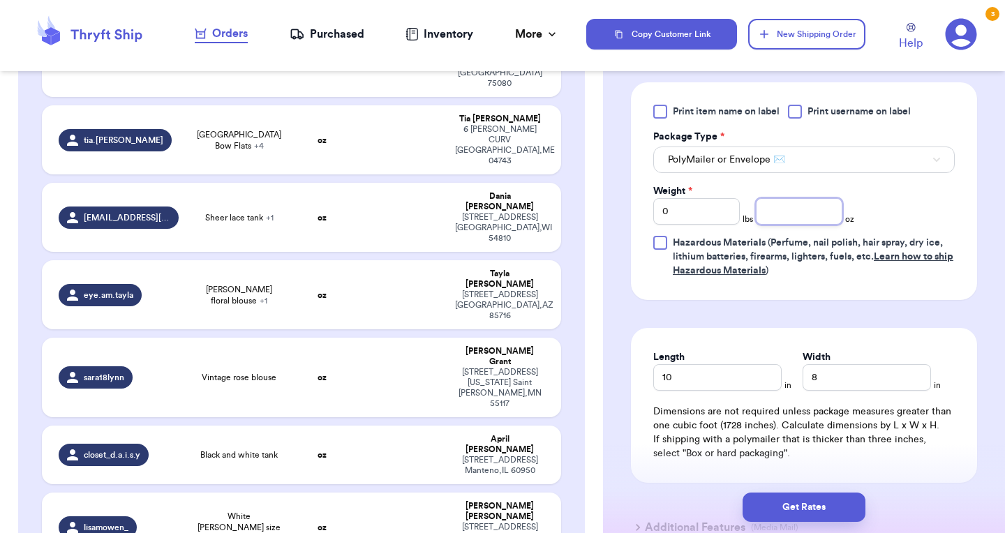
click at [807, 220] on input "number" at bounding box center [799, 211] width 87 height 27
type input "5.4"
click at [794, 494] on button "Get Rates" at bounding box center [804, 507] width 123 height 29
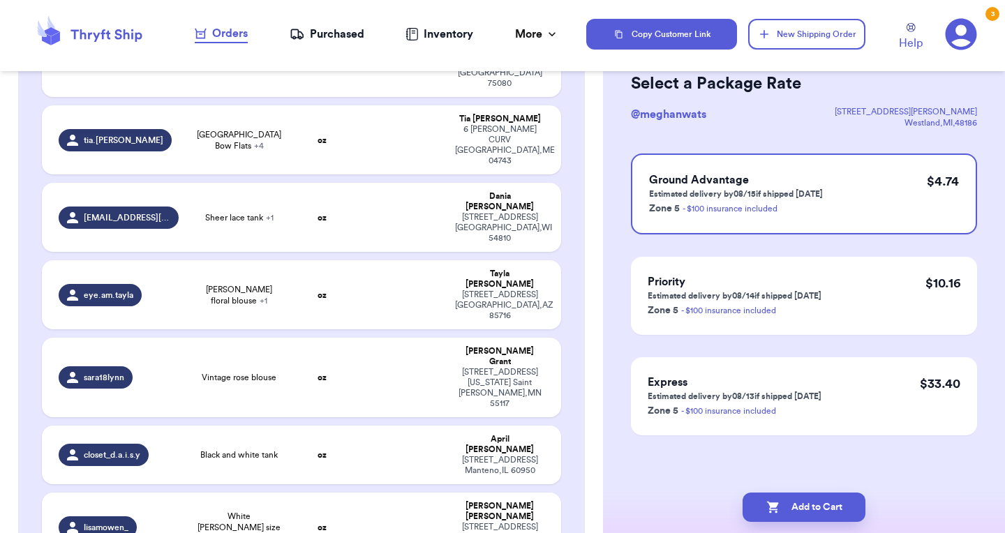
scroll to position [0, 0]
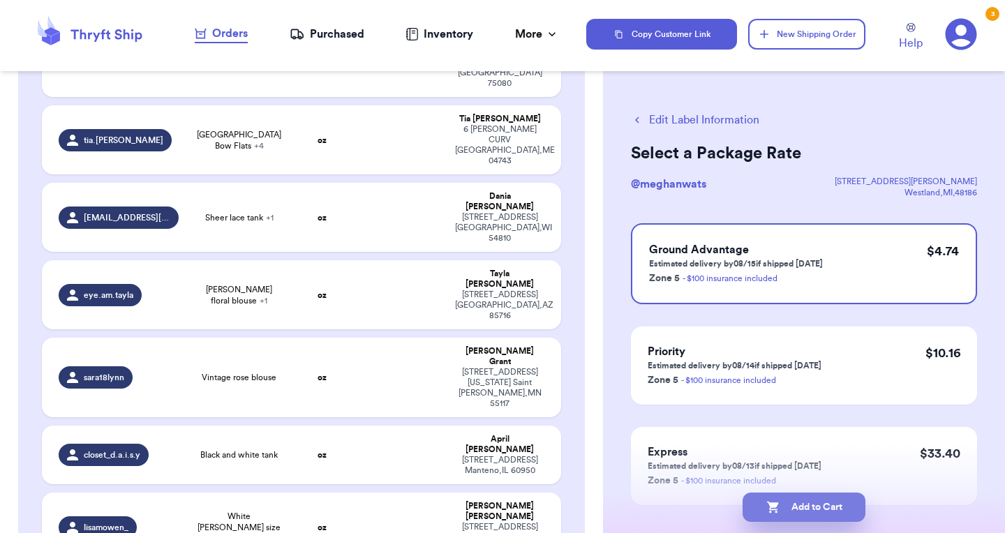
click at [800, 502] on button "Add to Cart" at bounding box center [804, 507] width 123 height 29
checkbox input "true"
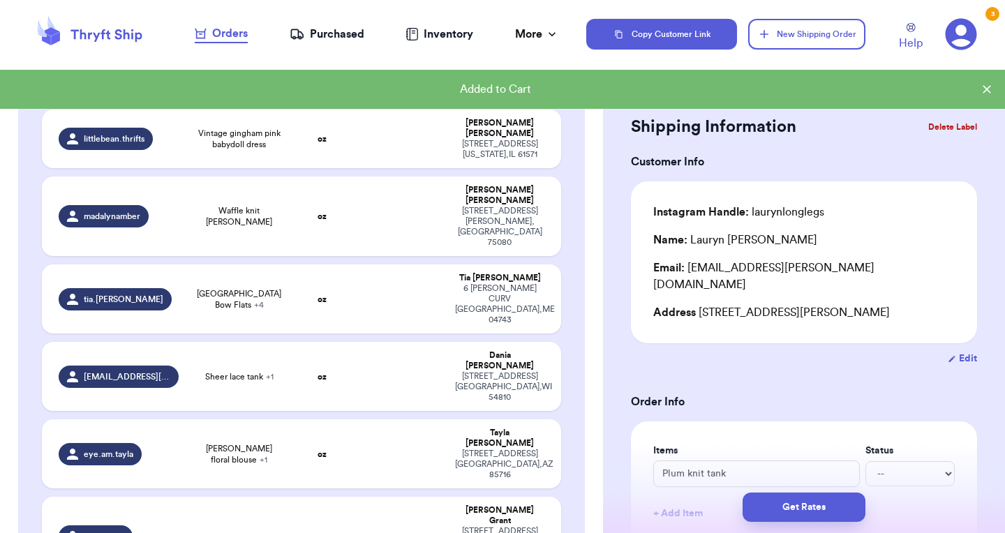
type input "Chocolate Henley tank"
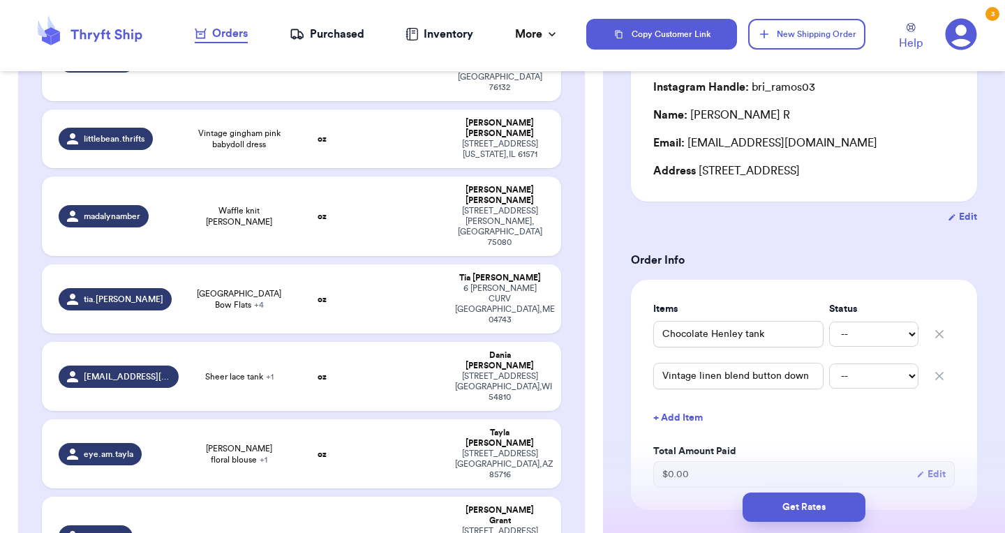
scroll to position [126, 0]
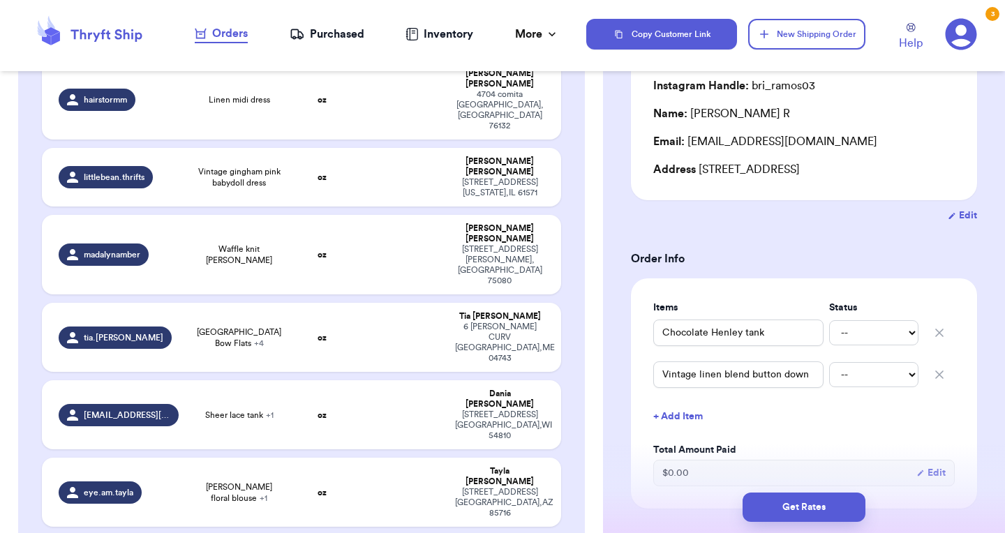
scroll to position [1023, 0]
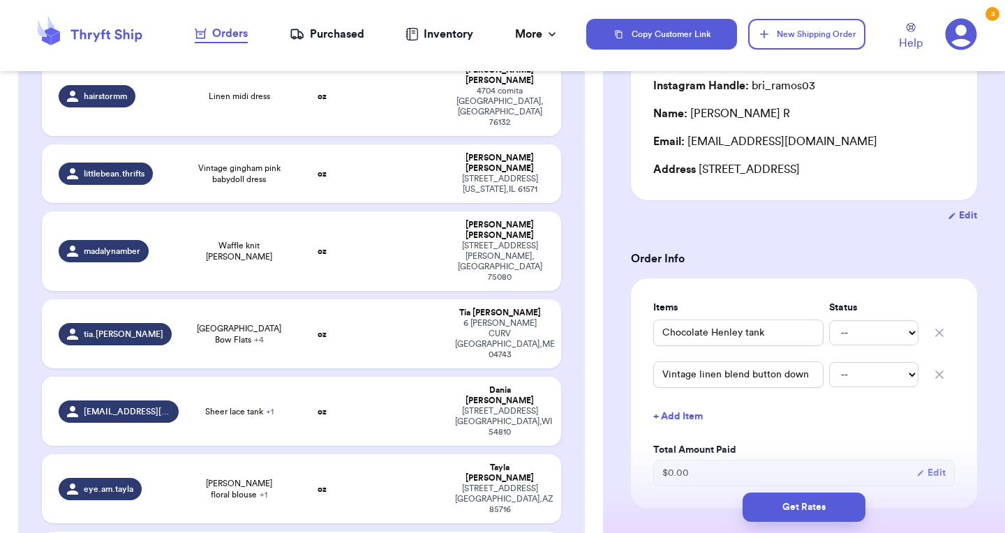
type input "White [PERSON_NAME] size M T-Shirt"
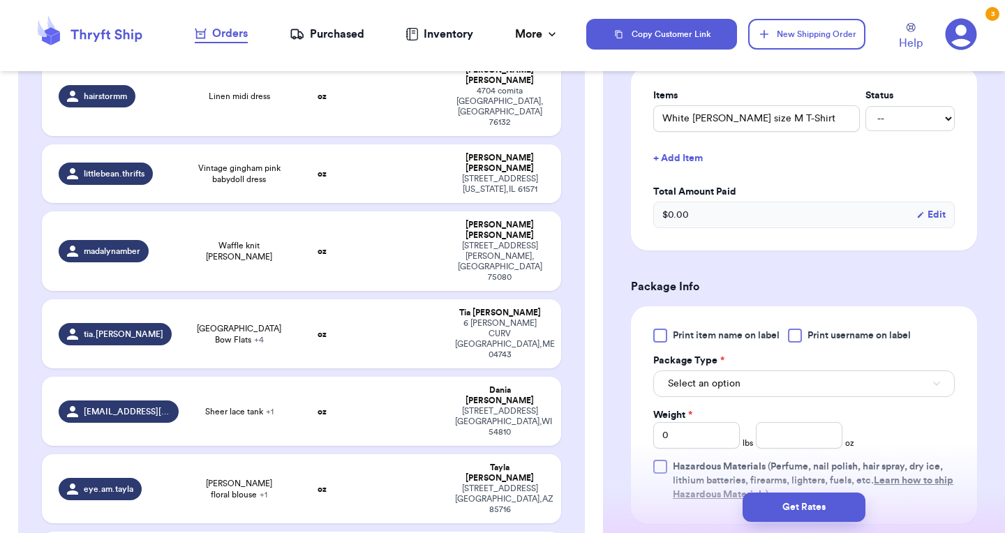
scroll to position [359, 0]
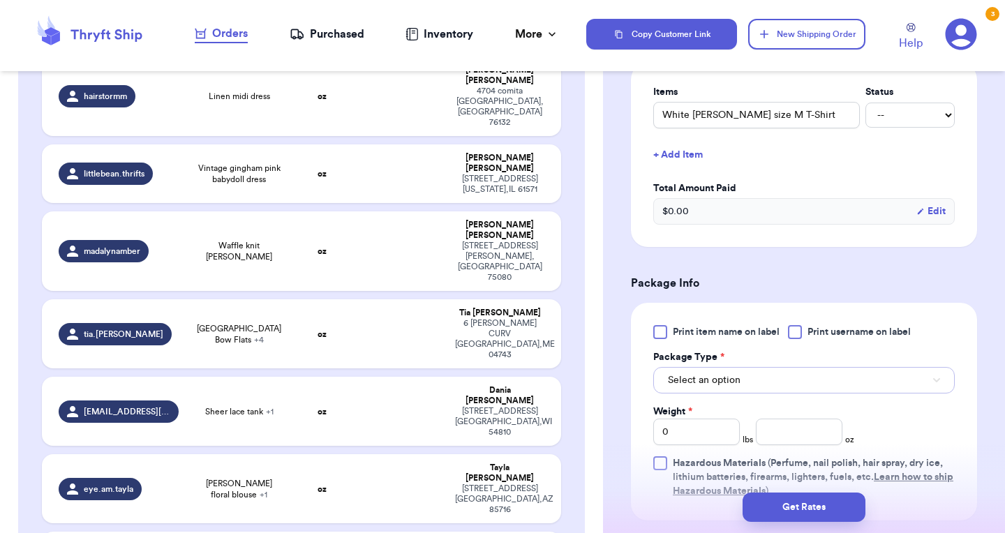
click at [868, 367] on button "Select an option" at bounding box center [804, 380] width 302 height 27
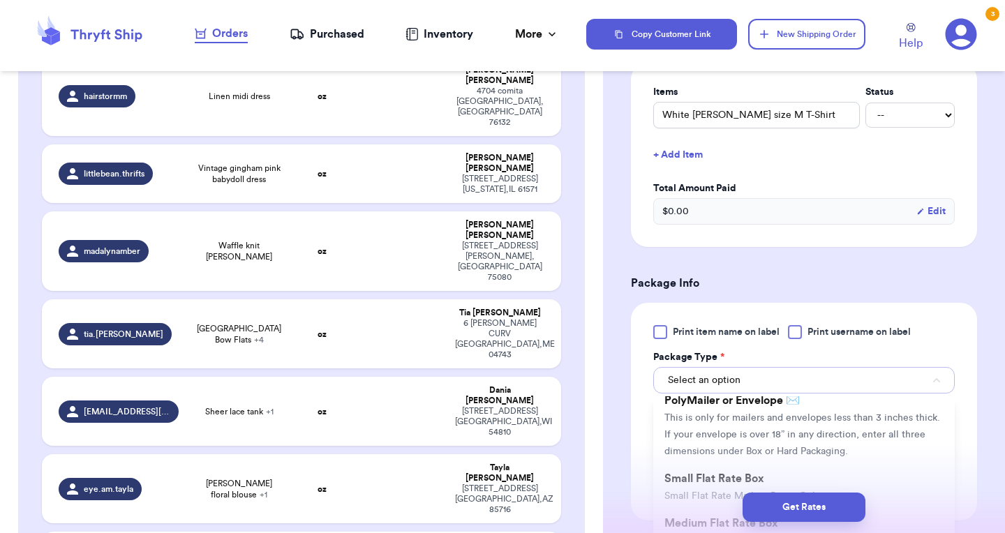
scroll to position [95, 0]
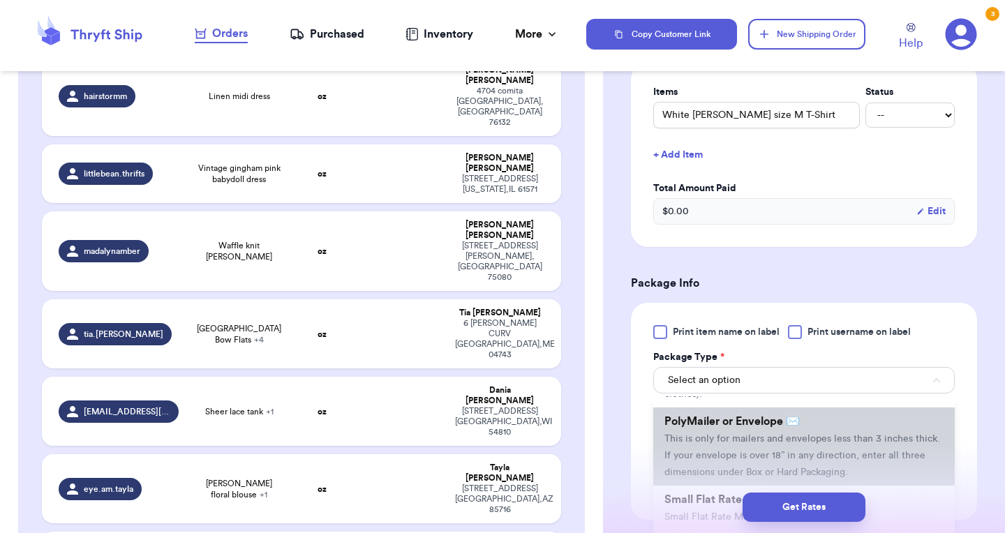
click at [776, 434] on span "This is only for mailers and envelopes less than 3 inches thick. If your envelo…" at bounding box center [803, 455] width 276 height 43
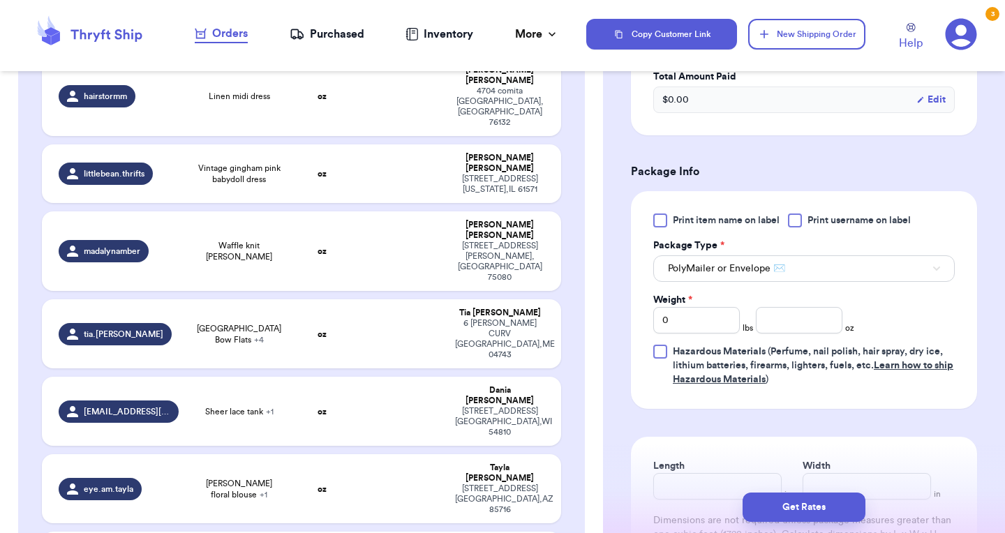
scroll to position [472, 0]
click at [795, 306] on input "number" at bounding box center [799, 319] width 87 height 27
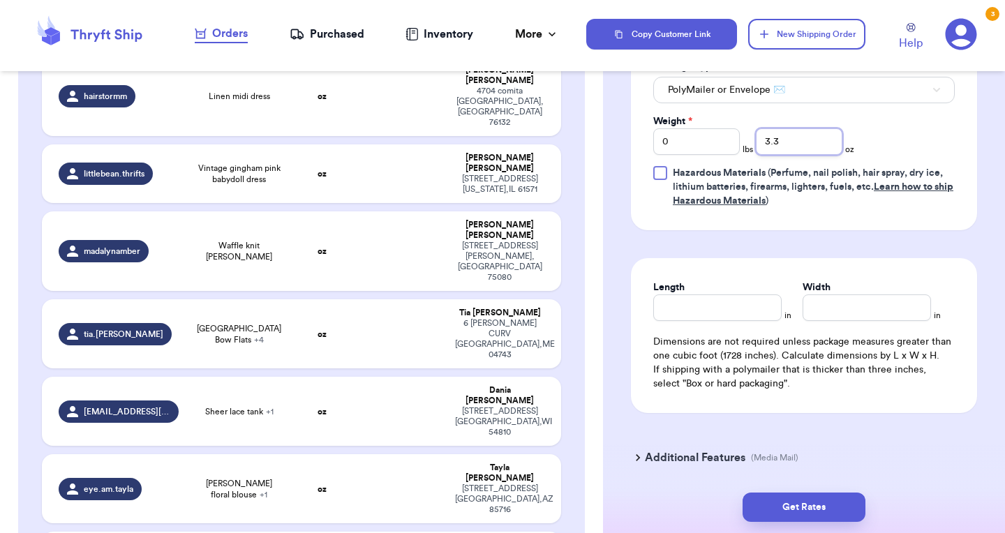
scroll to position [655, 0]
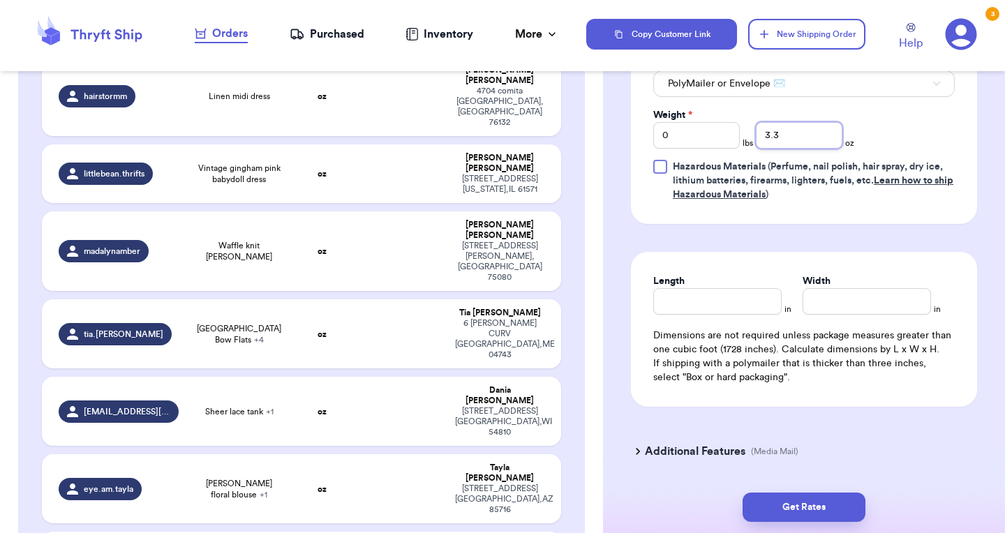
type input "3.3"
click at [716, 288] on input "Length" at bounding box center [717, 301] width 128 height 27
type input "9"
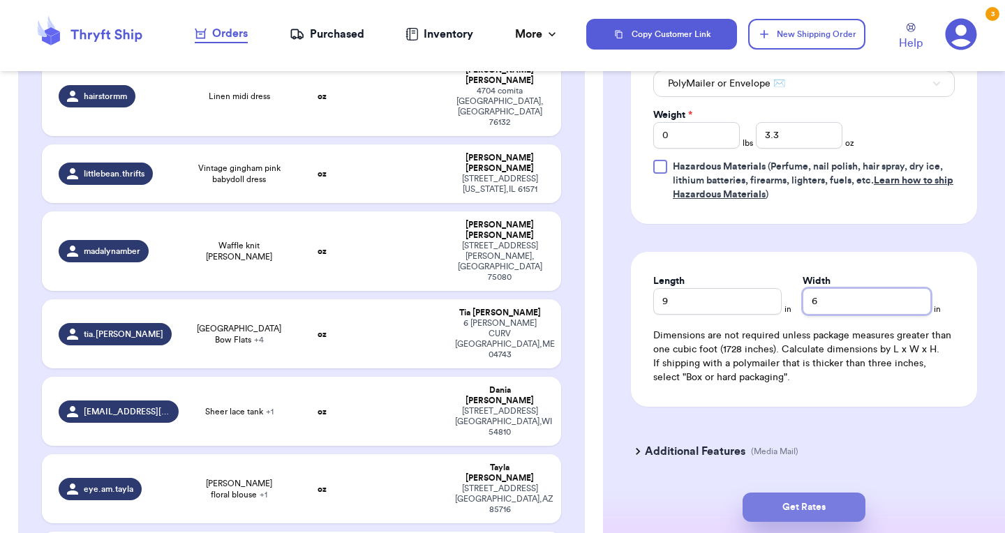
type input "6"
click at [826, 515] on button "Get Rates" at bounding box center [804, 507] width 123 height 29
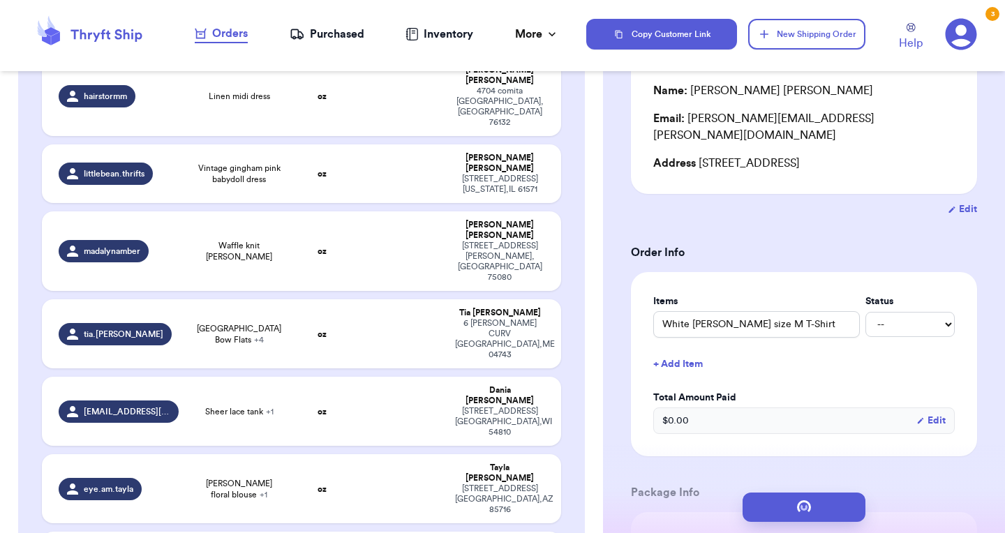
scroll to position [0, 0]
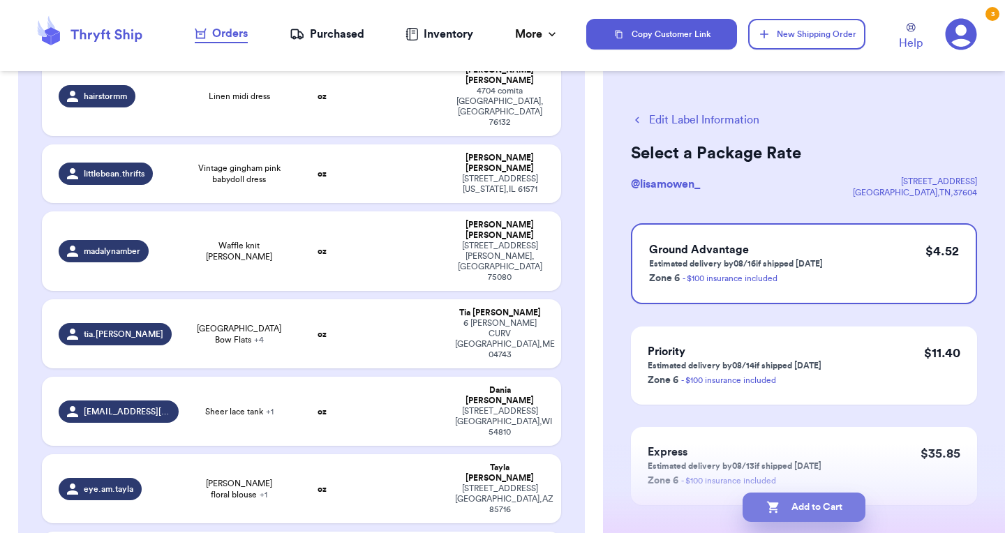
click at [800, 509] on button "Add to Cart" at bounding box center [804, 507] width 123 height 29
checkbox input "true"
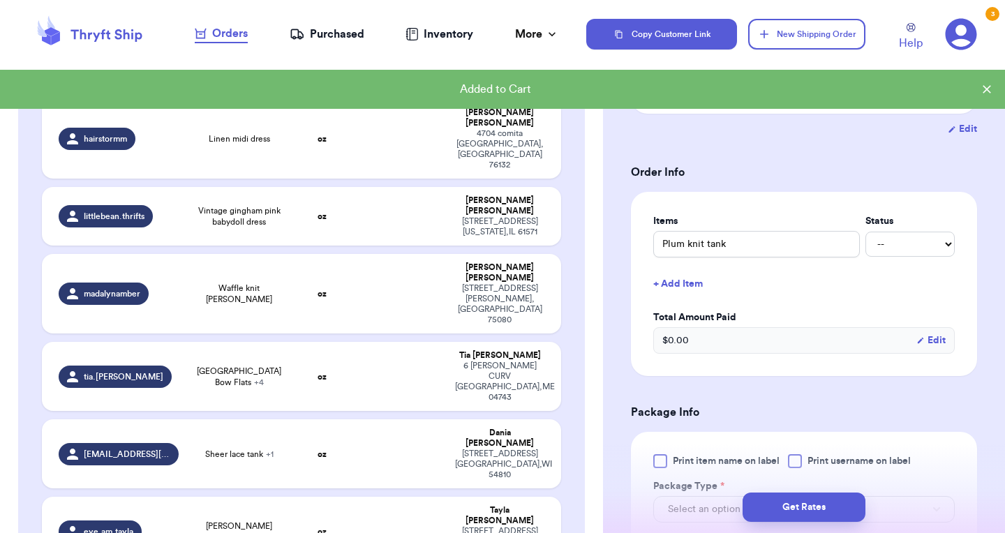
scroll to position [977, 0]
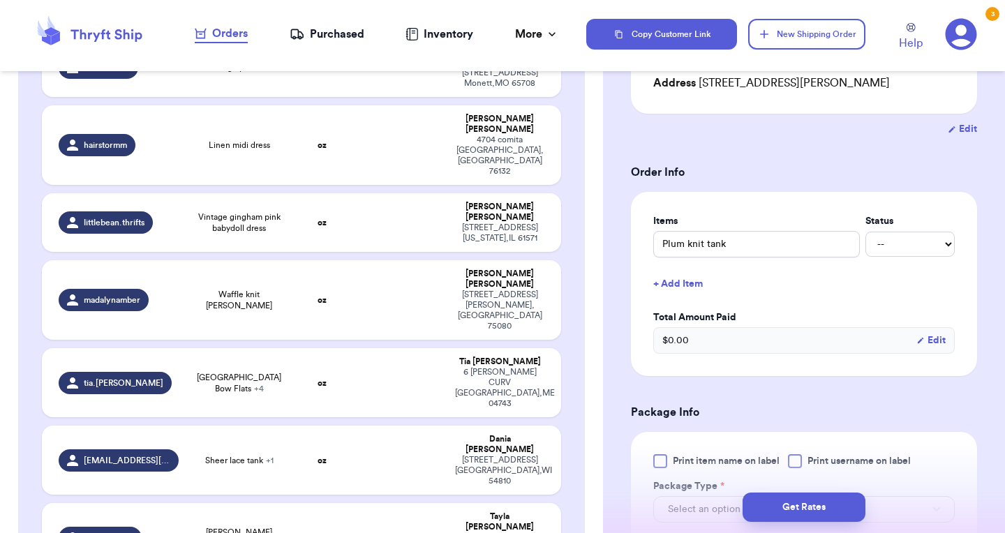
type input "Chocolate Henley tank"
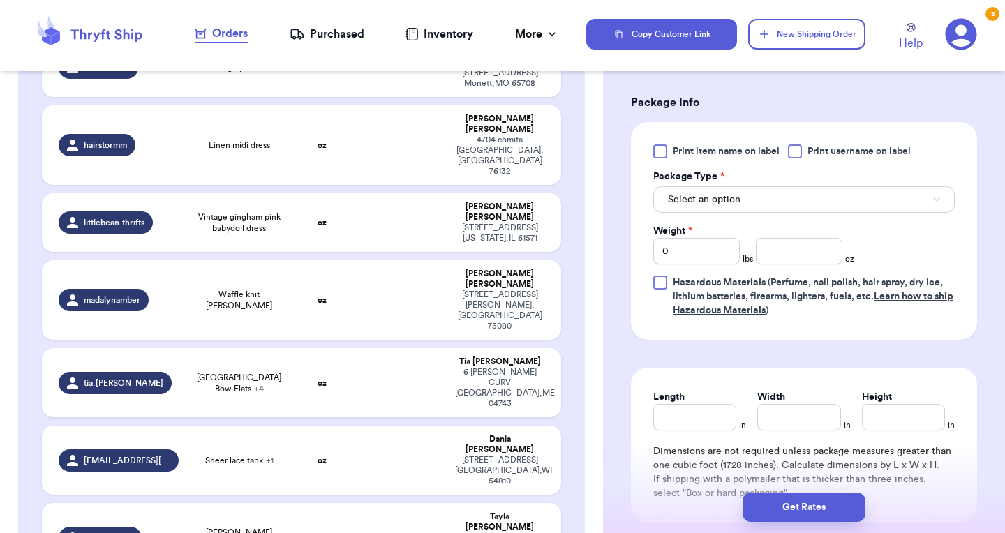
scroll to position [582, 0]
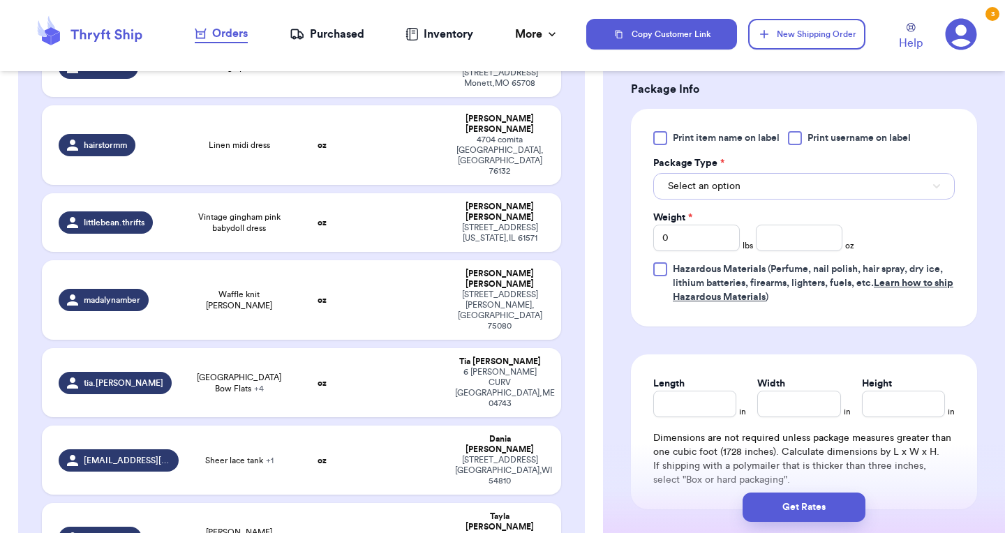
click at [767, 198] on button "Select an option" at bounding box center [804, 186] width 302 height 27
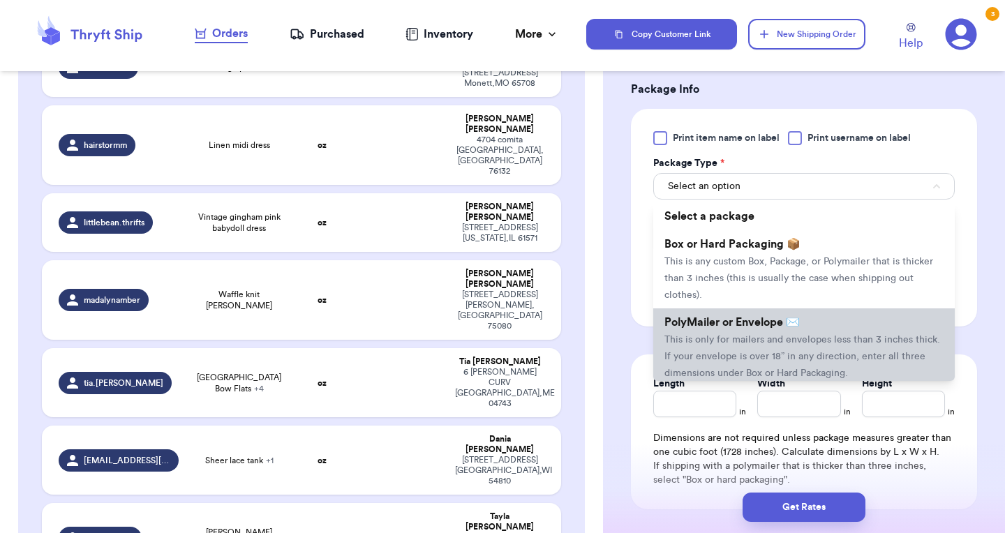
click at [730, 362] on span "This is only for mailers and envelopes less than 3 inches thick. If your envelo…" at bounding box center [803, 356] width 276 height 43
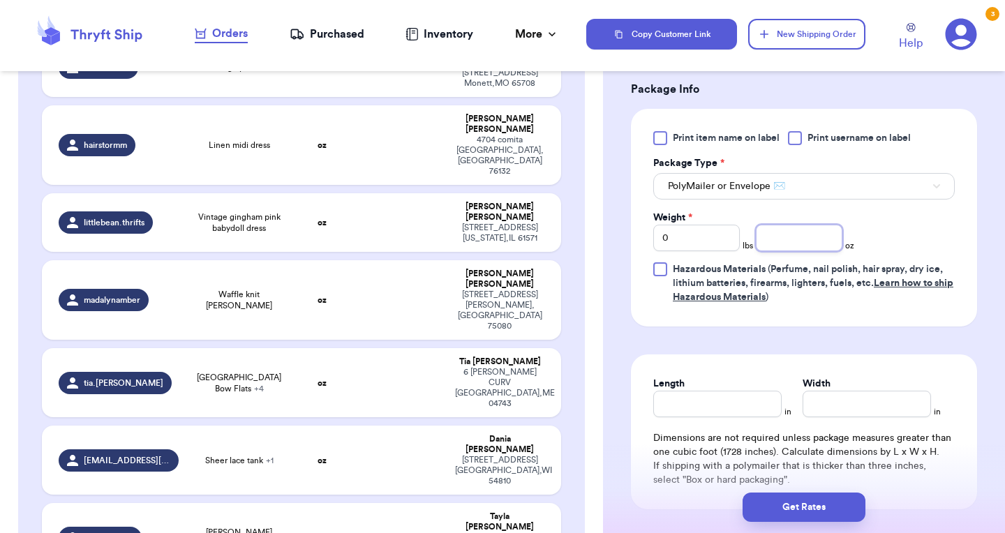
click at [784, 239] on input "number" at bounding box center [799, 238] width 87 height 27
type input "12.8"
click at [665, 410] on input "Length" at bounding box center [717, 404] width 128 height 27
type input "10"
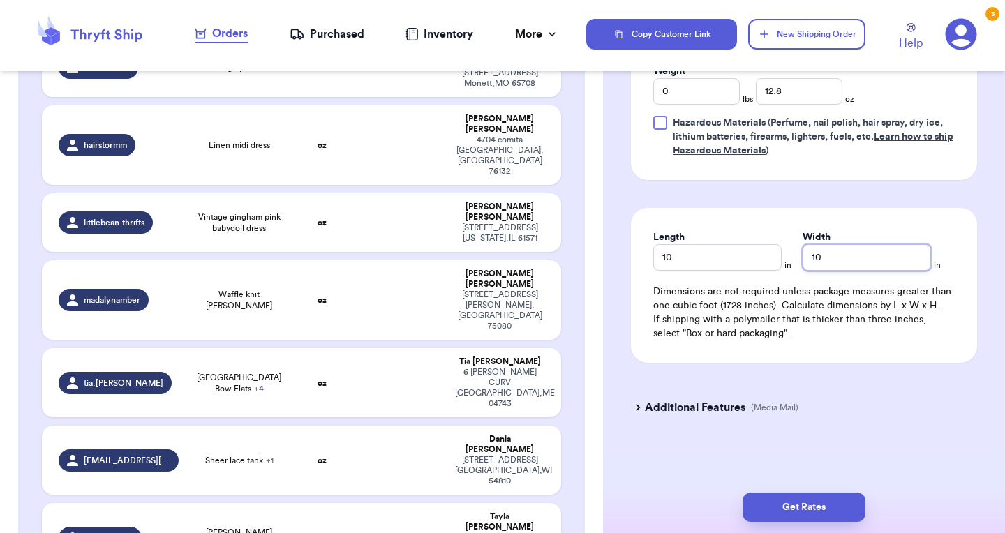
scroll to position [732, 0]
type input "10"
click at [818, 508] on button "Get Rates" at bounding box center [804, 507] width 123 height 29
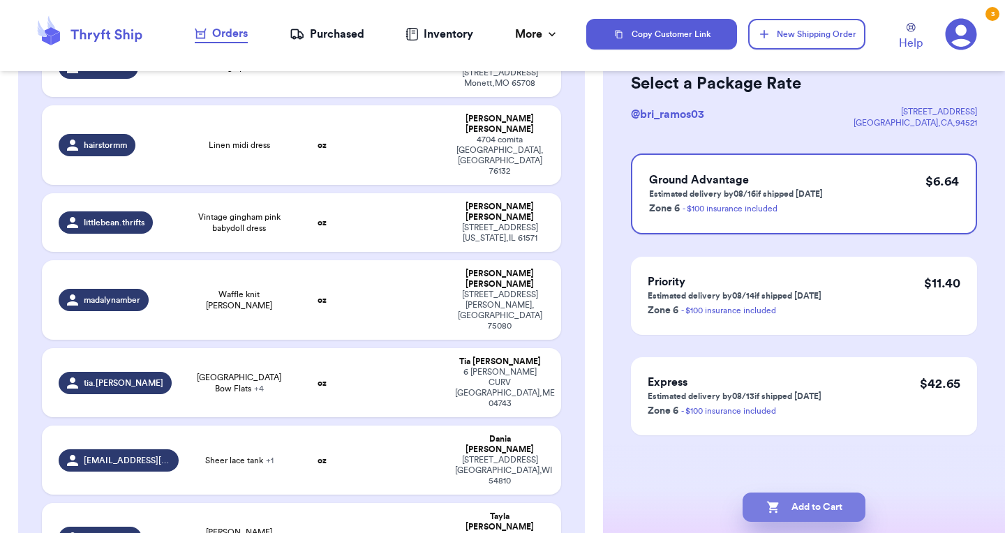
click at [807, 496] on button "Add to Cart" at bounding box center [804, 507] width 123 height 29
checkbox input "true"
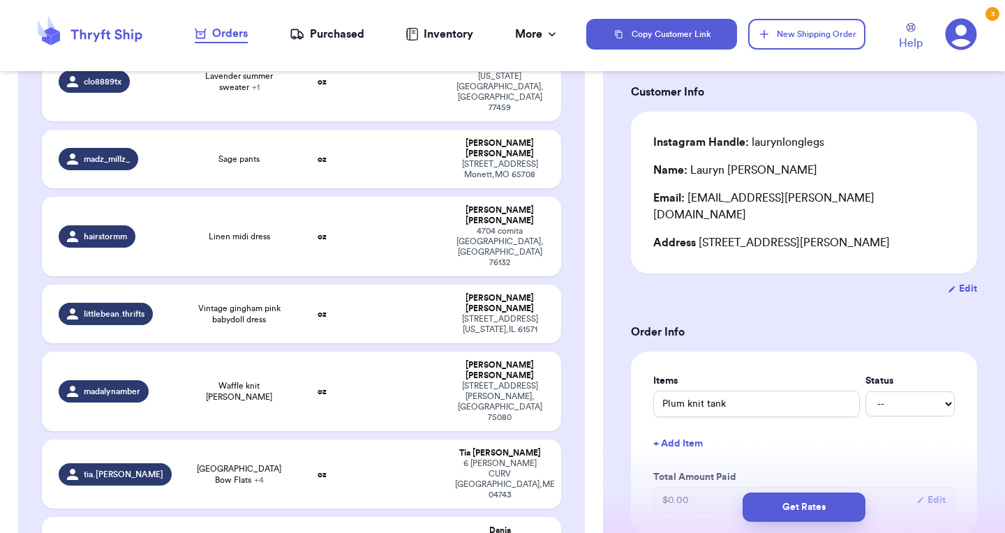
scroll to position [884, 0]
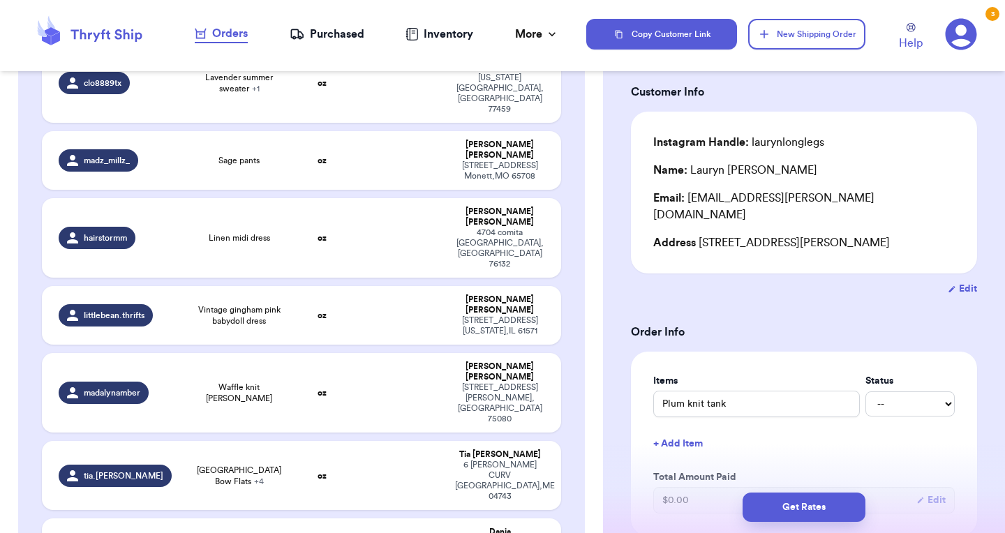
type input "Black and white tank"
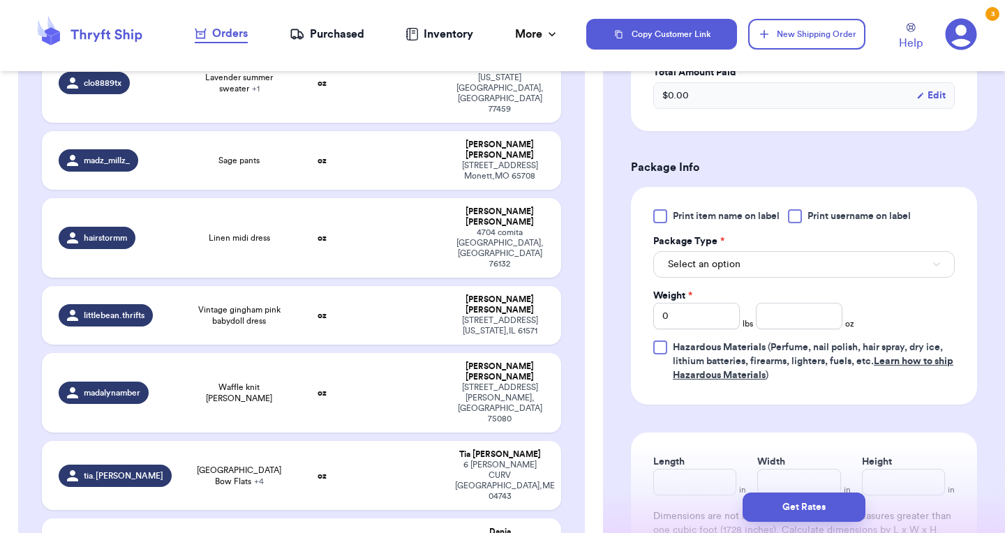
scroll to position [480, 0]
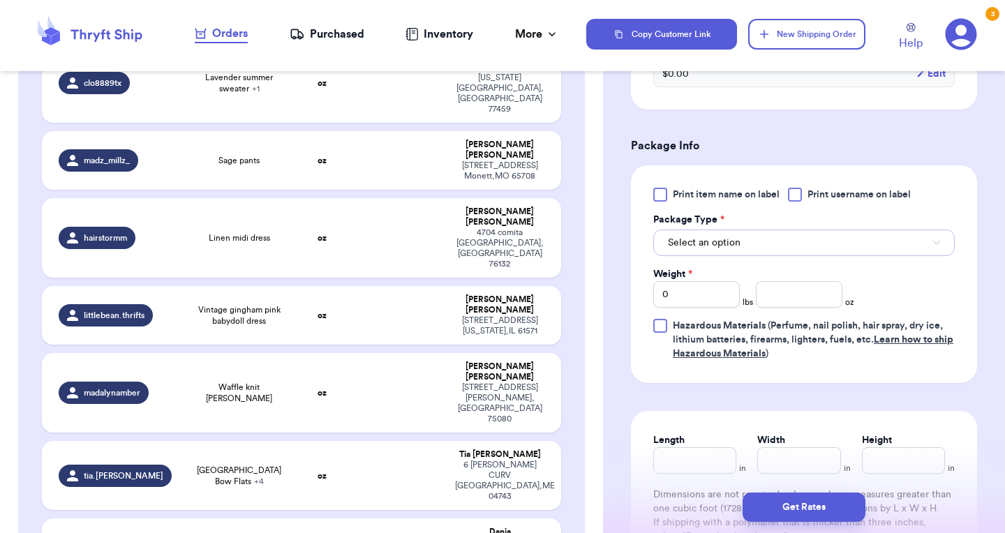
click at [739, 237] on button "Select an option" at bounding box center [804, 243] width 302 height 27
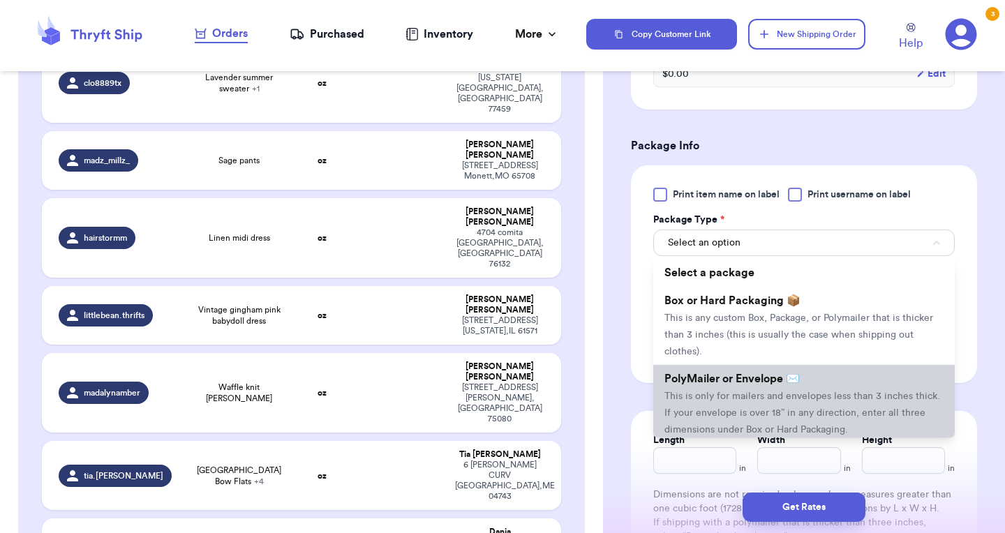
click at [759, 385] on span "PolyMailer or Envelope ✉️" at bounding box center [732, 378] width 135 height 11
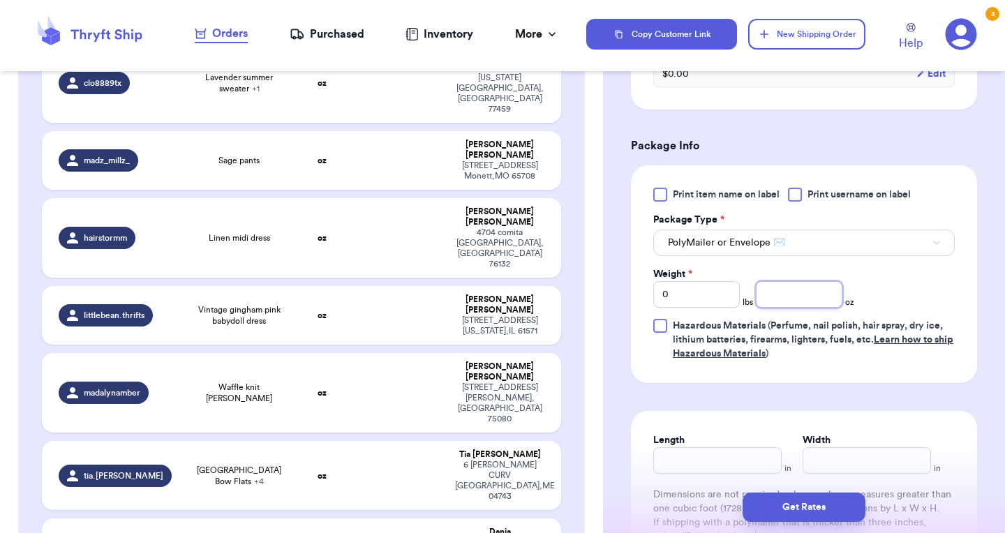
click at [792, 302] on input "number" at bounding box center [799, 294] width 87 height 27
type input "4.3"
click at [699, 461] on input "Length" at bounding box center [717, 460] width 128 height 27
type input "9"
type input "6"
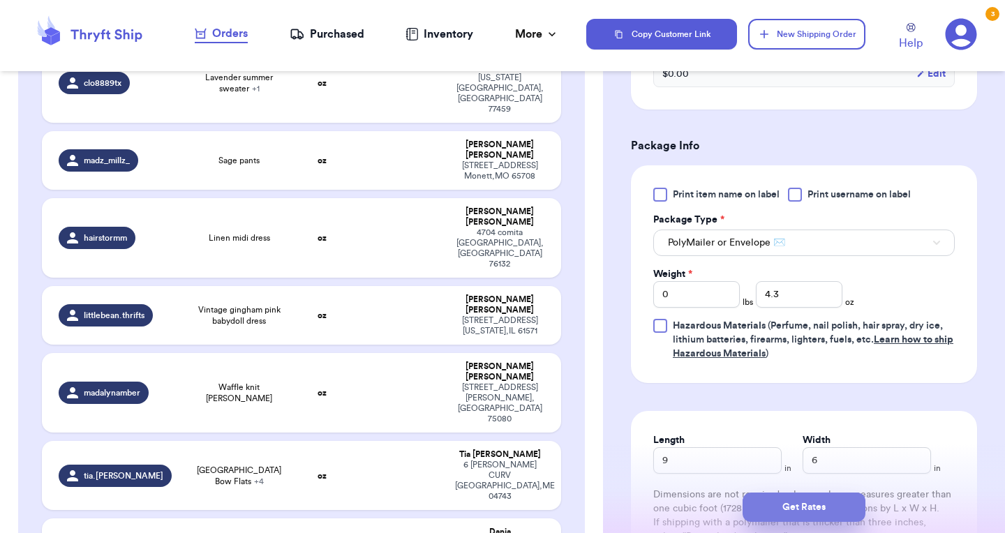
click at [778, 512] on button "Get Rates" at bounding box center [804, 507] width 123 height 29
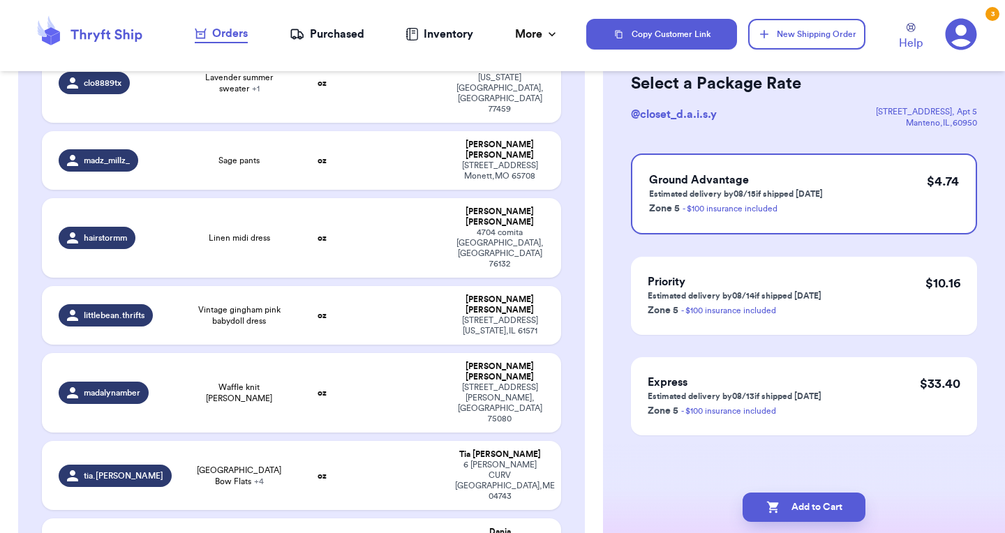
scroll to position [0, 0]
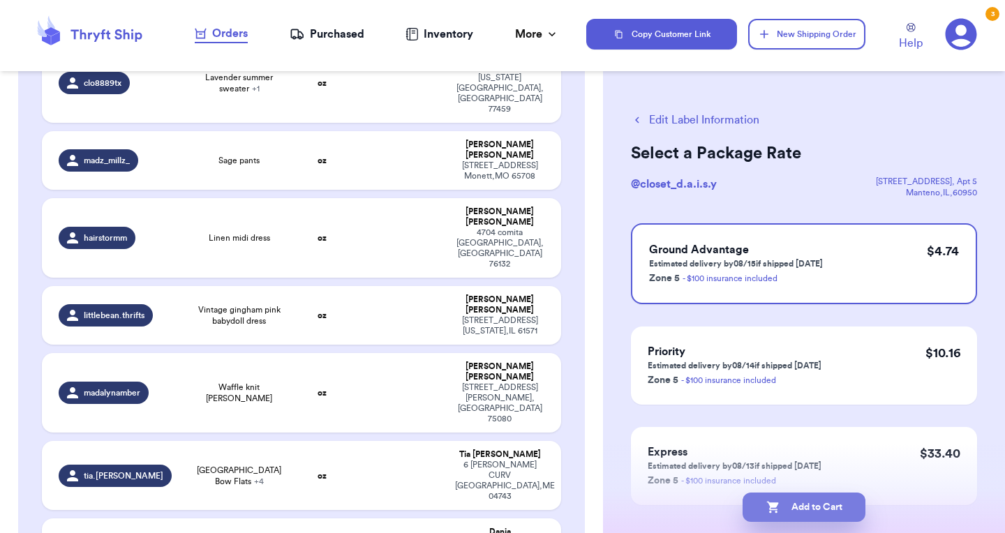
click at [788, 515] on button "Add to Cart" at bounding box center [804, 507] width 123 height 29
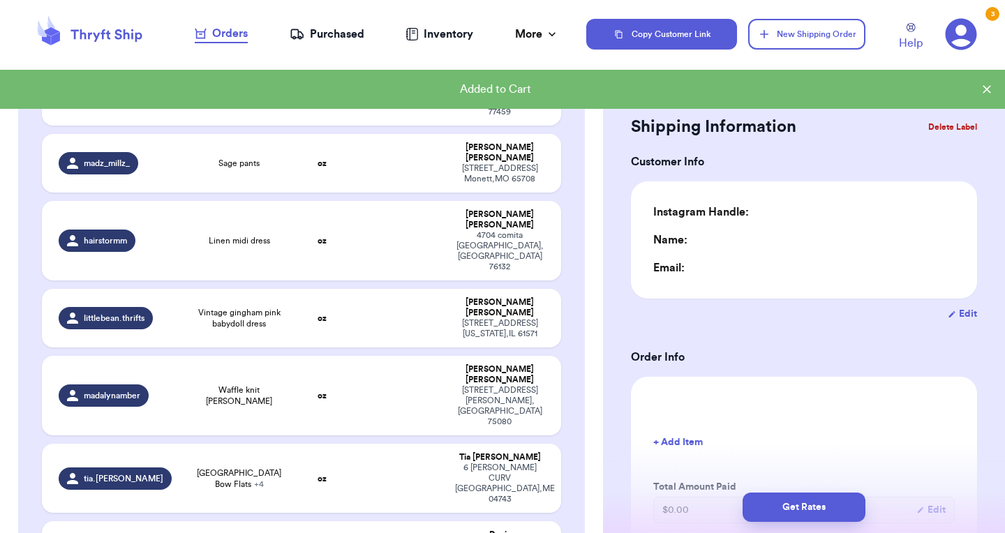
checkbox input "true"
type input "0"
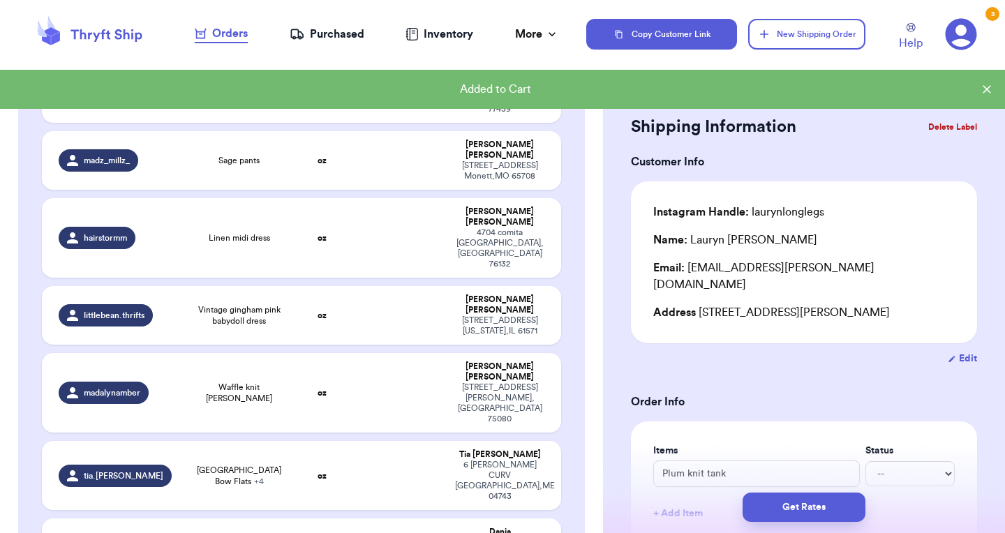
type input "Vintage rose blouse"
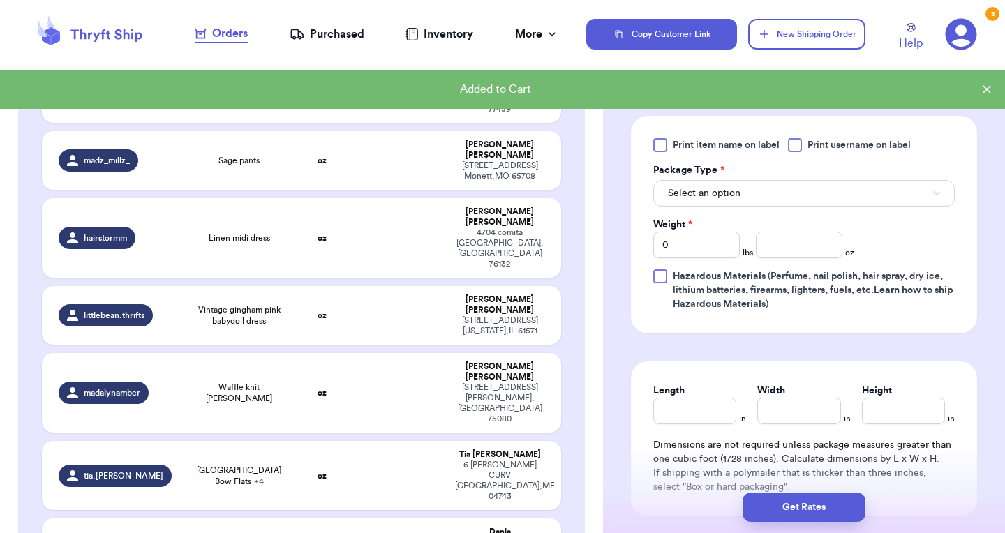
scroll to position [541, 0]
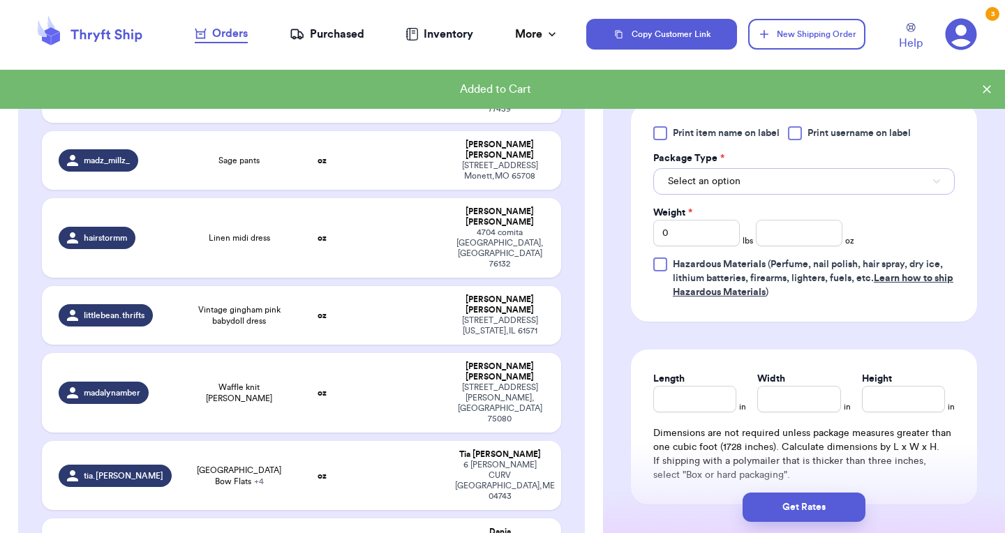
click at [776, 191] on button "Select an option" at bounding box center [804, 181] width 302 height 27
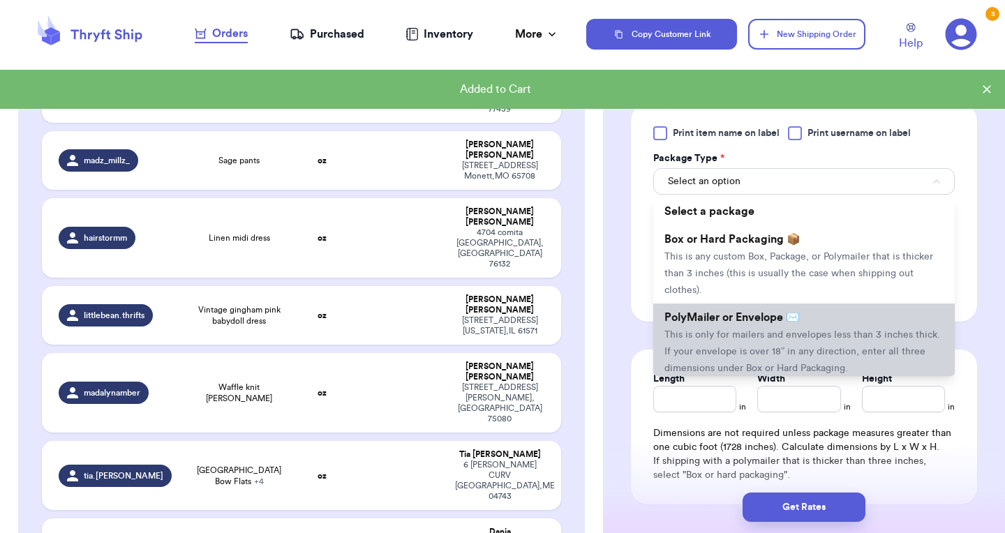
click at [742, 335] on span "This is only for mailers and envelopes less than 3 inches thick. If your envelo…" at bounding box center [803, 351] width 276 height 43
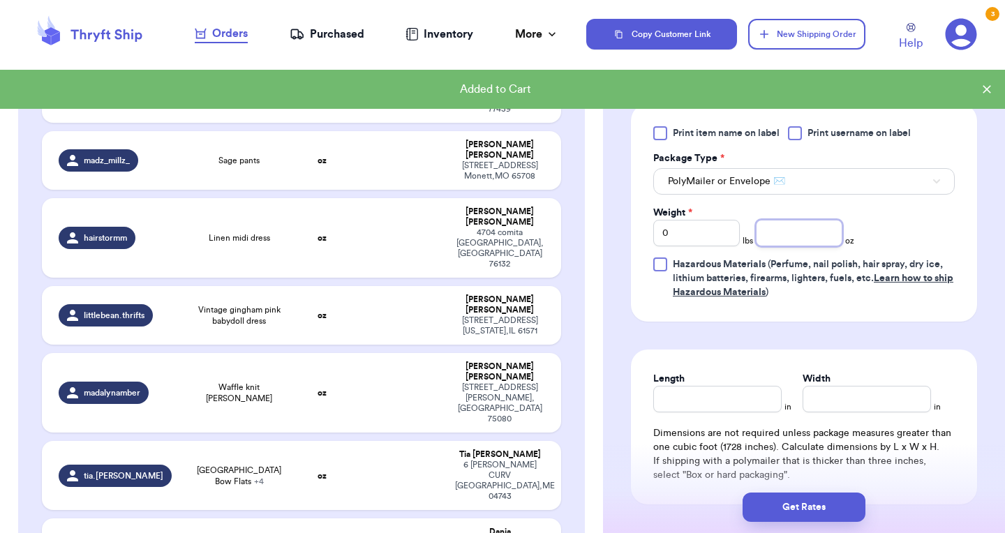
click at [792, 244] on input "number" at bounding box center [799, 233] width 87 height 27
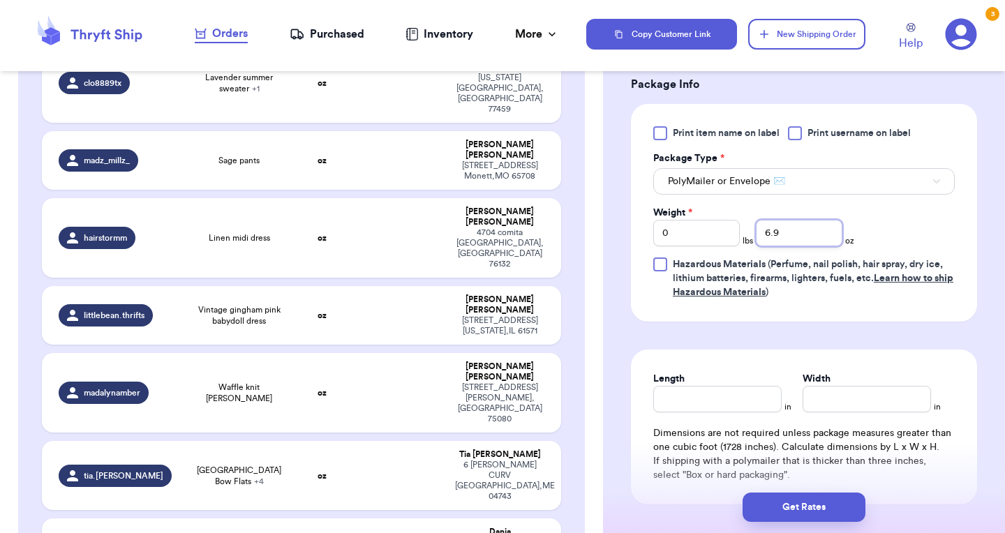
type input "6.9"
click at [708, 399] on input "Length" at bounding box center [717, 399] width 128 height 27
type input "10"
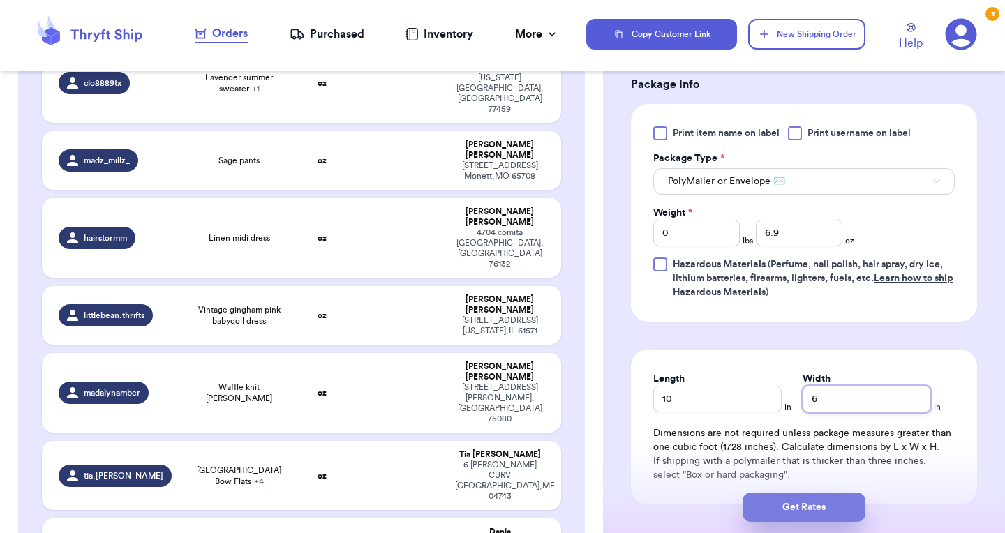
type input "6"
click at [791, 512] on button "Get Rates" at bounding box center [804, 507] width 123 height 29
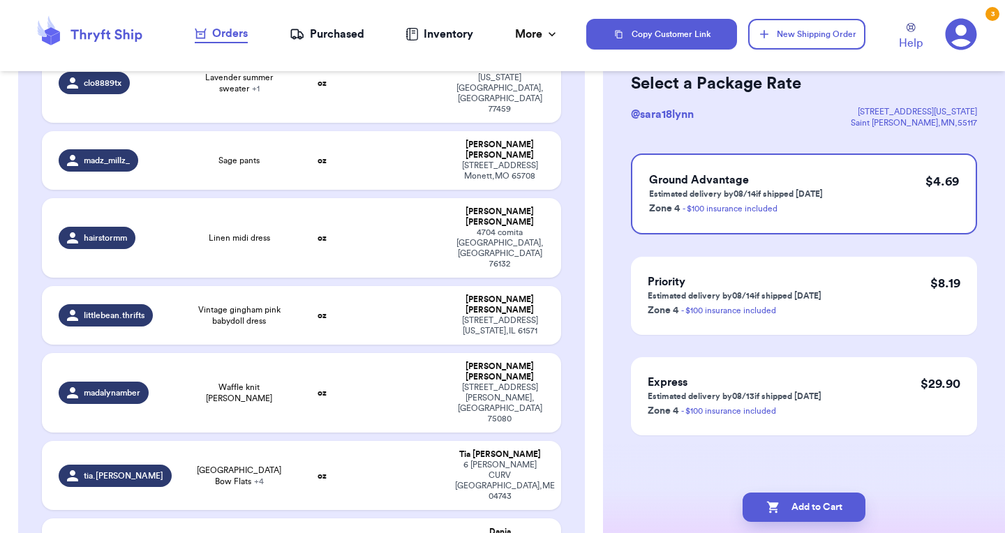
scroll to position [70, 0]
click at [794, 516] on button "Add to Cart" at bounding box center [804, 507] width 123 height 29
checkbox input "true"
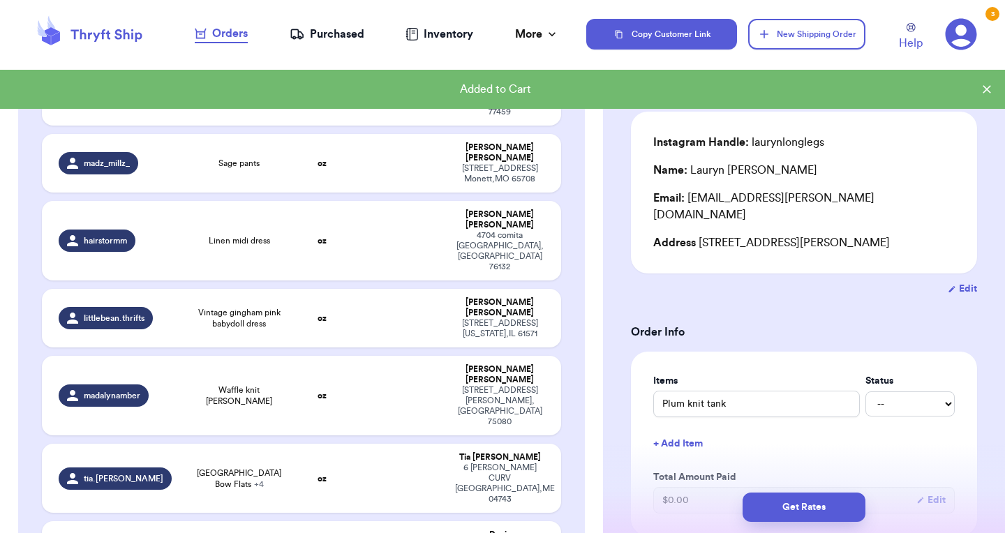
scroll to position [884, 0]
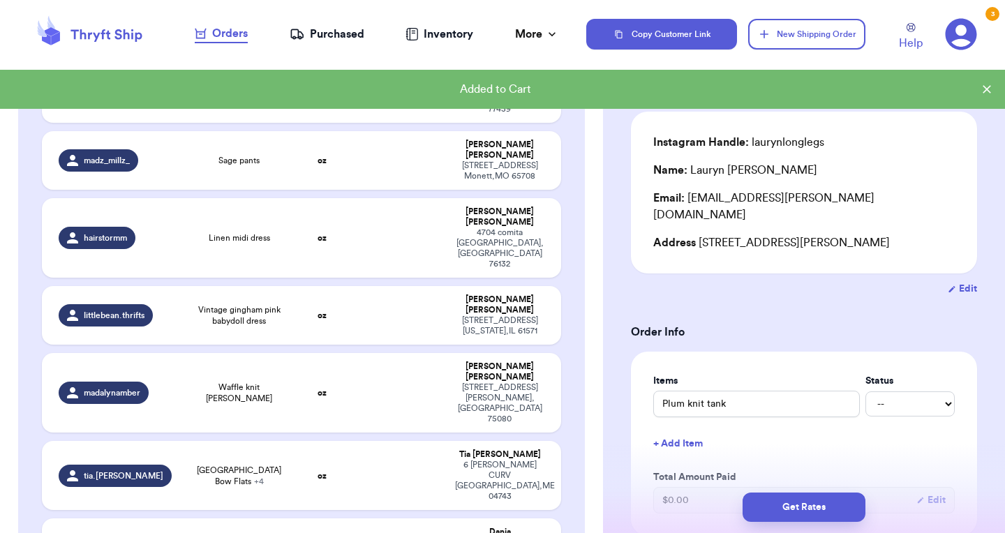
type input "[PERSON_NAME] floral blouse"
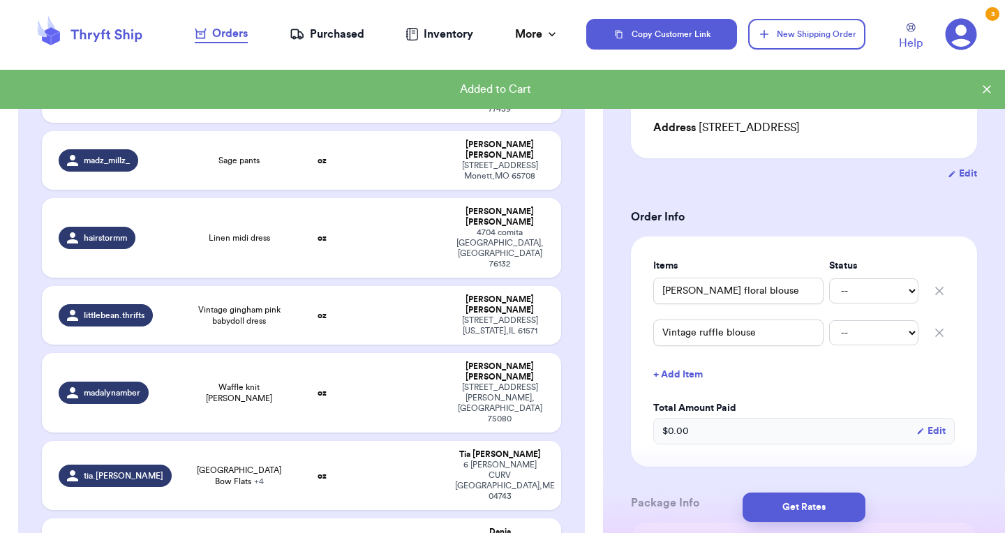
scroll to position [188, 0]
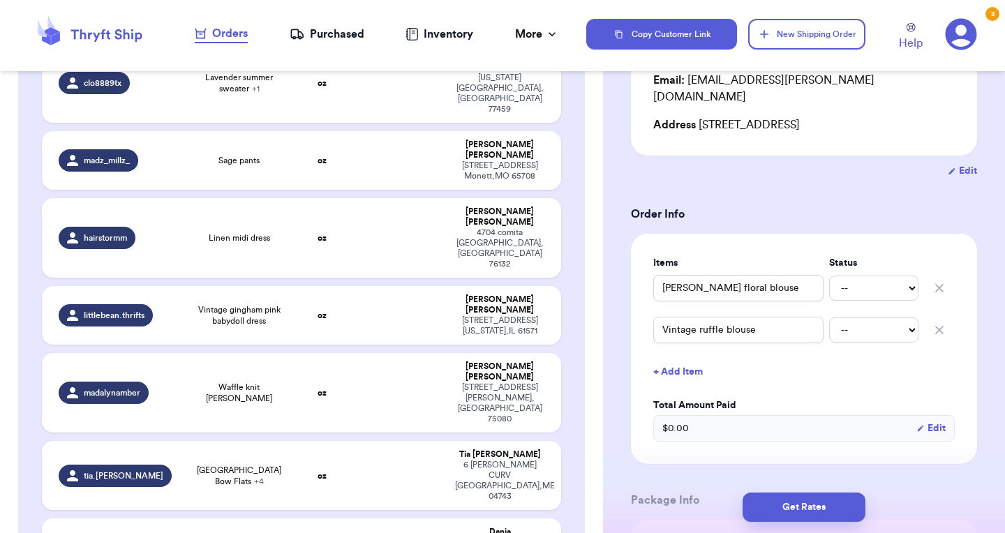
type input "Sheer lace tank"
type input "Lace trim piontelle set"
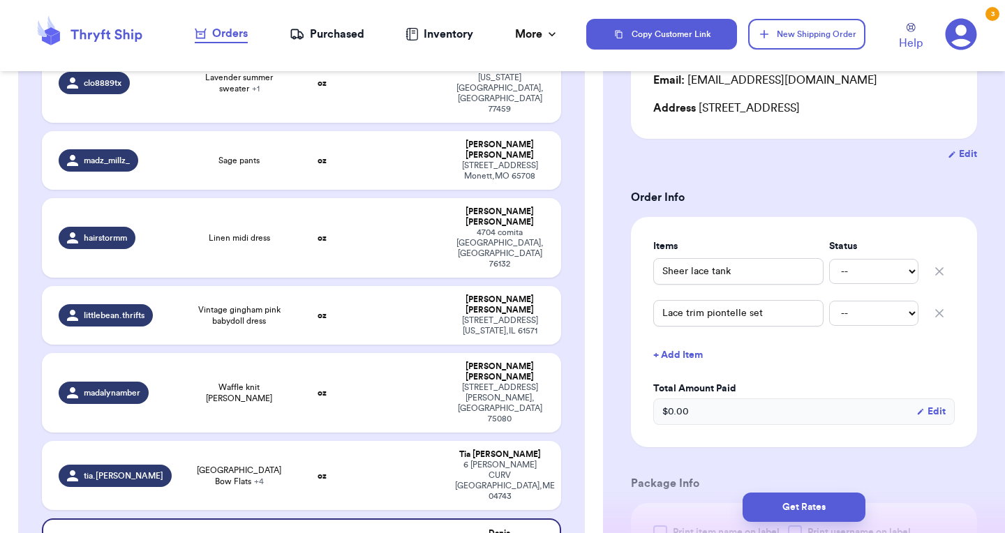
type input "[PERSON_NAME] floral blouse"
type input "Vintage ruffle blouse"
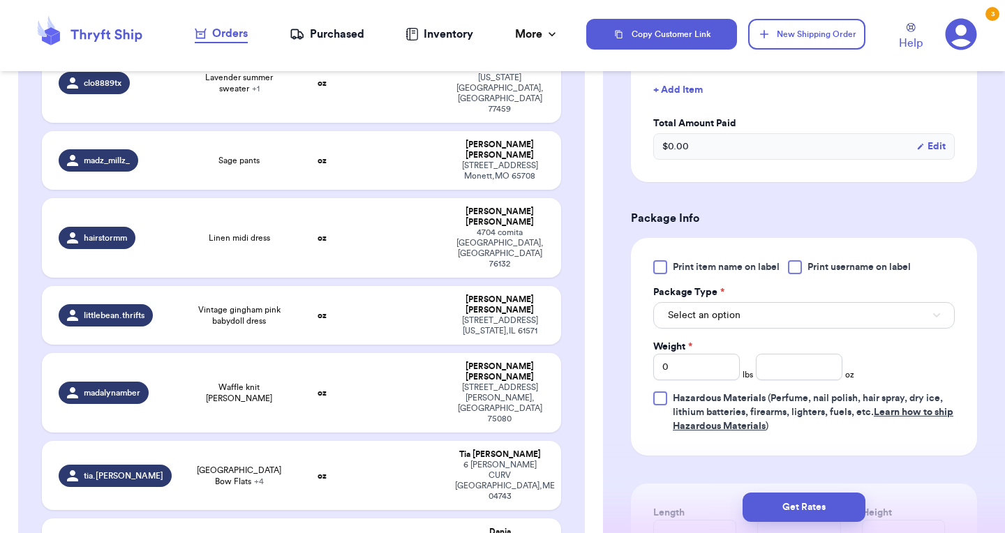
scroll to position [482, 0]
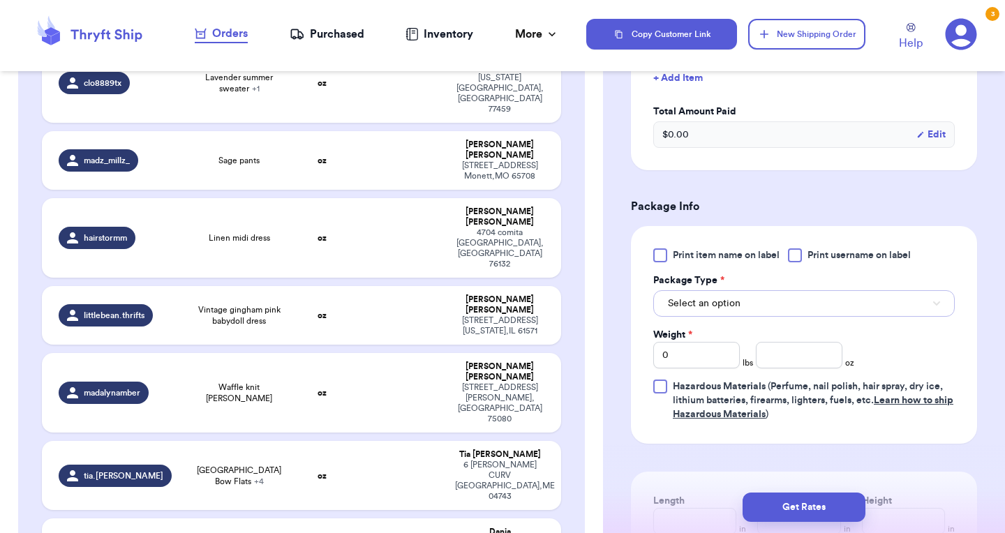
click at [775, 293] on button "Select an option" at bounding box center [804, 303] width 302 height 27
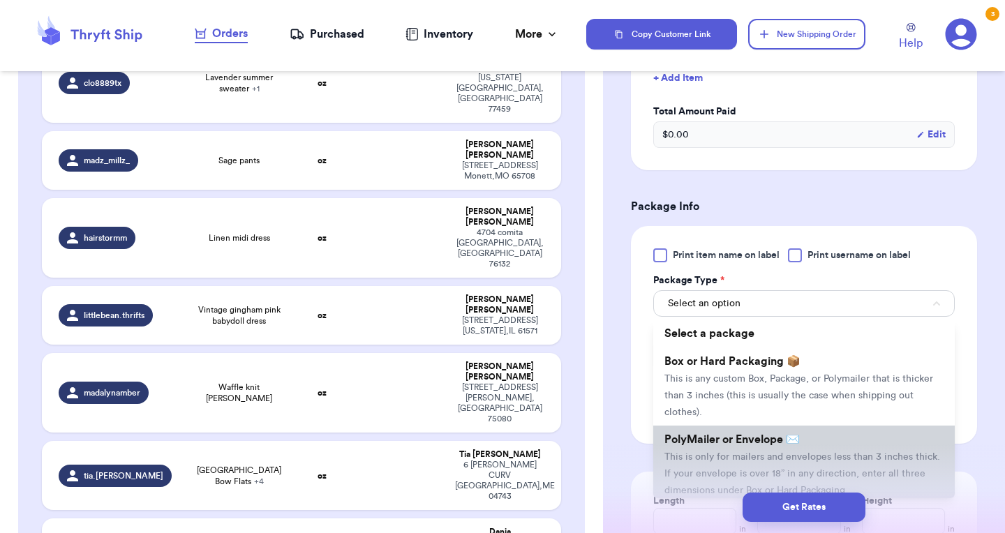
click at [744, 452] on span "This is only for mailers and envelopes less than 3 inches thick. If your envelo…" at bounding box center [803, 473] width 276 height 43
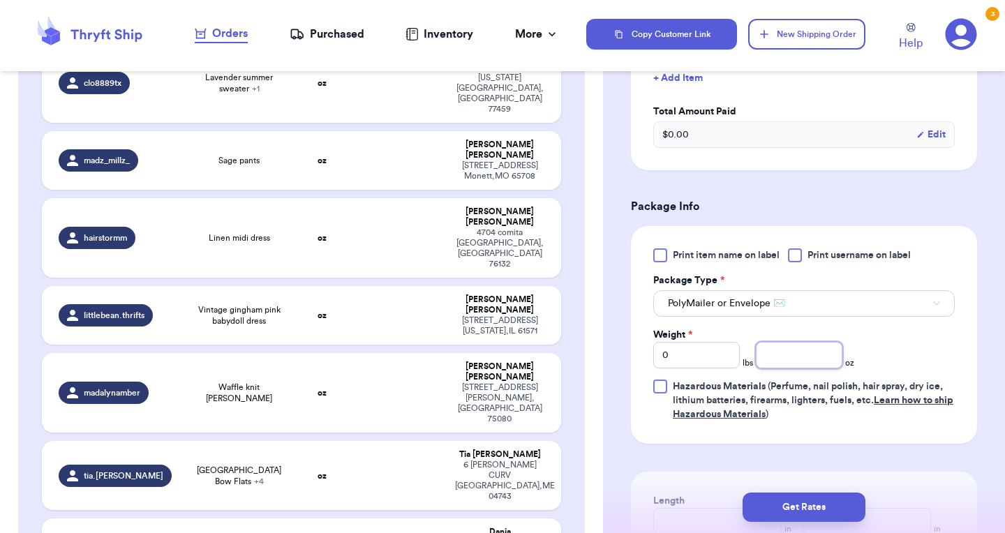
click at [765, 344] on input "number" at bounding box center [799, 355] width 87 height 27
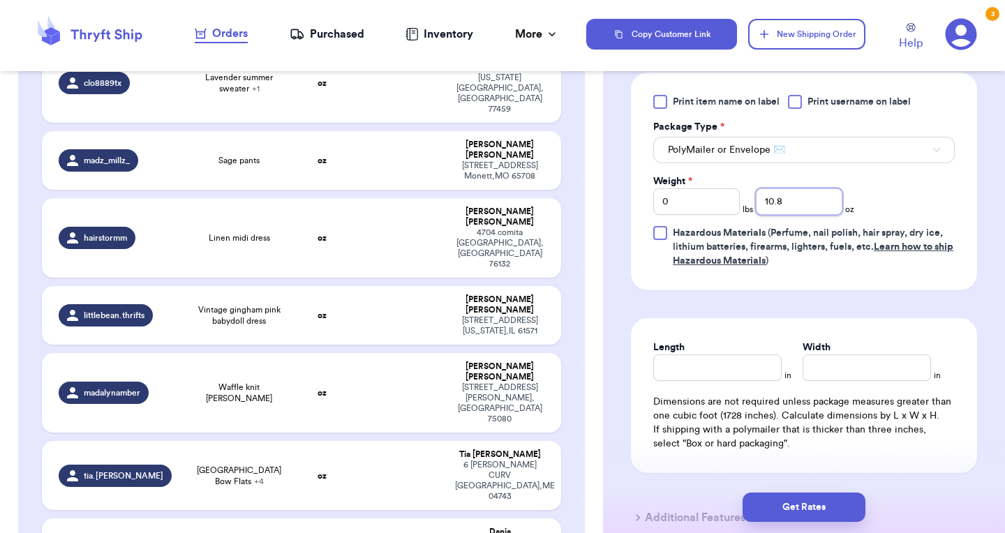
scroll to position [707, 0]
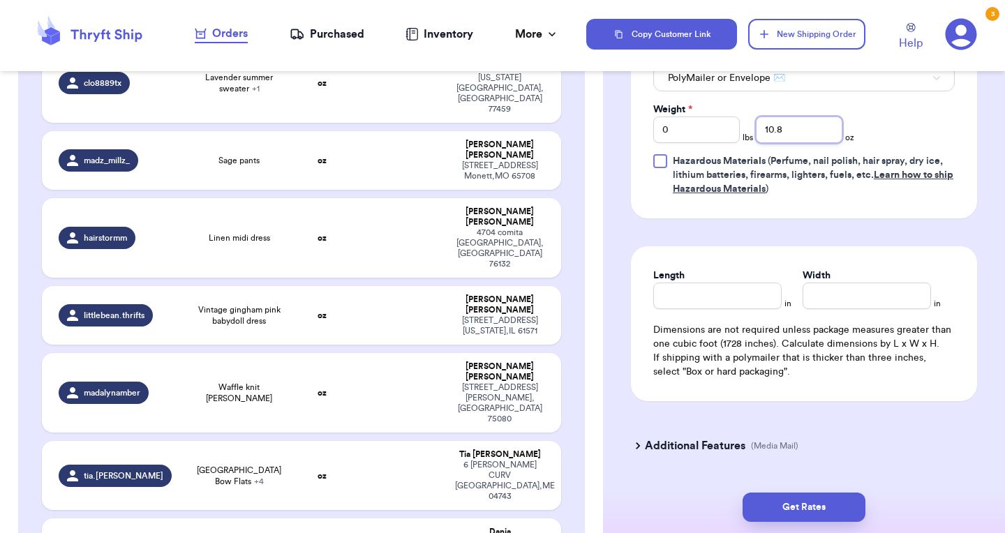
type input "10.8"
click at [716, 283] on input "Length" at bounding box center [717, 296] width 128 height 27
type input "10"
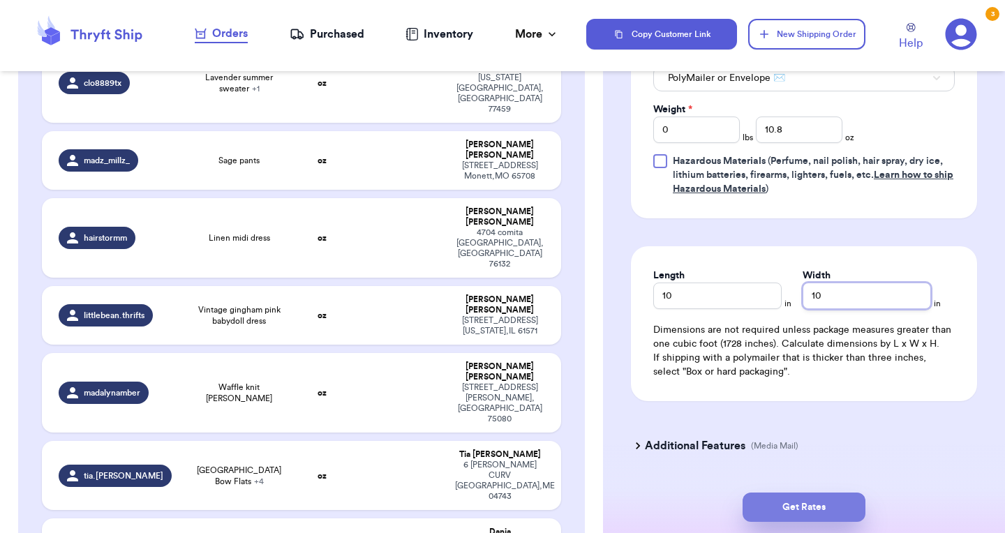
type input "10"
click at [806, 505] on button "Get Rates" at bounding box center [804, 507] width 123 height 29
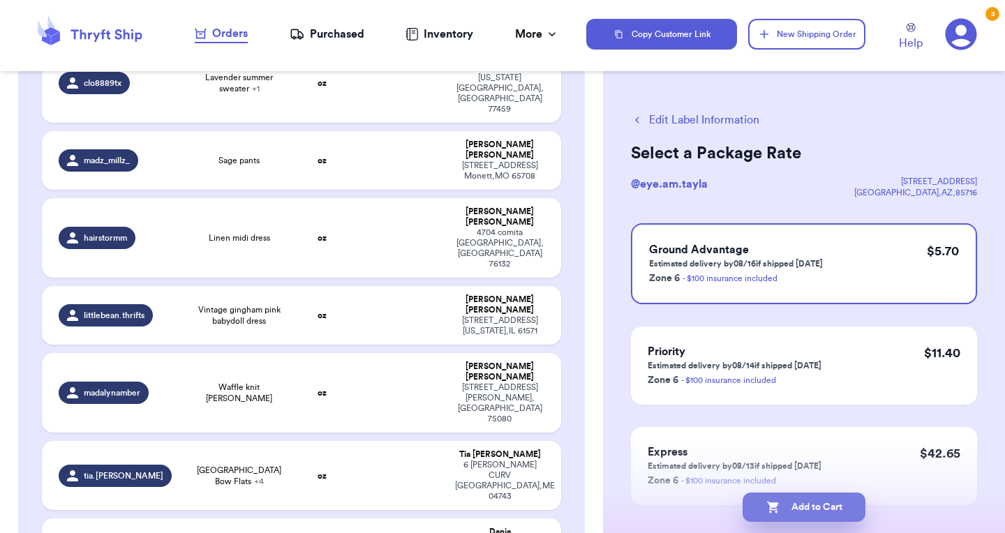
click at [813, 507] on button "Add to Cart" at bounding box center [804, 507] width 123 height 29
checkbox input "true"
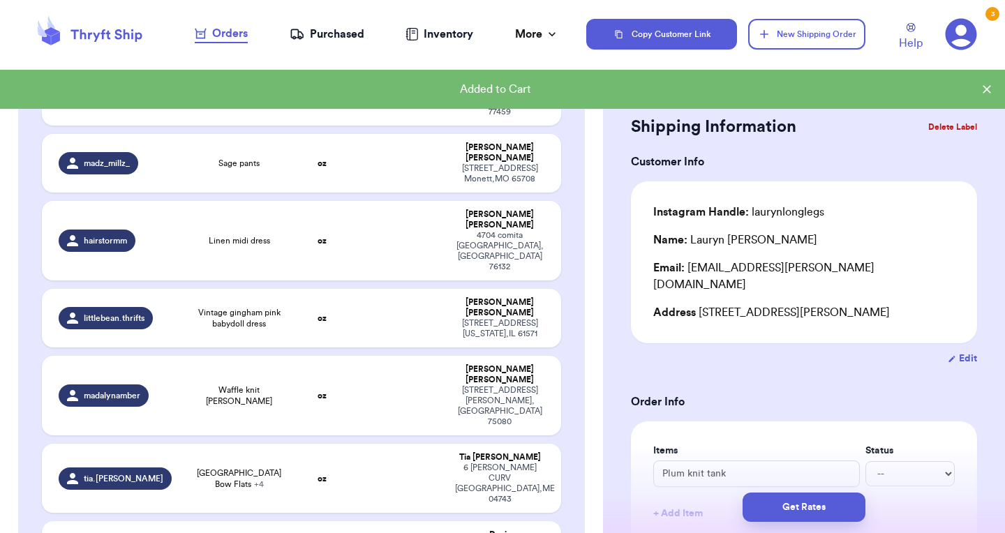
scroll to position [884, 0]
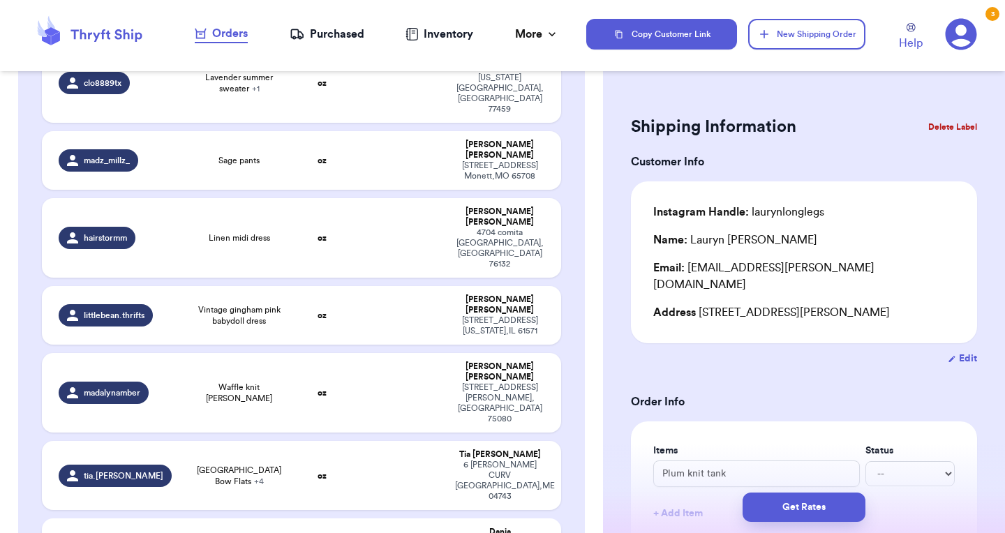
type input "Sheer lace tank"
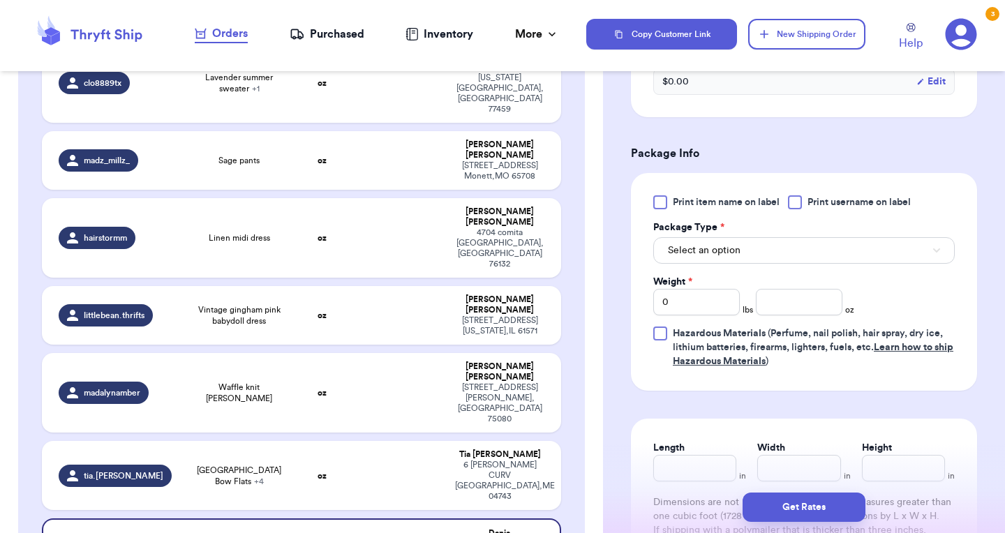
scroll to position [517, 0]
click at [777, 262] on button "Select an option" at bounding box center [804, 252] width 302 height 27
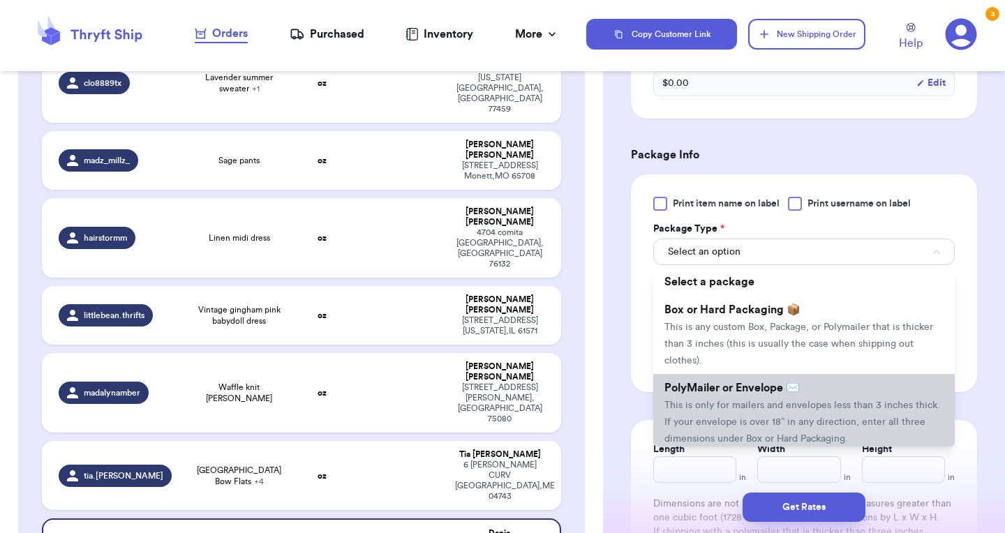
click at [766, 392] on span "PolyMailer or Envelope ✉️" at bounding box center [732, 388] width 135 height 11
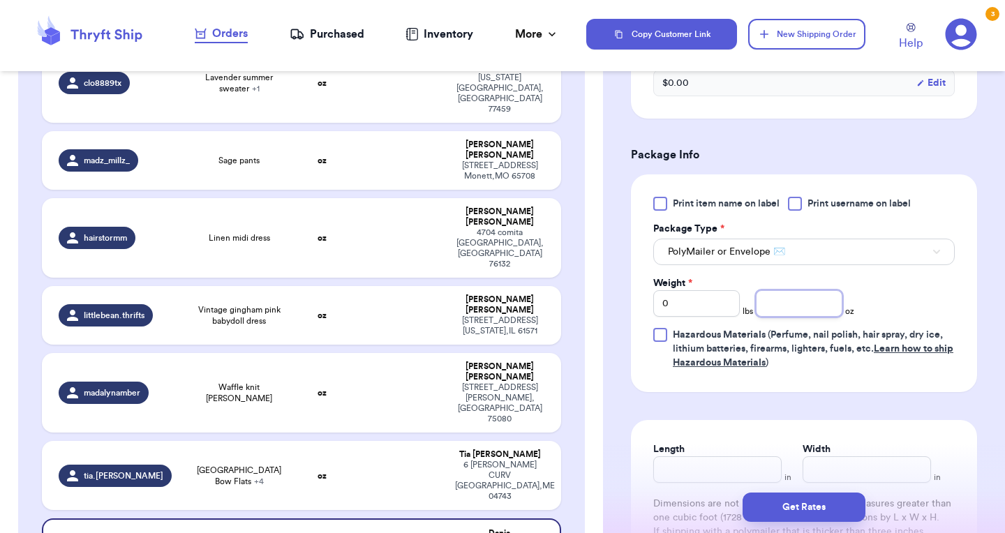
click at [768, 311] on input "number" at bounding box center [799, 303] width 87 height 27
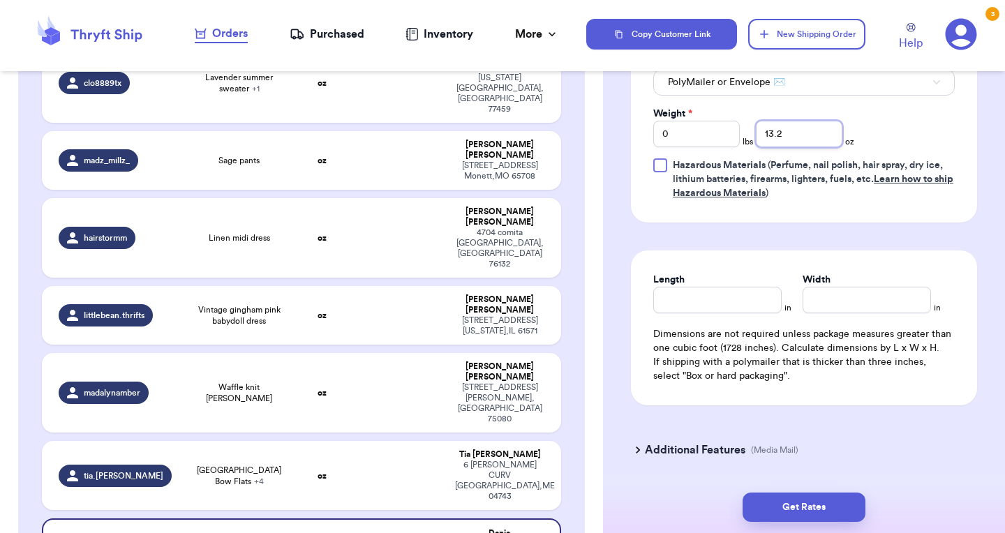
scroll to position [690, 0]
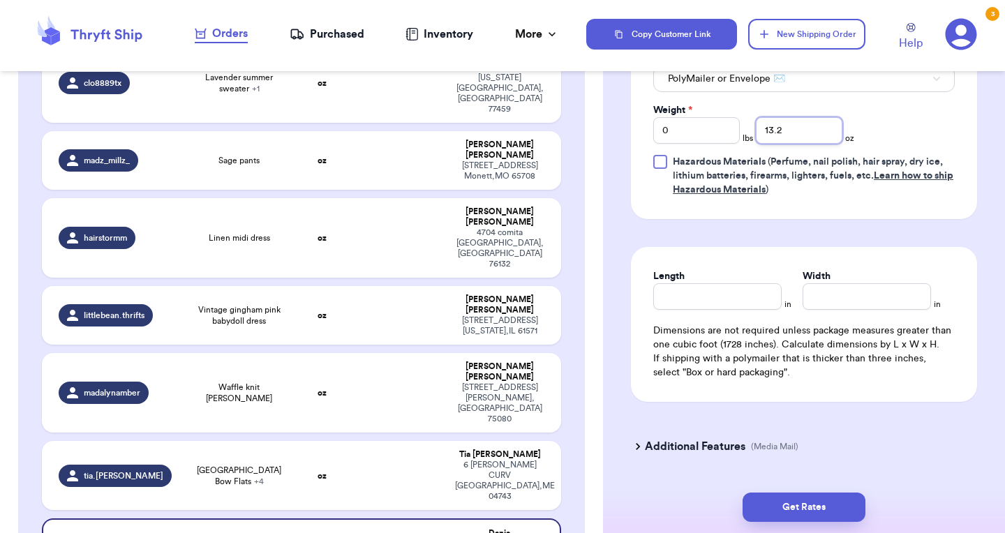
type input "13.2"
click at [686, 298] on input "Length" at bounding box center [717, 296] width 128 height 27
type input "10"
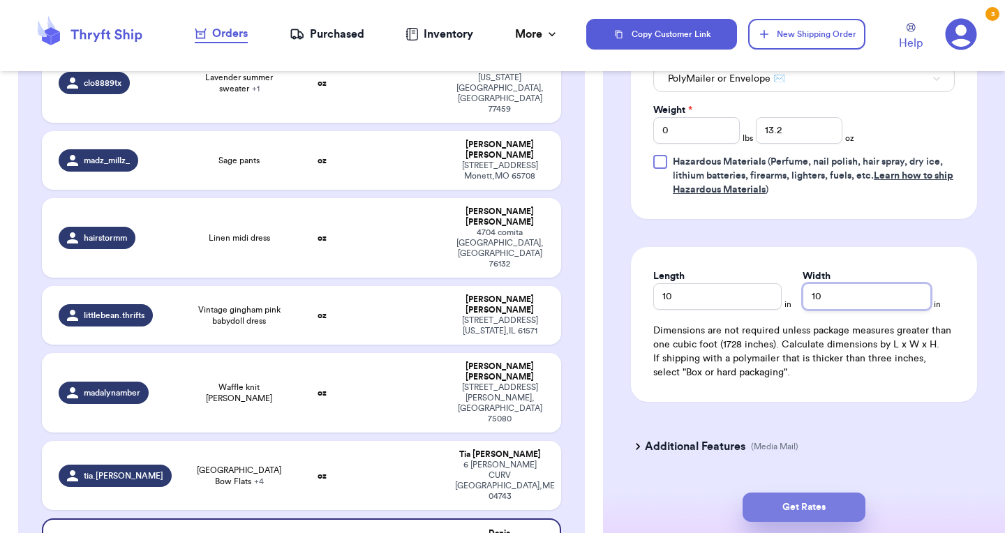
type input "10"
click at [807, 515] on button "Get Rates" at bounding box center [804, 507] width 123 height 29
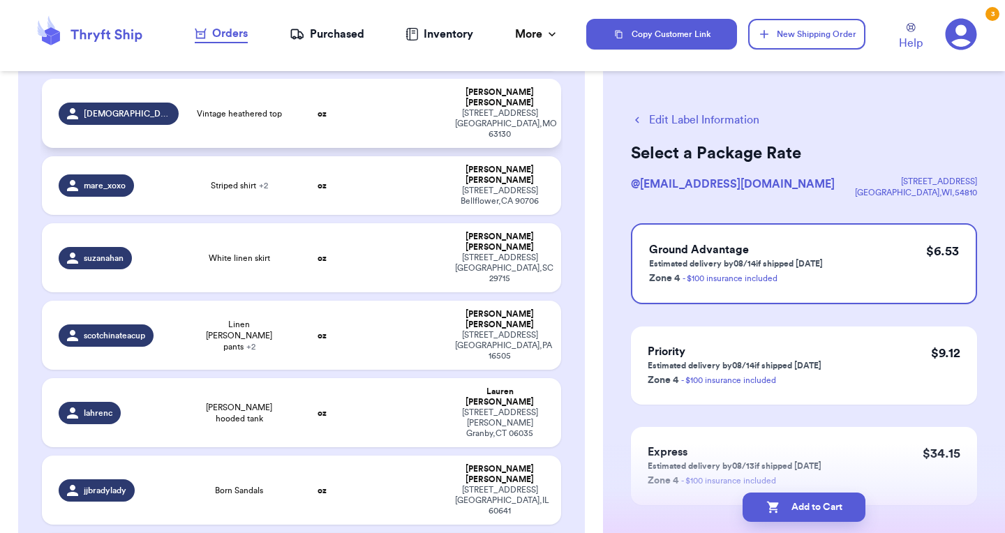
scroll to position [253, 0]
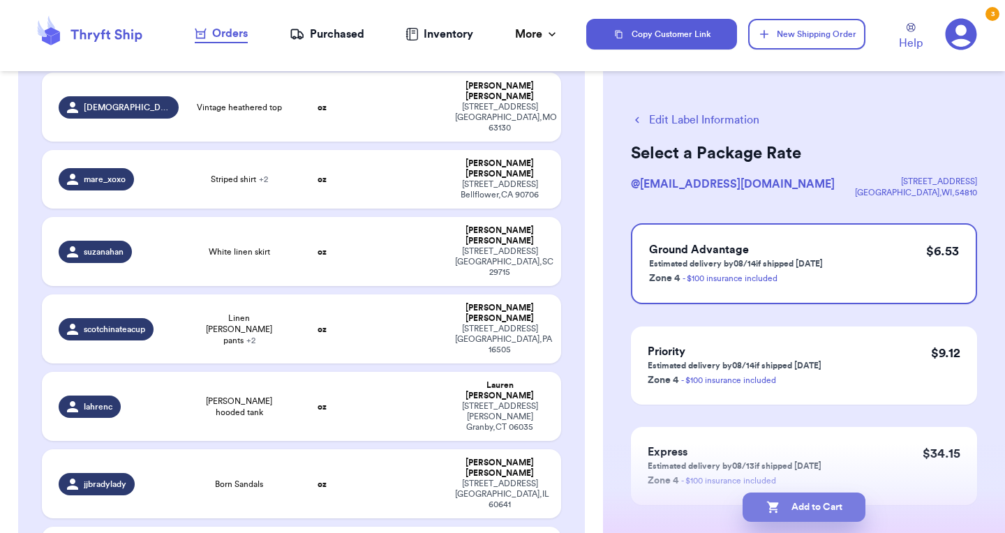
click at [815, 506] on button "Add to Cart" at bounding box center [804, 507] width 123 height 29
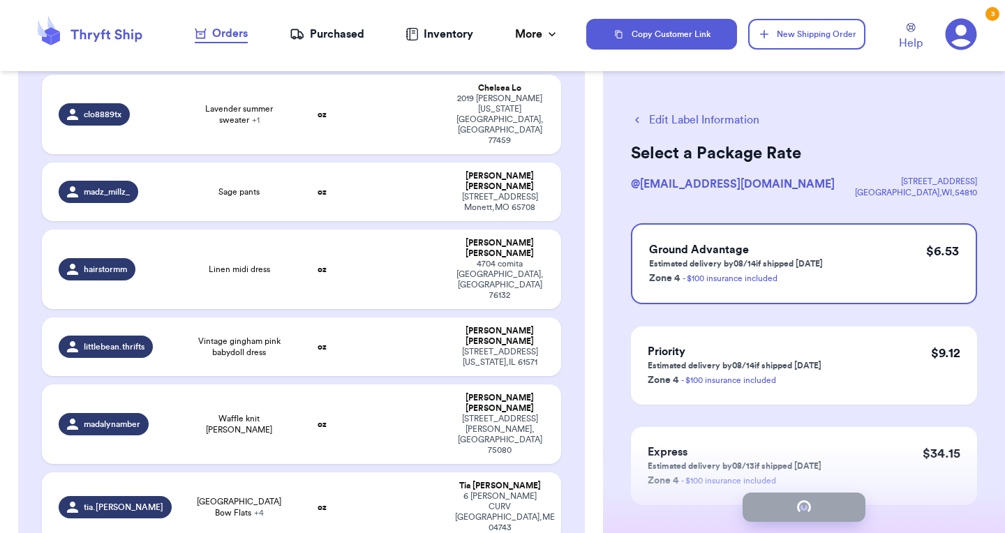
scroll to position [855, 0]
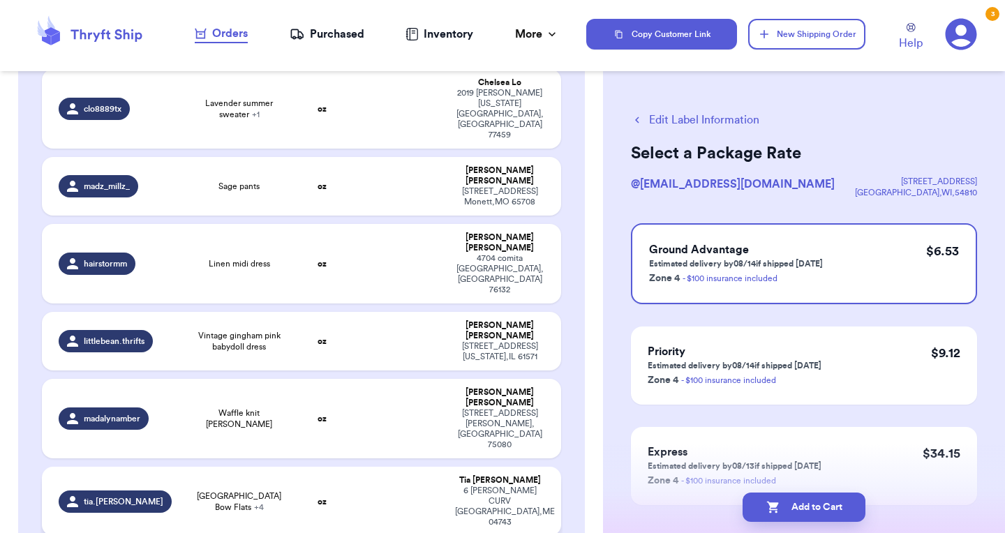
checkbox input "true"
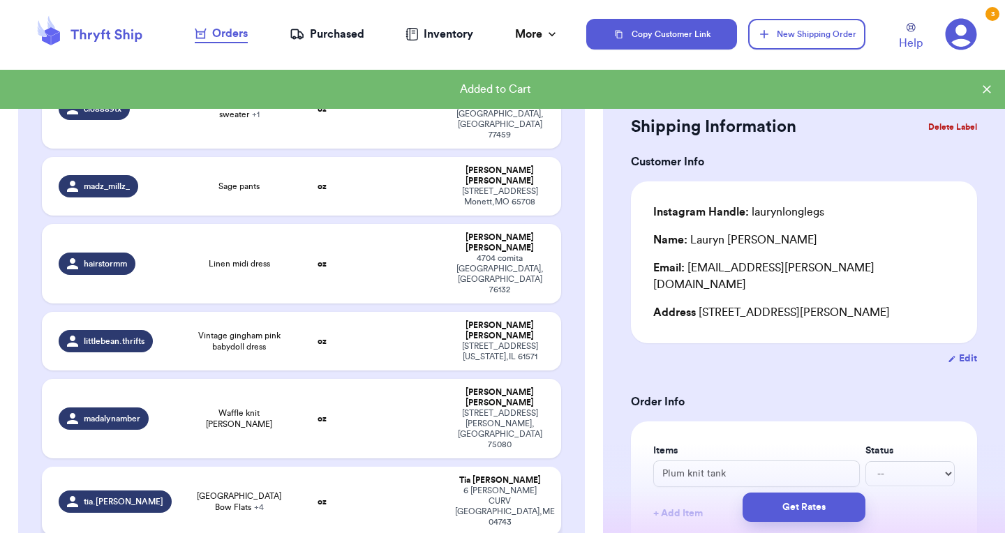
click at [262, 491] on span "Seychelles Bow Flats + 4" at bounding box center [238, 502] width 87 height 22
type input "Cream block heels"
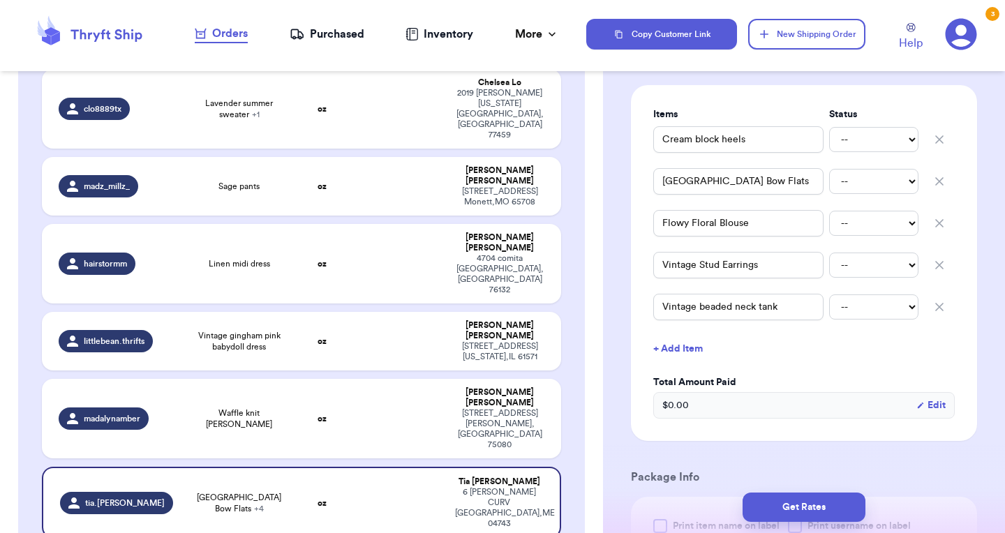
scroll to position [328, 0]
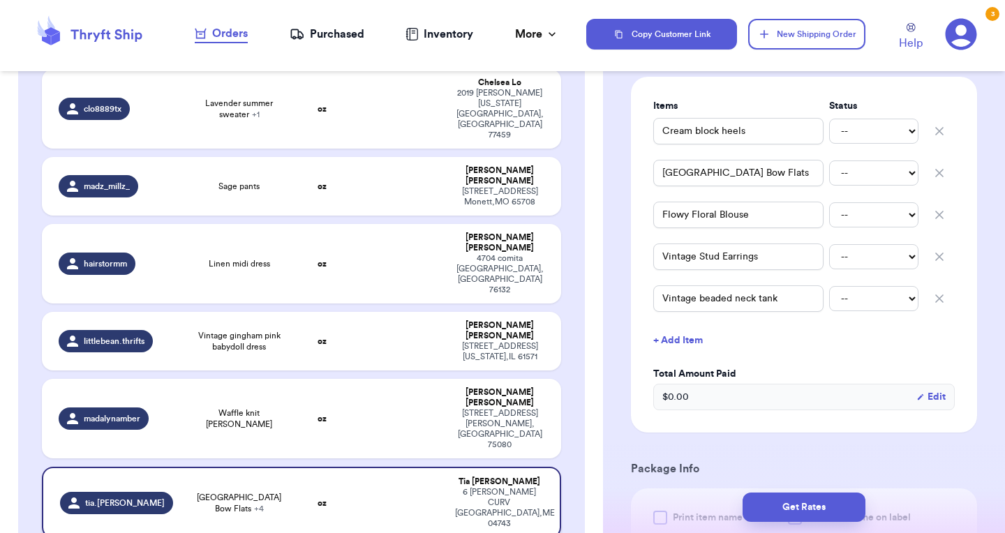
click at [308, 467] on td "oz" at bounding box center [322, 503] width 62 height 72
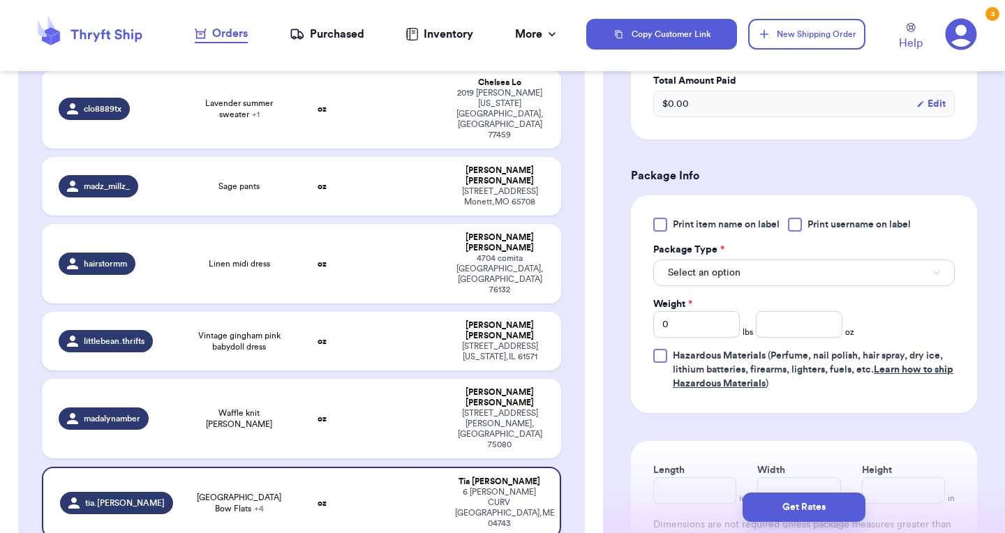
scroll to position [618, 0]
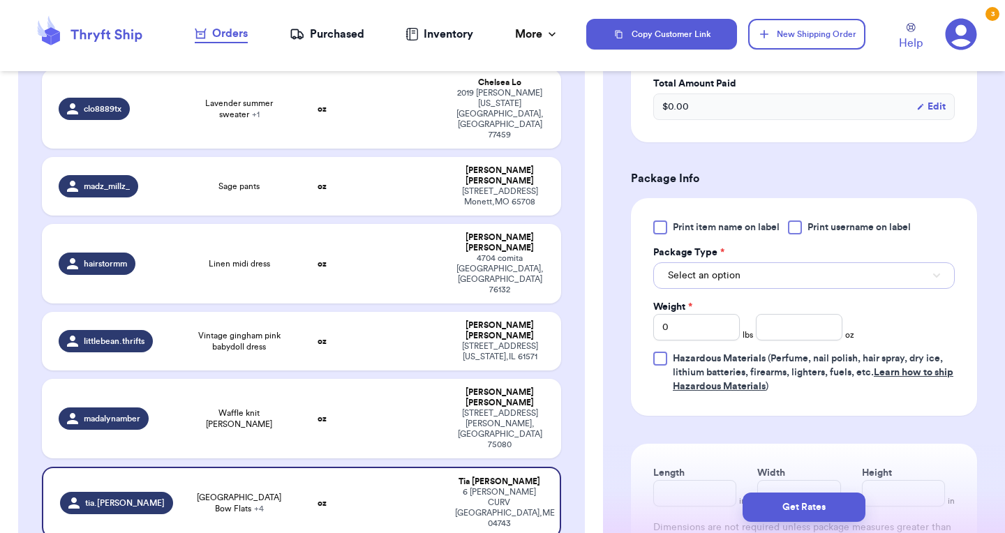
click at [739, 282] on button "Select an option" at bounding box center [804, 275] width 302 height 27
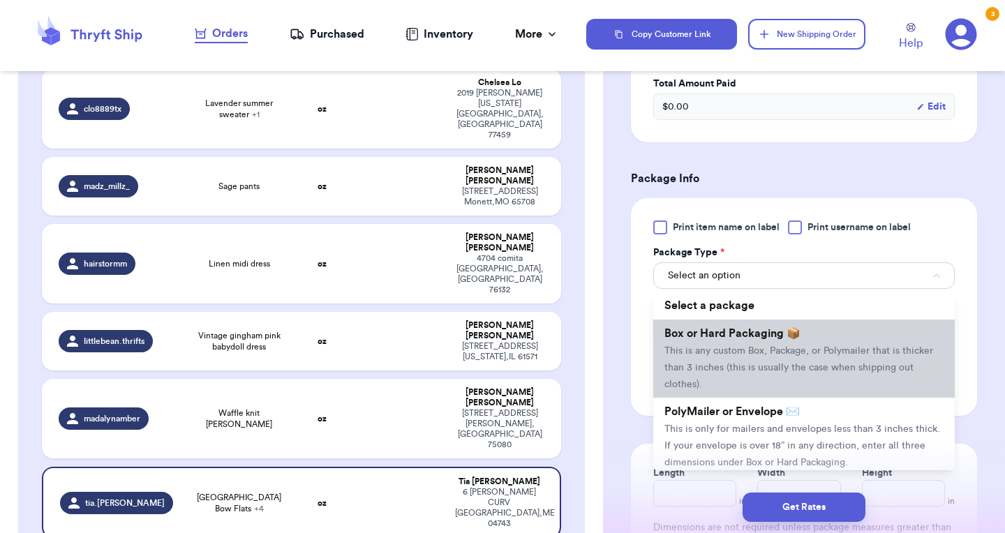
click at [727, 376] on span "This is any custom Box, Package, or Polymailer that is thicker than 3 inches (t…" at bounding box center [799, 367] width 269 height 43
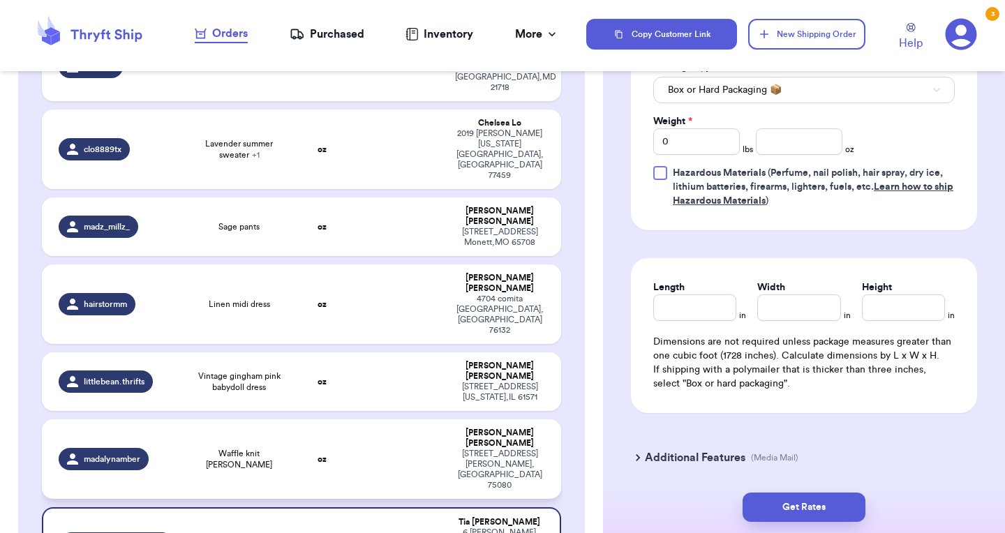
scroll to position [823, 0]
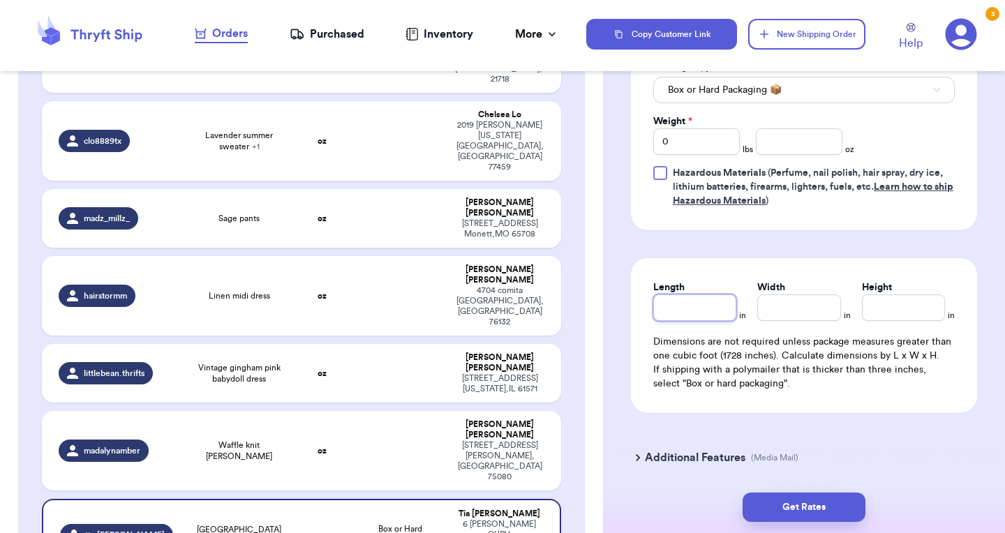
click at [685, 304] on input "Length" at bounding box center [694, 308] width 83 height 27
type input "1"
type input "12"
type input "5"
click at [703, 308] on input "12" at bounding box center [694, 308] width 83 height 27
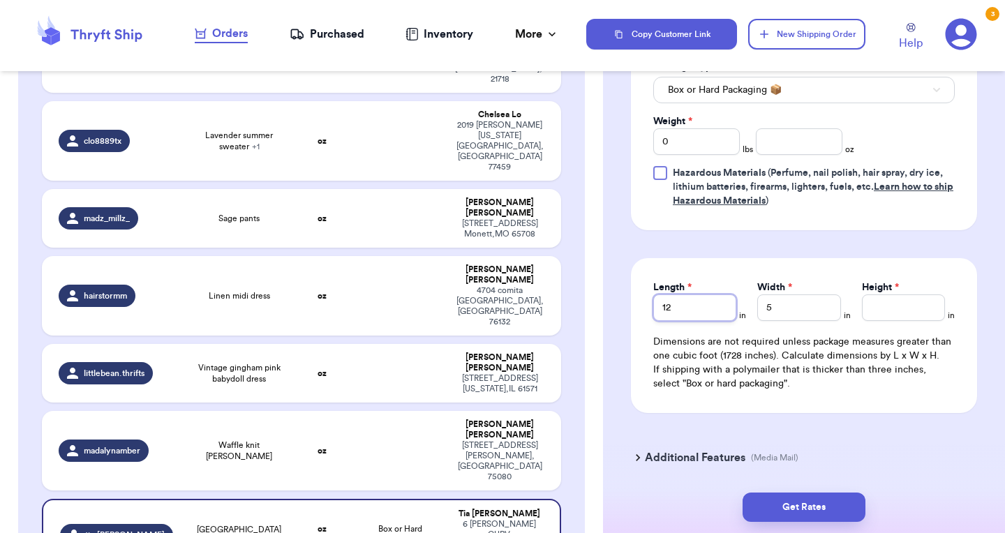
type input "1"
type input "16"
click at [811, 316] on input "5" at bounding box center [798, 308] width 83 height 27
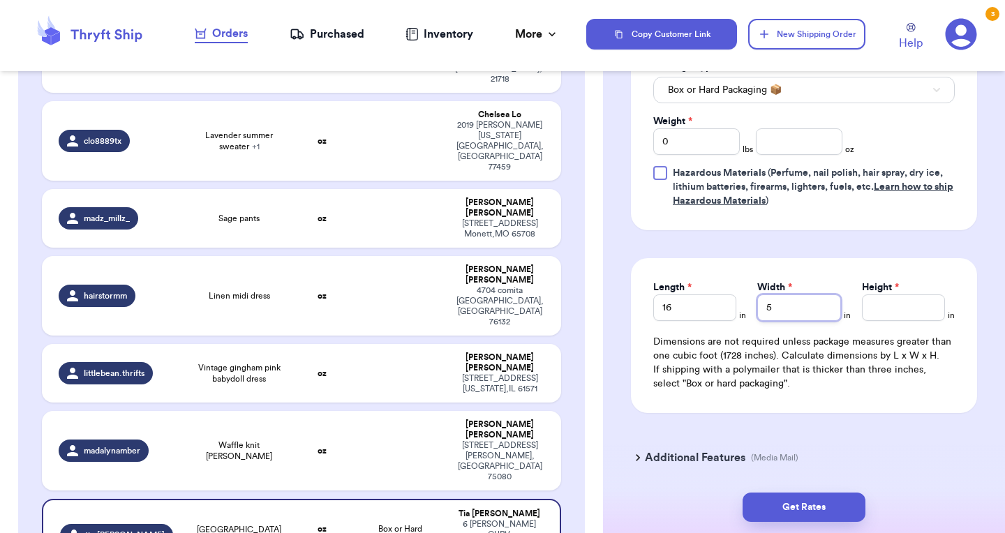
click at [811, 316] on input "5" at bounding box center [798, 308] width 83 height 27
click at [912, 320] on input "Height *" at bounding box center [903, 308] width 83 height 27
click at [788, 513] on button "Get Rates" at bounding box center [804, 507] width 123 height 29
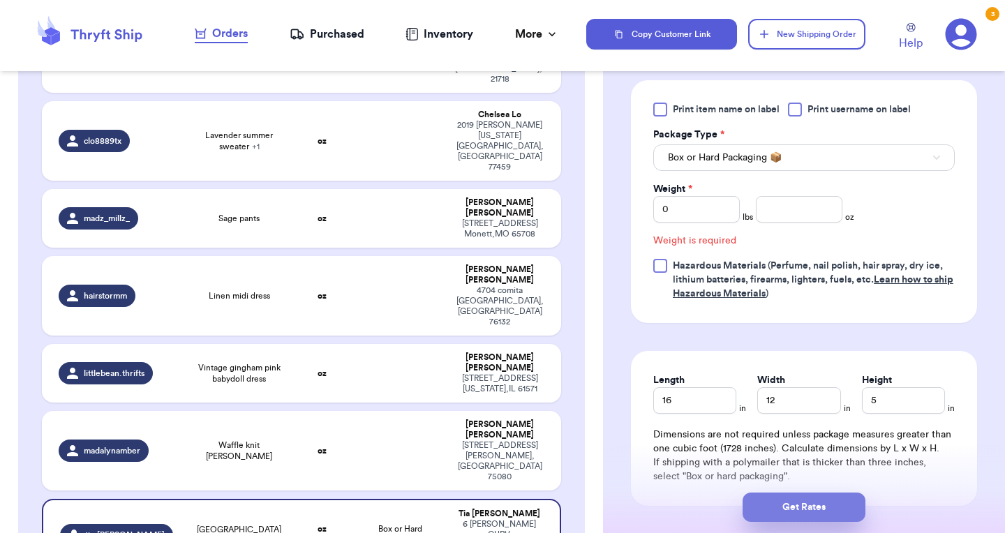
scroll to position [682, 0]
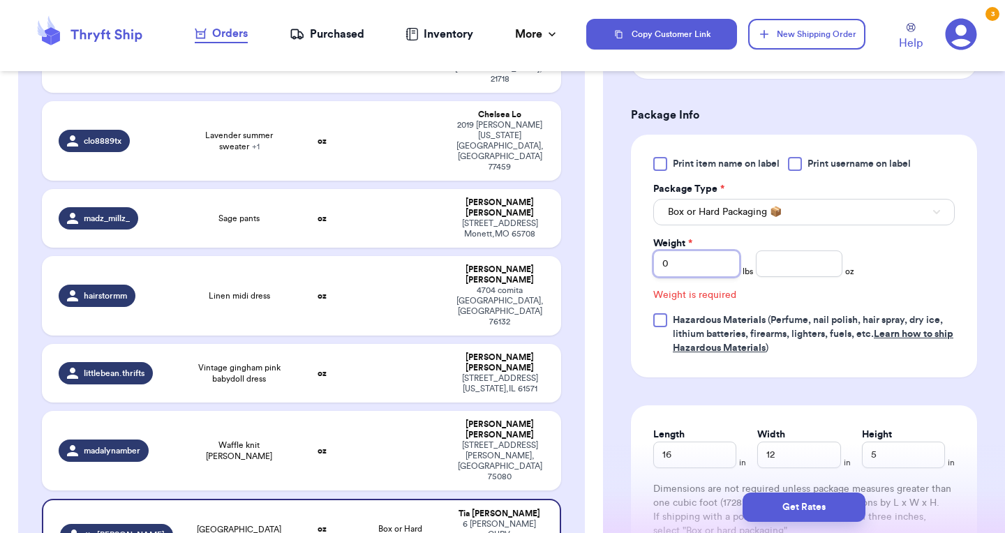
click at [691, 262] on input "0" at bounding box center [696, 264] width 87 height 27
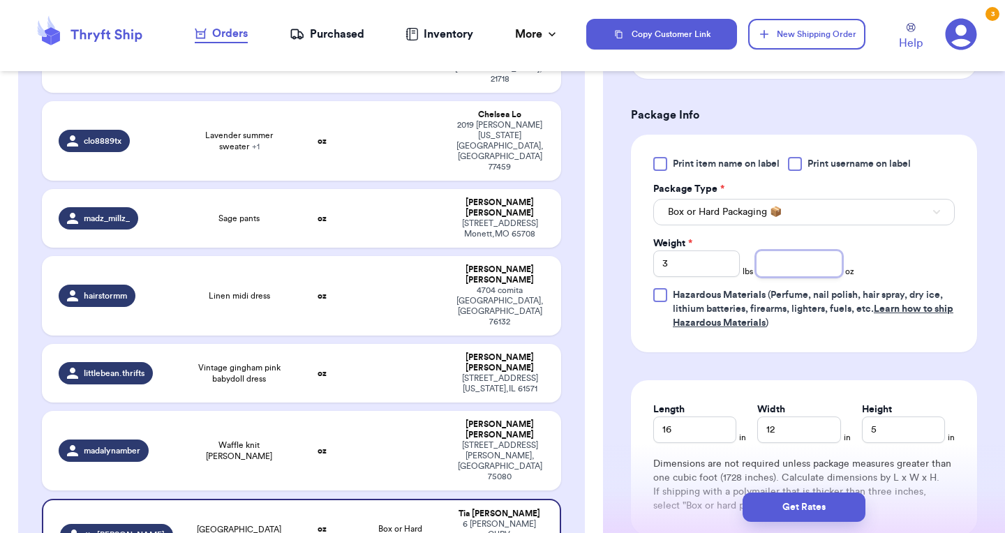
click at [770, 267] on input "number" at bounding box center [799, 264] width 87 height 27
click at [813, 512] on button "Get Rates" at bounding box center [804, 507] width 123 height 29
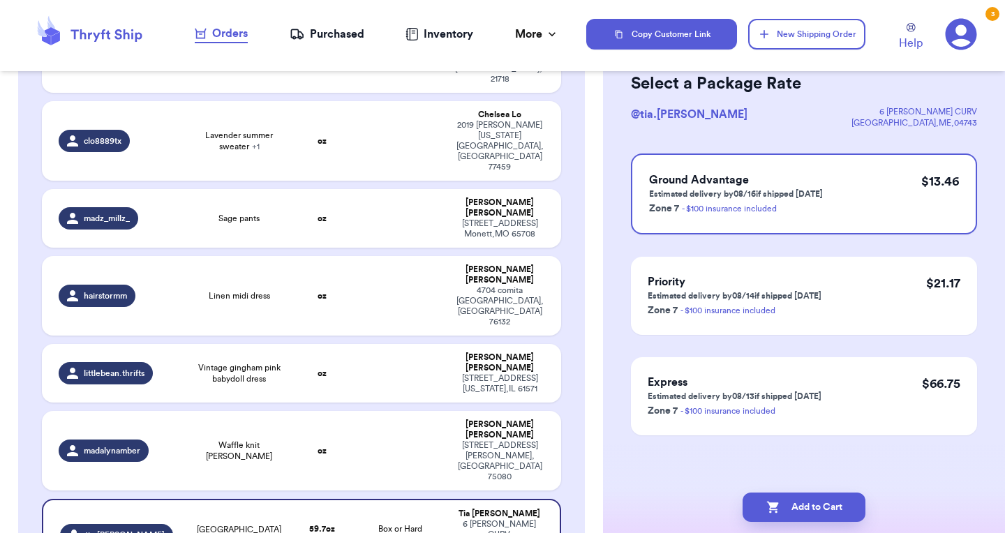
scroll to position [0, 0]
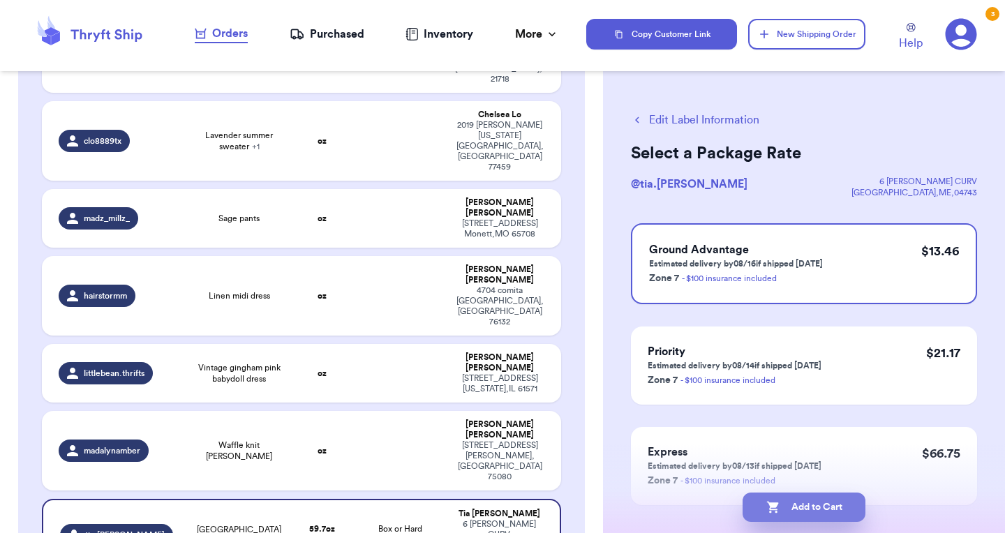
click at [802, 507] on button "Add to Cart" at bounding box center [804, 507] width 123 height 29
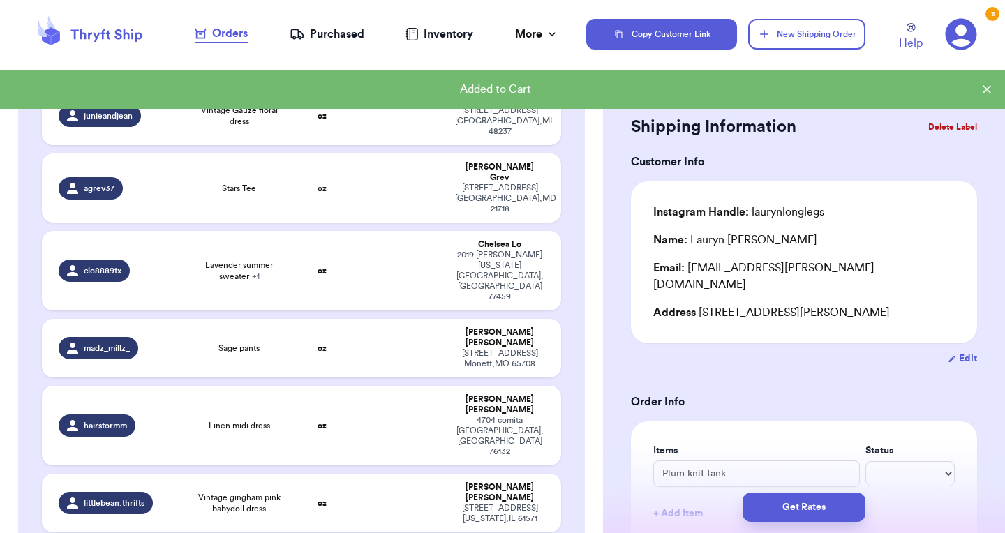
scroll to position [695, 0]
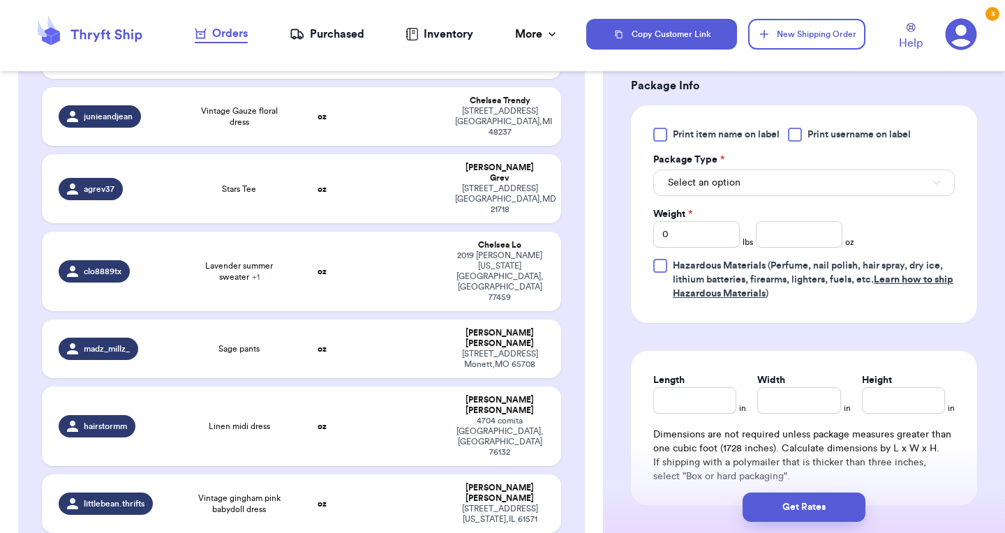
scroll to position [548, 0]
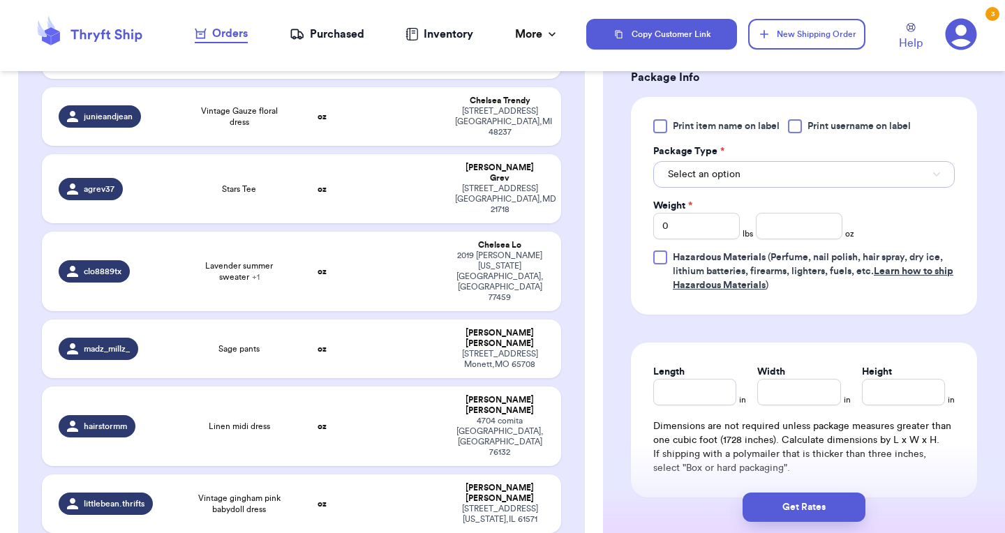
click at [780, 168] on button "Select an option" at bounding box center [804, 174] width 302 height 27
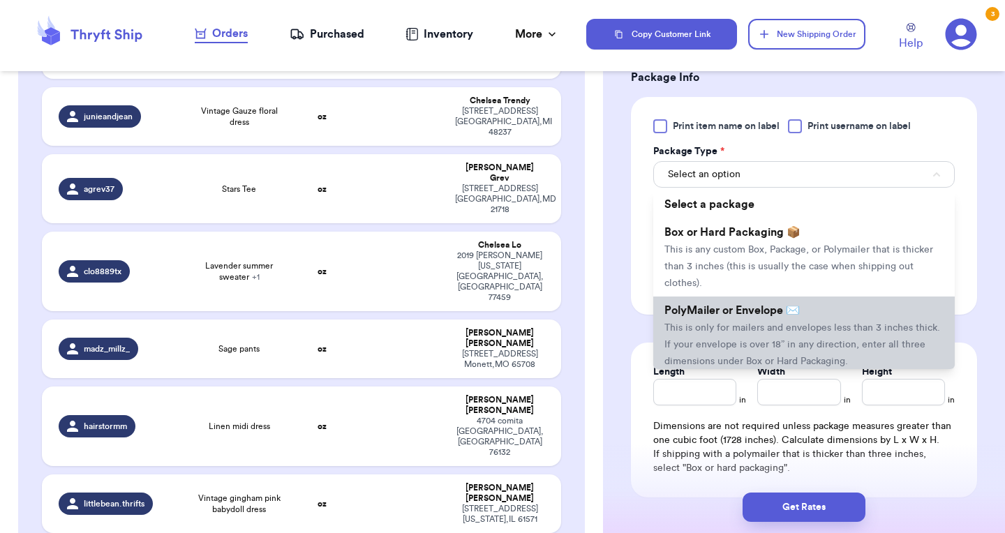
click at [759, 316] on span "PolyMailer or Envelope ✉️" at bounding box center [732, 310] width 135 height 11
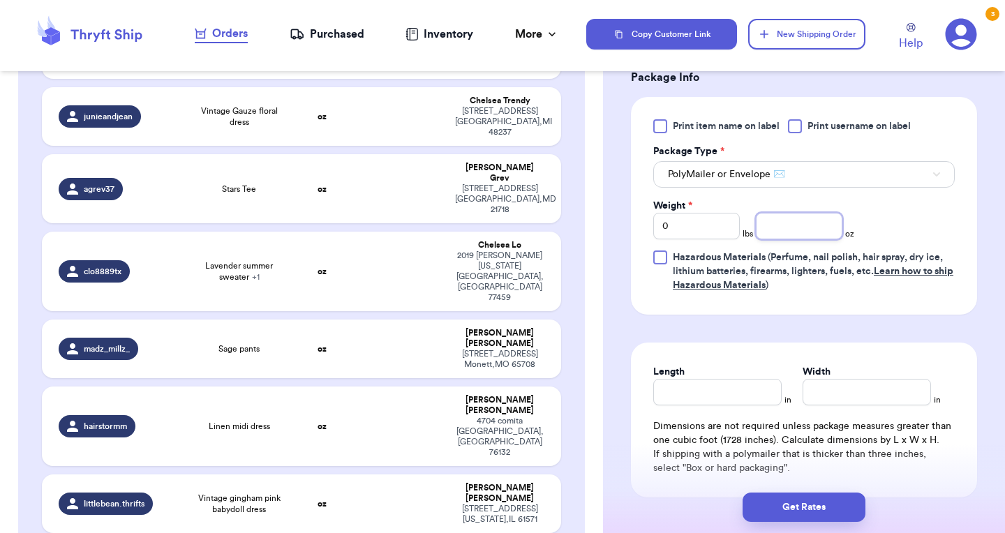
click at [801, 225] on input "number" at bounding box center [799, 226] width 87 height 27
click at [716, 401] on input "Length" at bounding box center [717, 392] width 128 height 27
click at [793, 509] on button "Get Rates" at bounding box center [804, 507] width 123 height 29
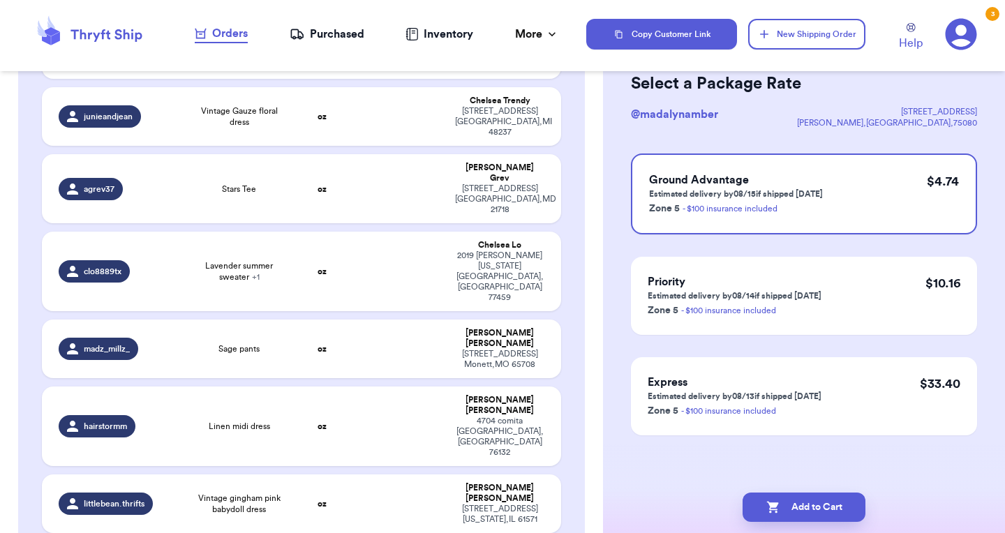
scroll to position [0, 0]
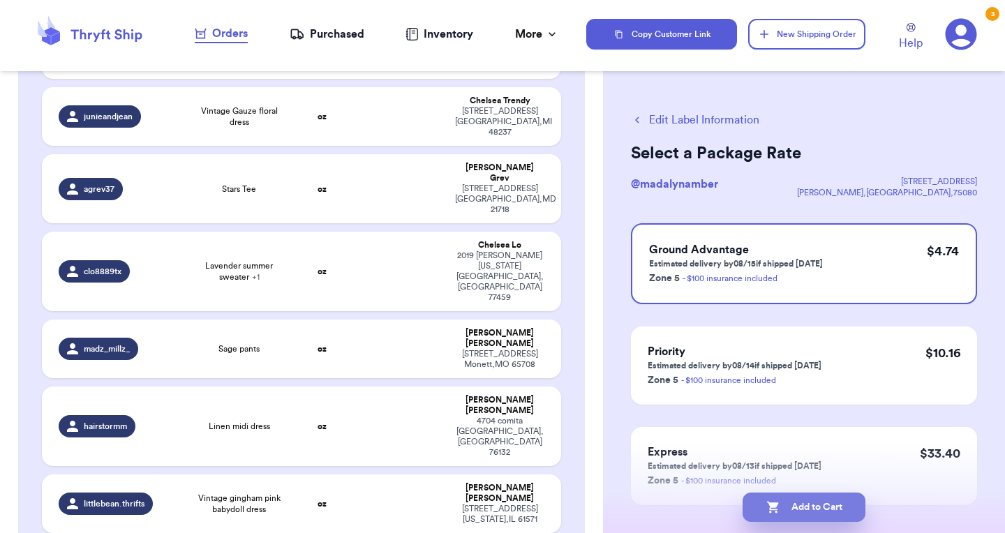
click at [808, 501] on button "Add to Cart" at bounding box center [804, 507] width 123 height 29
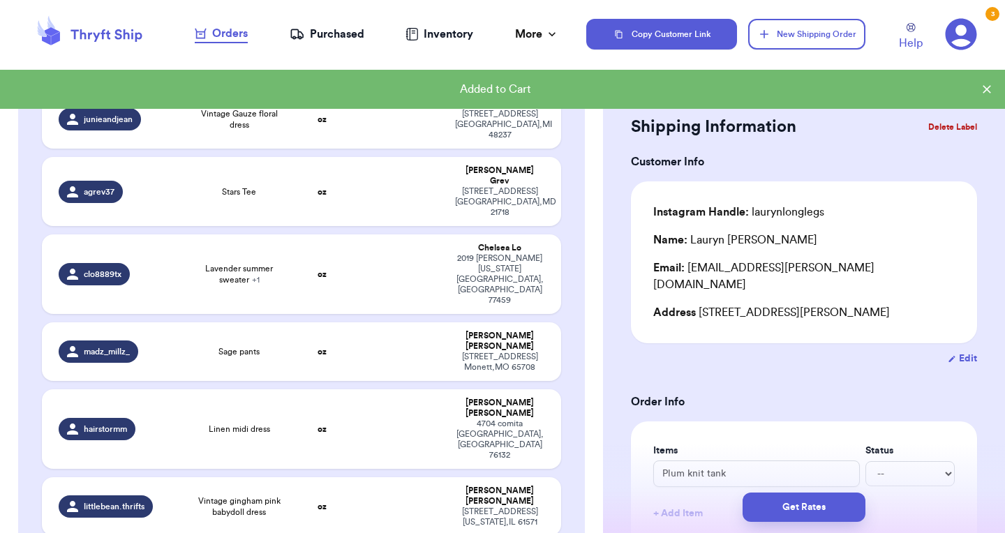
scroll to position [695, 0]
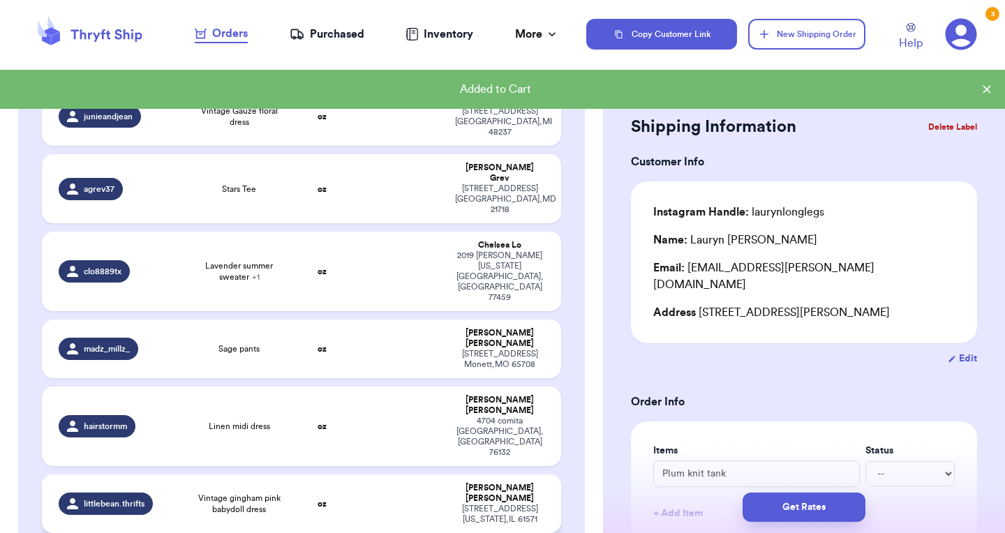
click at [325, 500] on strong "oz" at bounding box center [322, 504] width 9 height 8
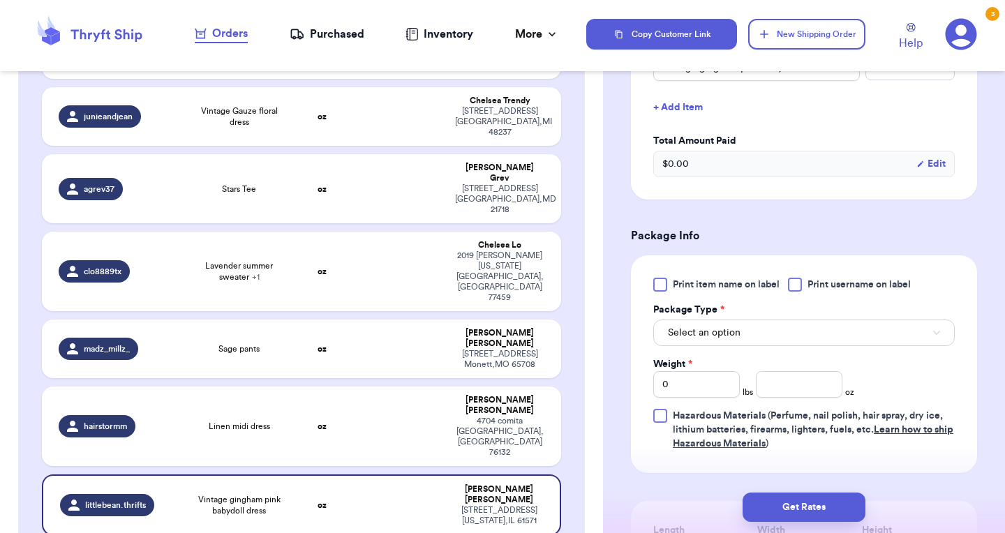
scroll to position [394, 0]
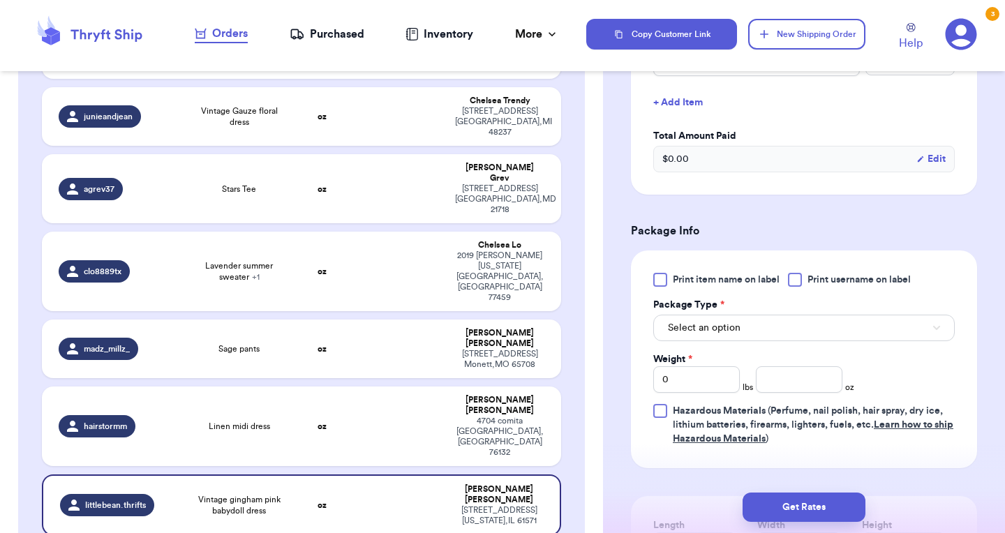
click at [806, 317] on div "Select an option" at bounding box center [804, 326] width 302 height 29
click at [798, 339] on button "Select an option" at bounding box center [804, 328] width 302 height 27
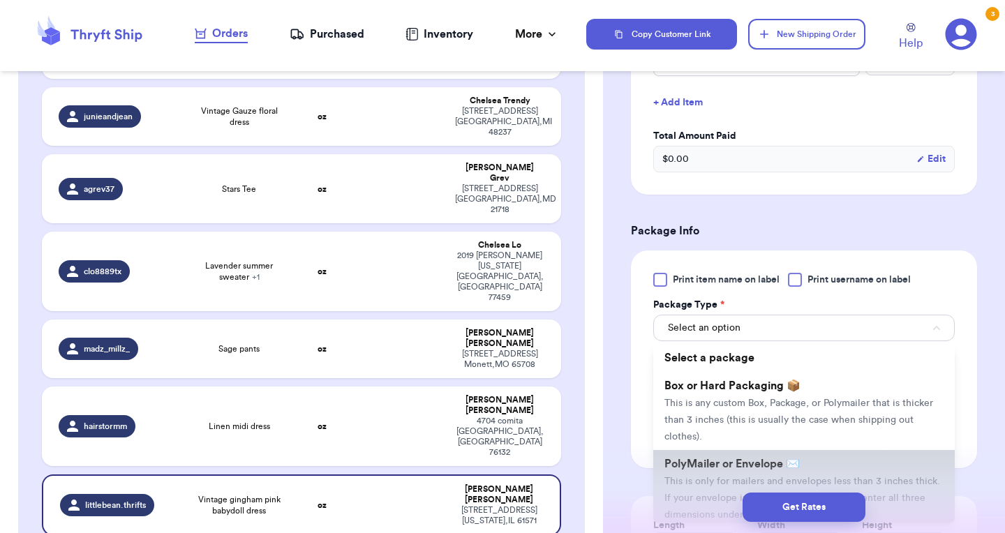
click at [743, 470] on span "PolyMailer or Envelope ✉️" at bounding box center [732, 464] width 135 height 11
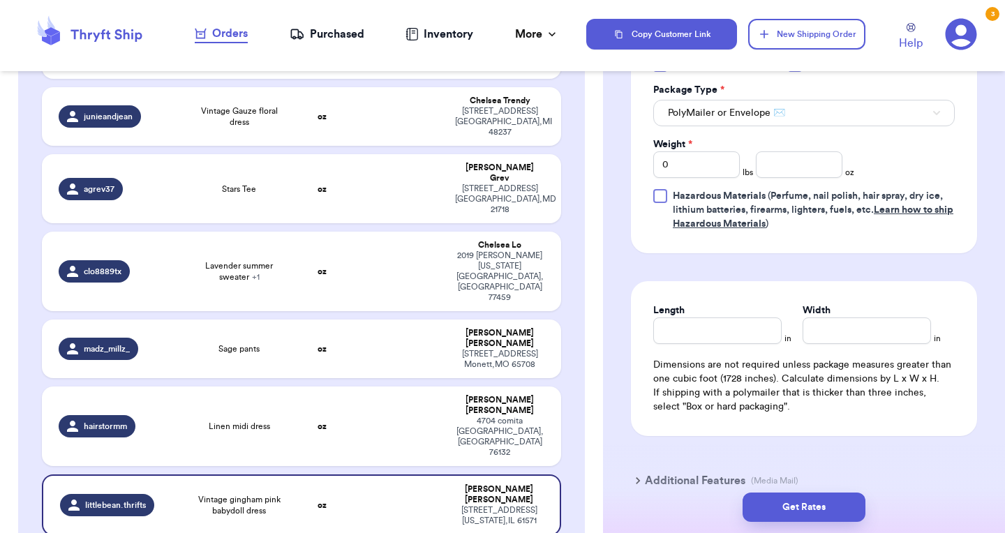
scroll to position [610, 0]
click at [787, 167] on input "number" at bounding box center [799, 164] width 87 height 27
click at [708, 332] on input "Length" at bounding box center [717, 330] width 128 height 27
click at [685, 340] on input "12" at bounding box center [717, 330] width 128 height 27
click at [814, 508] on button "Get Rates" at bounding box center [804, 507] width 123 height 29
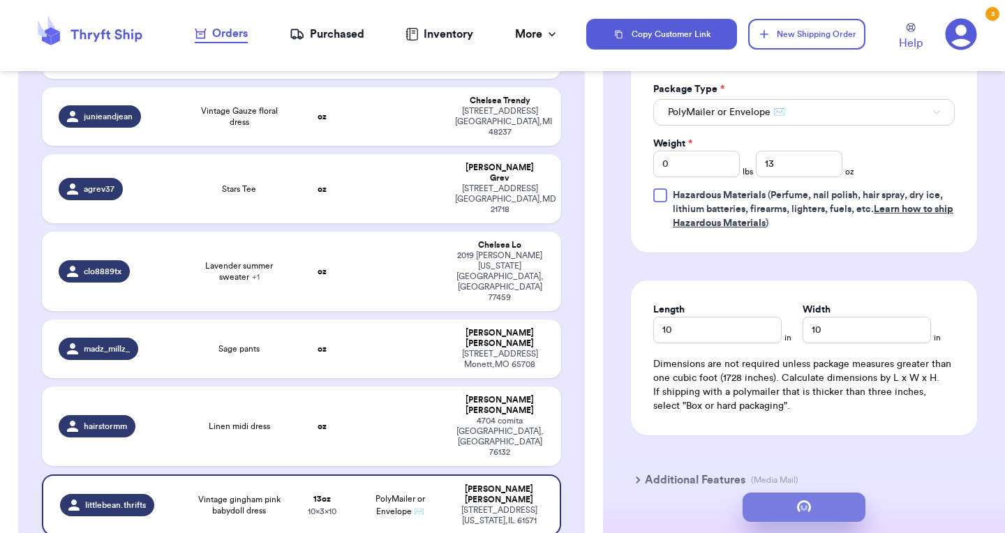
scroll to position [0, 0]
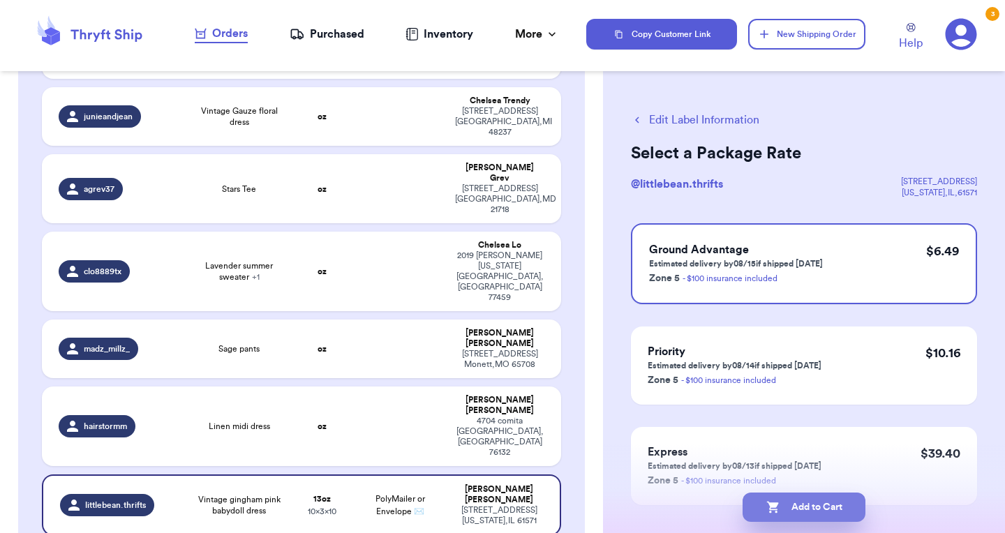
click at [813, 498] on button "Add to Cart" at bounding box center [804, 507] width 123 height 29
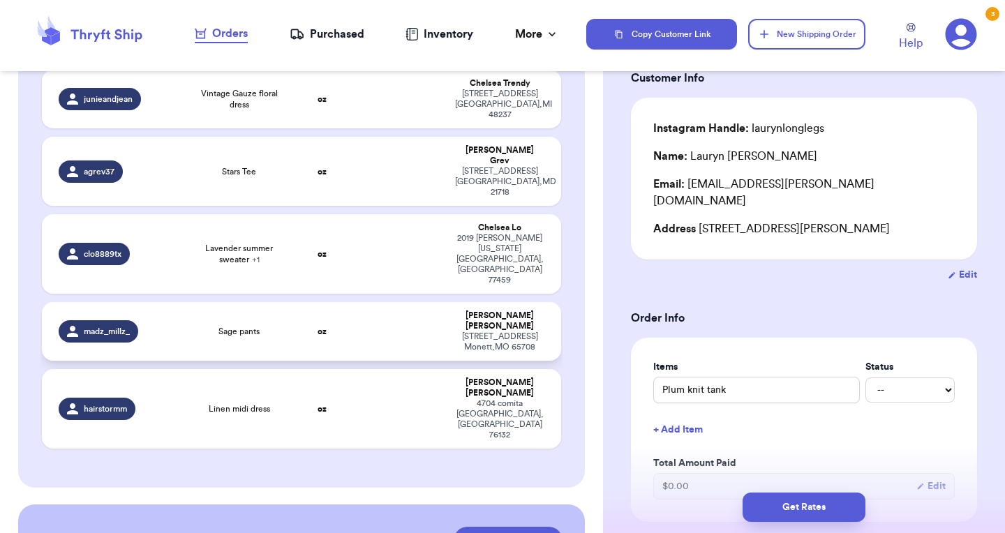
scroll to position [726, 0]
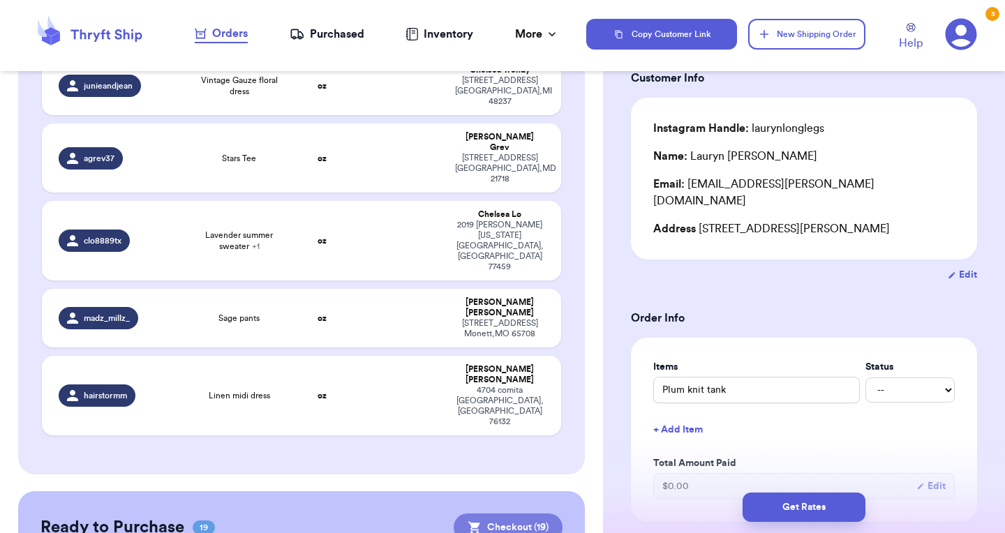
click at [494, 514] on button "Checkout ( 19 )" at bounding box center [508, 528] width 109 height 28
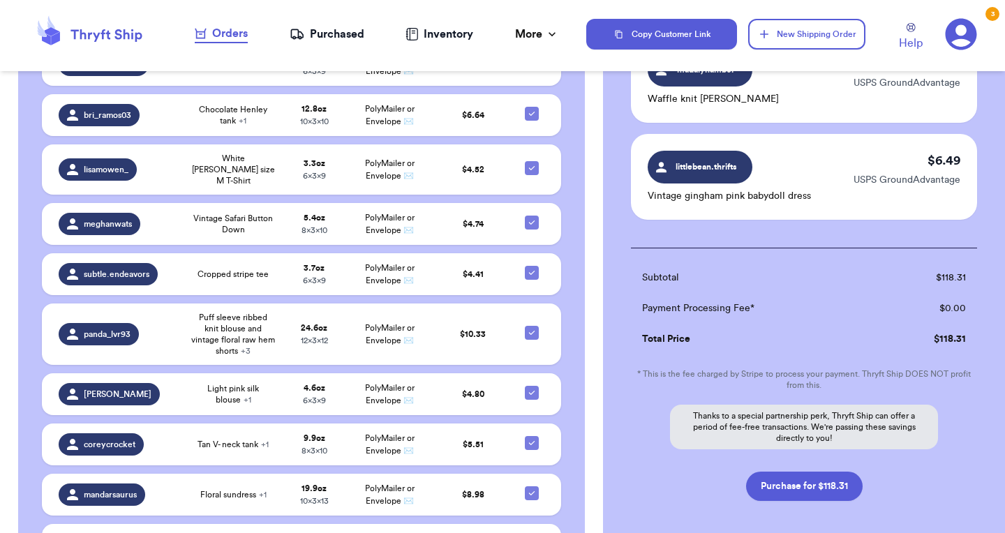
scroll to position [1865, 0]
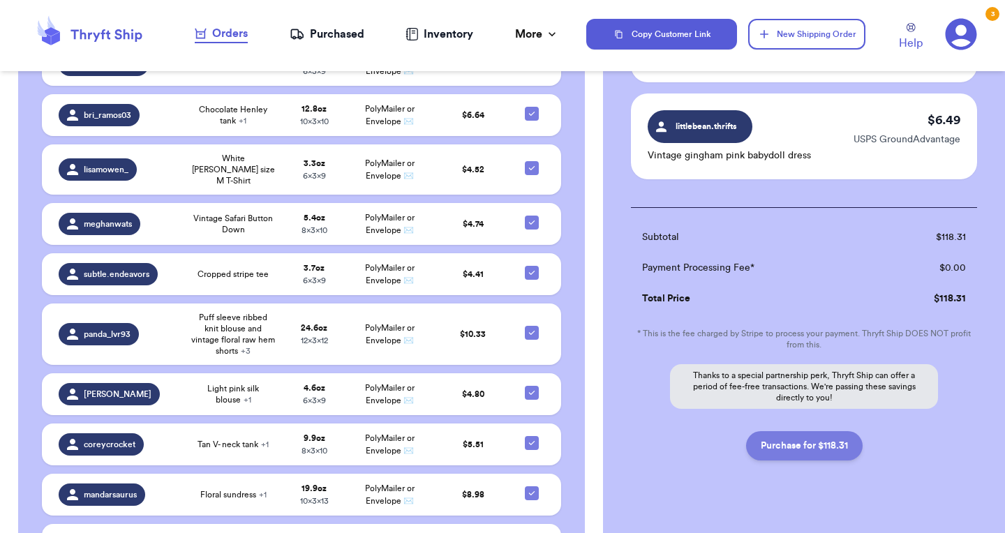
click at [798, 431] on button "Purchase for $118.31" at bounding box center [804, 445] width 117 height 29
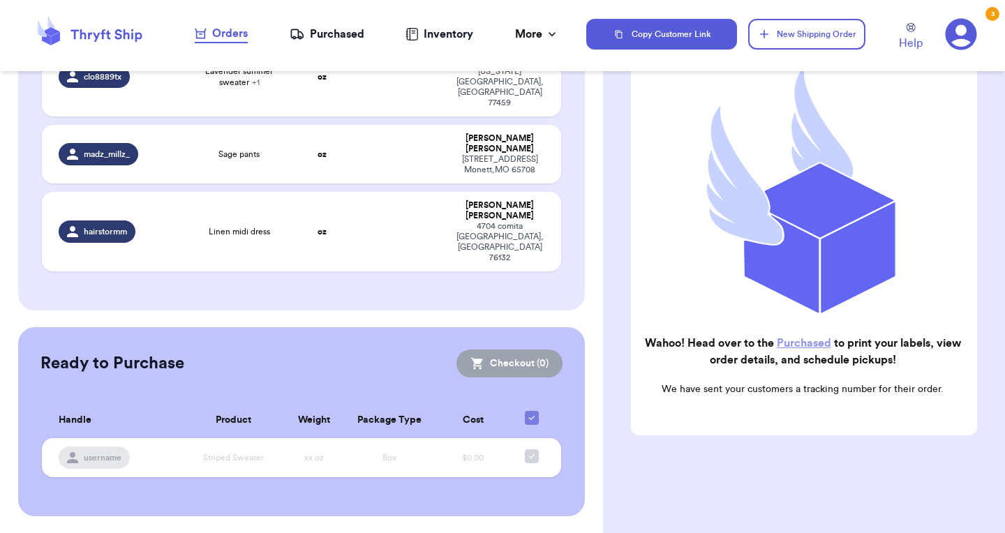
scroll to position [656, 0]
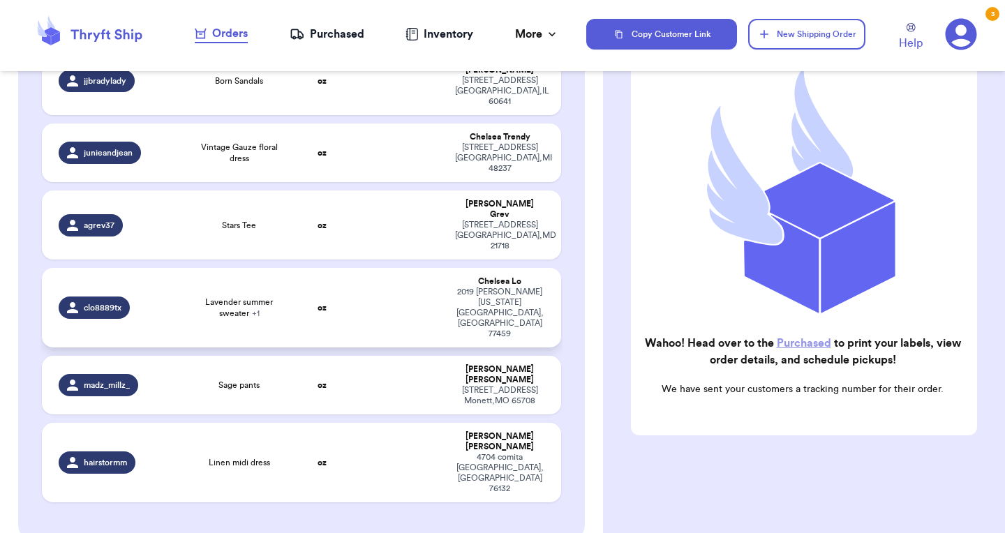
click at [341, 268] on td "oz" at bounding box center [322, 308] width 62 height 80
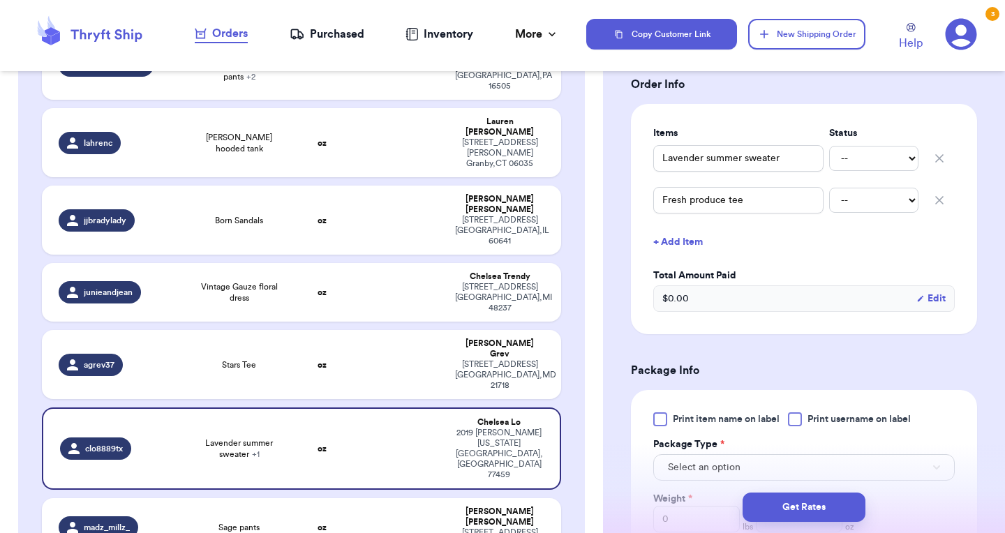
scroll to position [281, 0]
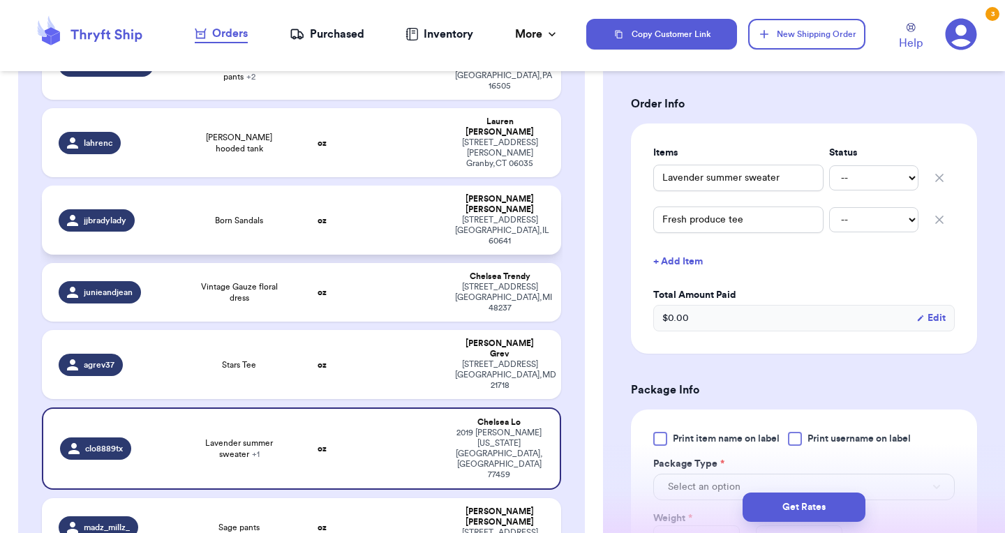
click at [276, 215] on div "Born Sandals" at bounding box center [238, 220] width 87 height 11
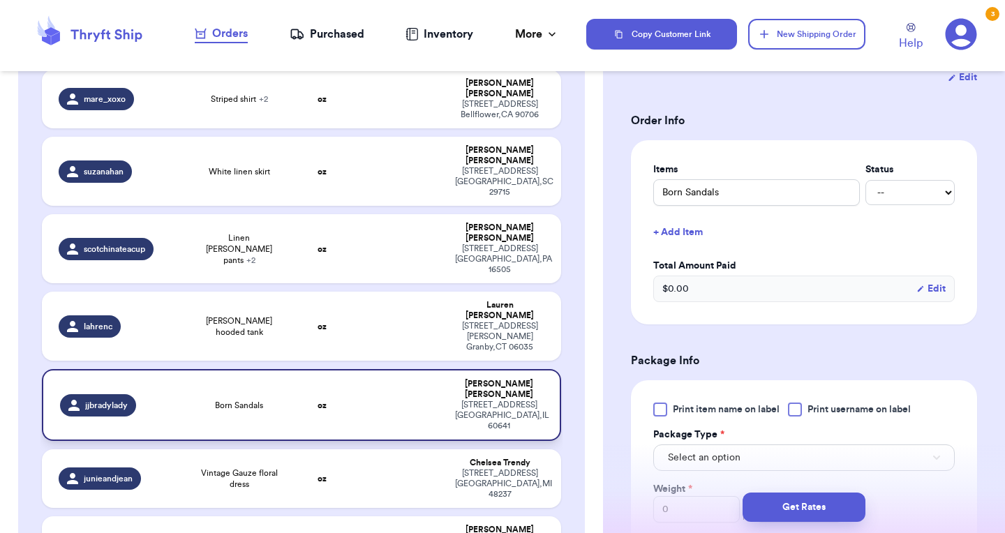
scroll to position [328, 0]
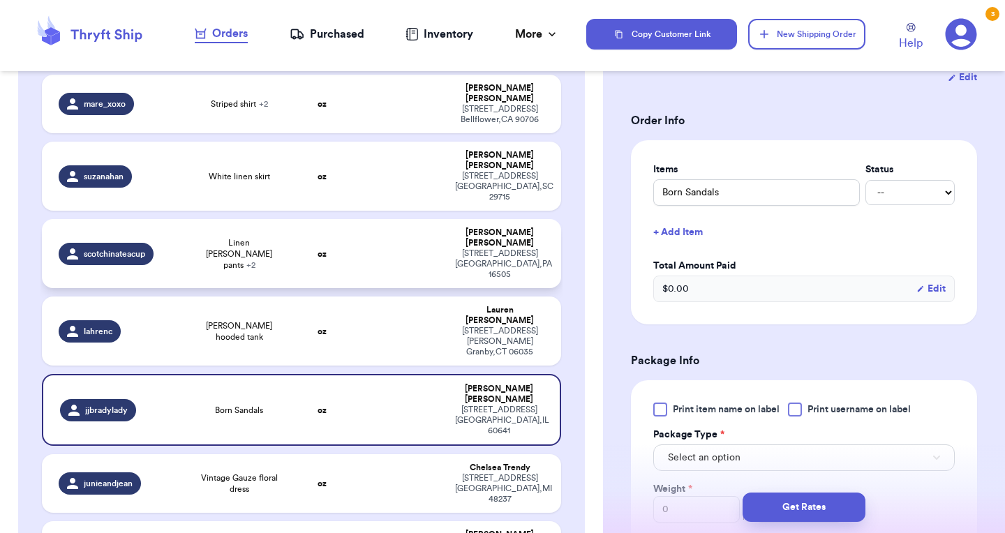
click at [255, 237] on span "Linen [PERSON_NAME] pants + 2" at bounding box center [238, 254] width 87 height 34
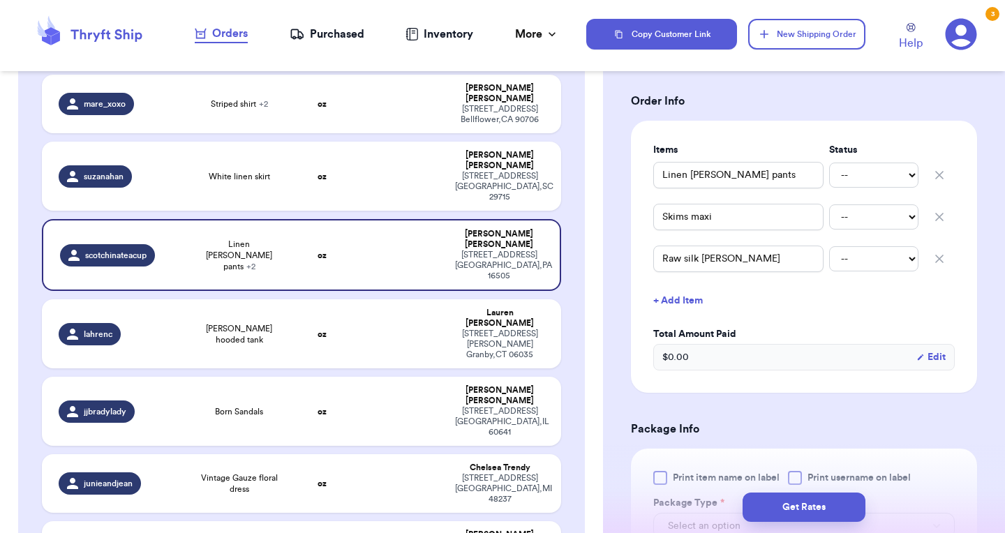
scroll to position [283, 0]
click at [234, 171] on span "White linen skirt" at bounding box center [239, 176] width 61 height 11
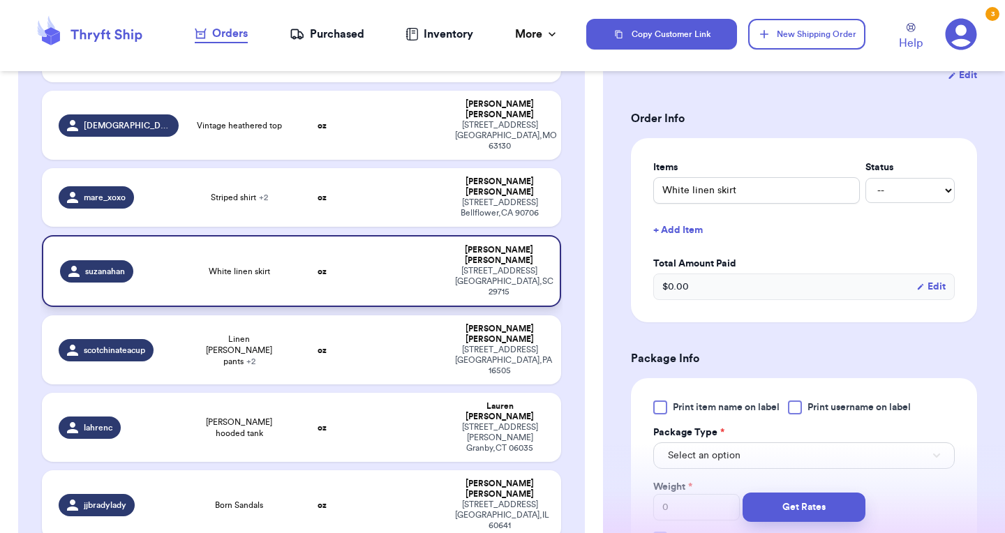
scroll to position [216, 0]
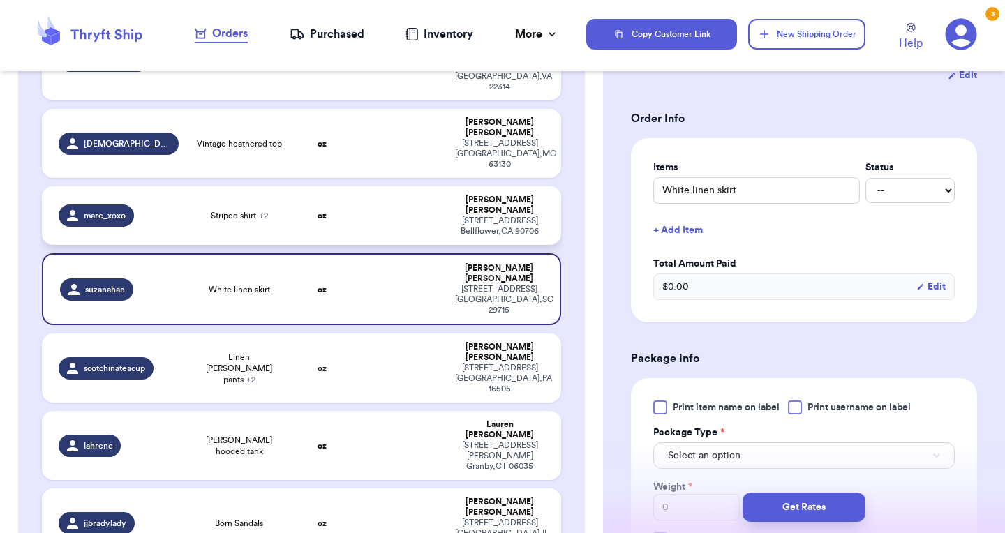
click at [242, 210] on span "Striped shirt + 2" at bounding box center [239, 215] width 57 height 11
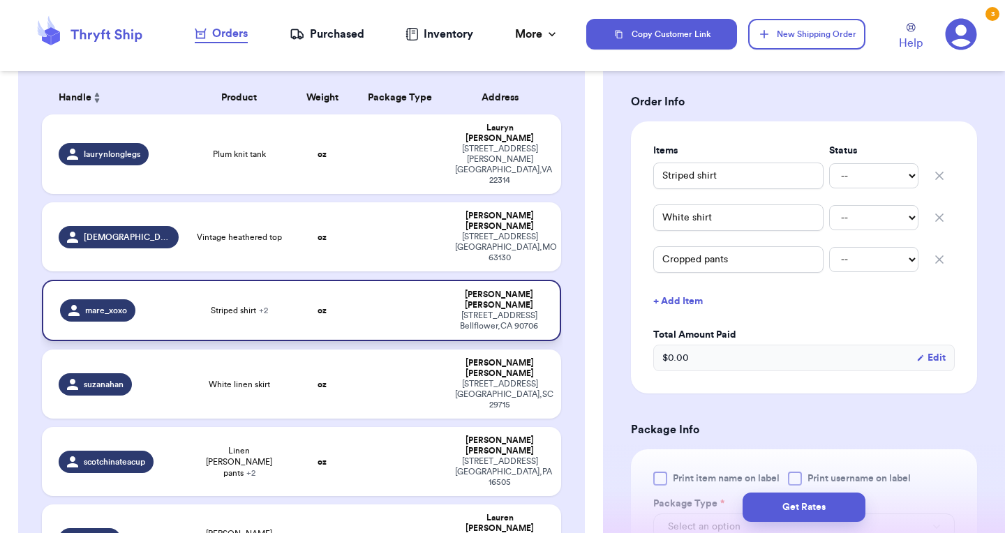
scroll to position [98, 0]
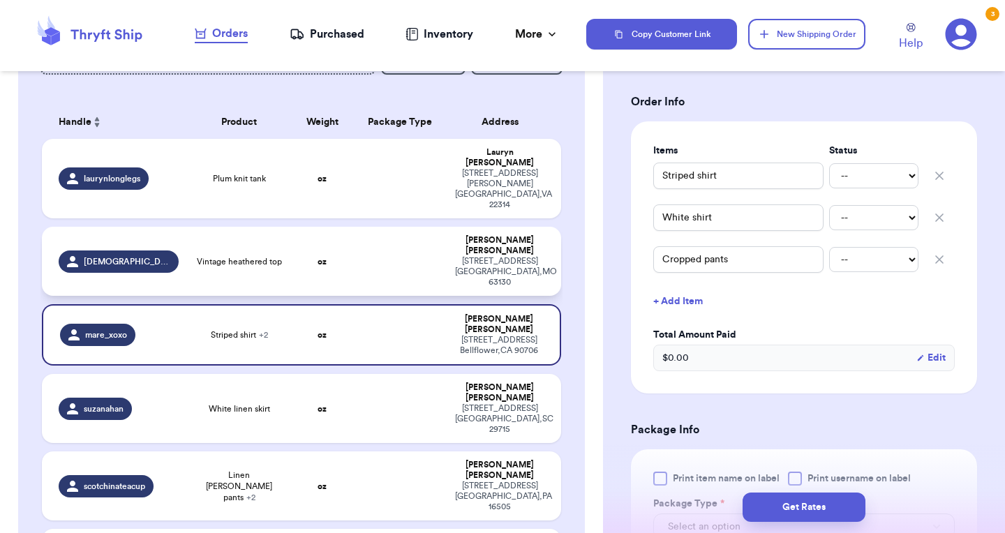
click at [227, 238] on td "Vintage heathered top" at bounding box center [239, 261] width 104 height 69
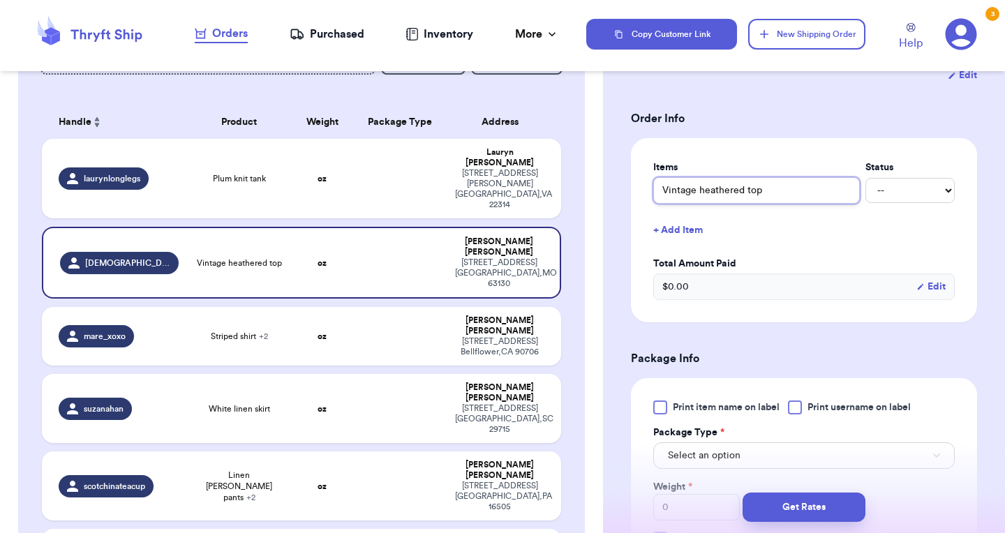
click at [782, 192] on input "Vintage heathered top" at bounding box center [756, 190] width 207 height 27
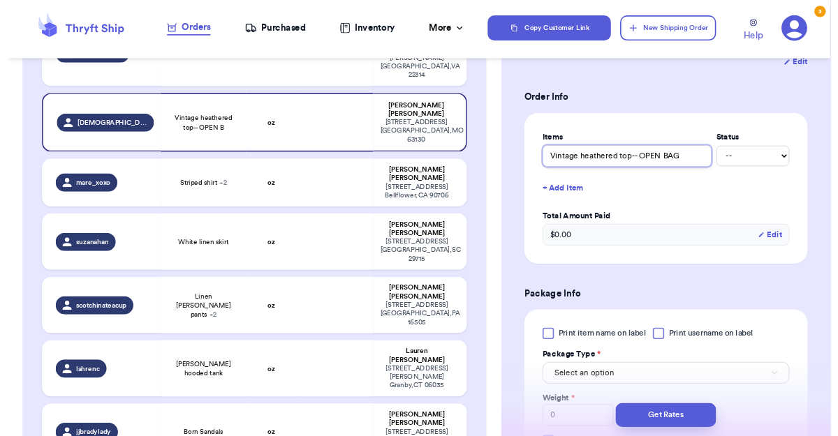
scroll to position [0, 0]
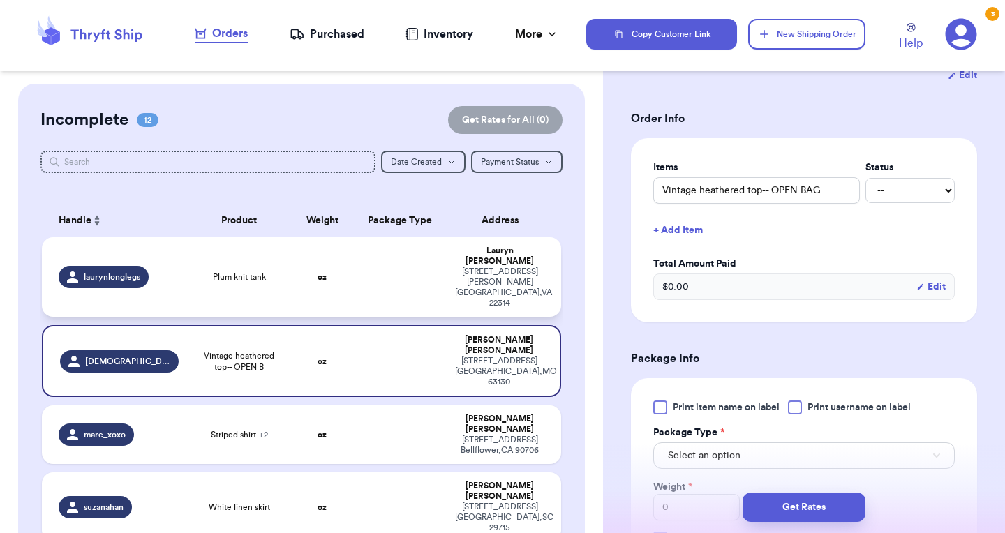
click at [266, 272] on div "Plum knit tank" at bounding box center [238, 277] width 87 height 11
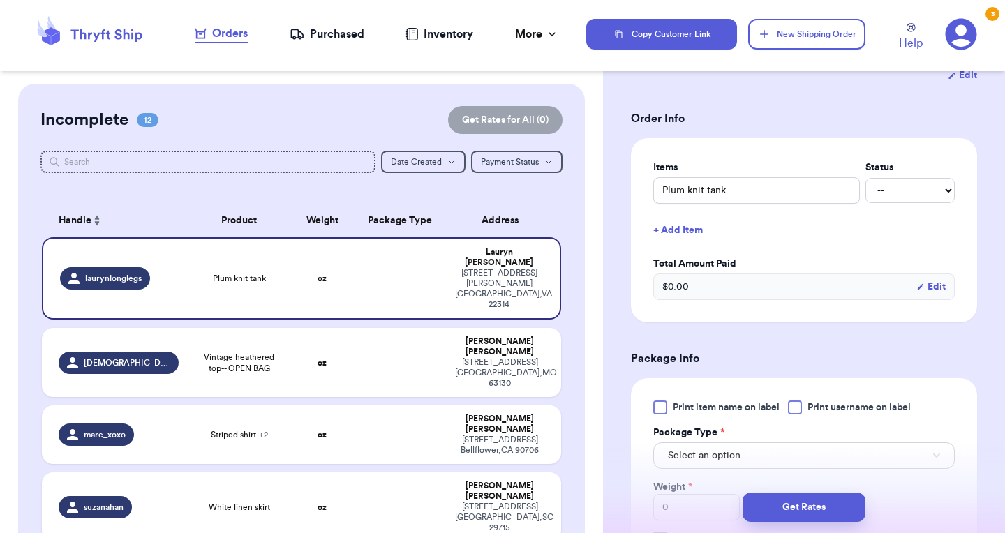
click at [507, 180] on div at bounding box center [301, 181] width 522 height 11
click at [422, 180] on div at bounding box center [301, 181] width 522 height 11
click at [688, 180] on input "Plum knit tank" at bounding box center [756, 190] width 207 height 27
click at [1004, 155] on div "Shipping Information Delete Label Customer Info Instagram Handle: laurynlongleg…" at bounding box center [804, 374] width 402 height 1149
click at [1004, 161] on div "Shipping Information Delete Label Customer Info Instagram Handle: laurynlongleg…" at bounding box center [804, 374] width 402 height 1149
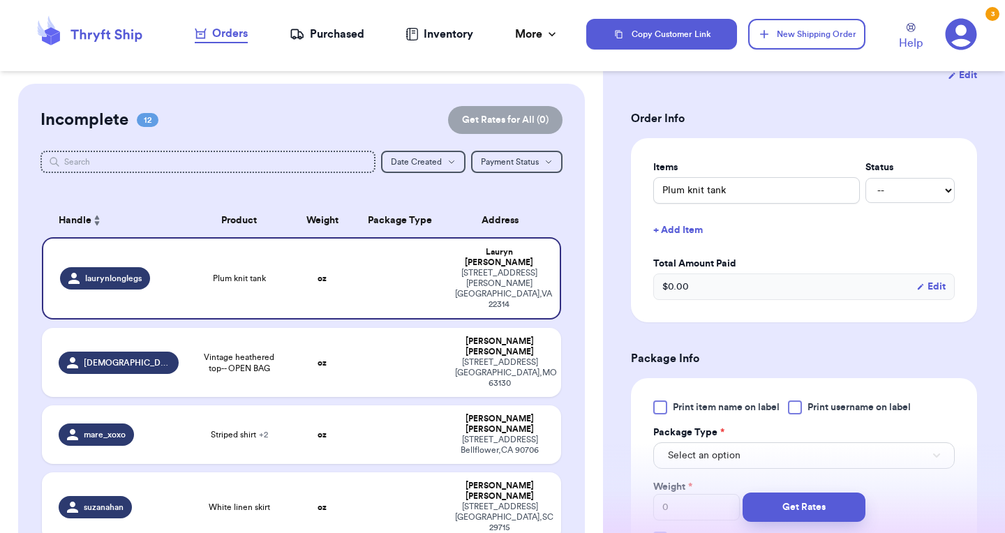
click at [1004, 161] on div "Shipping Information Delete Label Customer Info Instagram Handle: laurynlongleg…" at bounding box center [804, 374] width 402 height 1149
click at [1004, 91] on div "Shipping Information Delete Label Customer Info Instagram Handle: laurynlongleg…" at bounding box center [804, 374] width 402 height 1149
